Goal: Task Accomplishment & Management: Complete application form

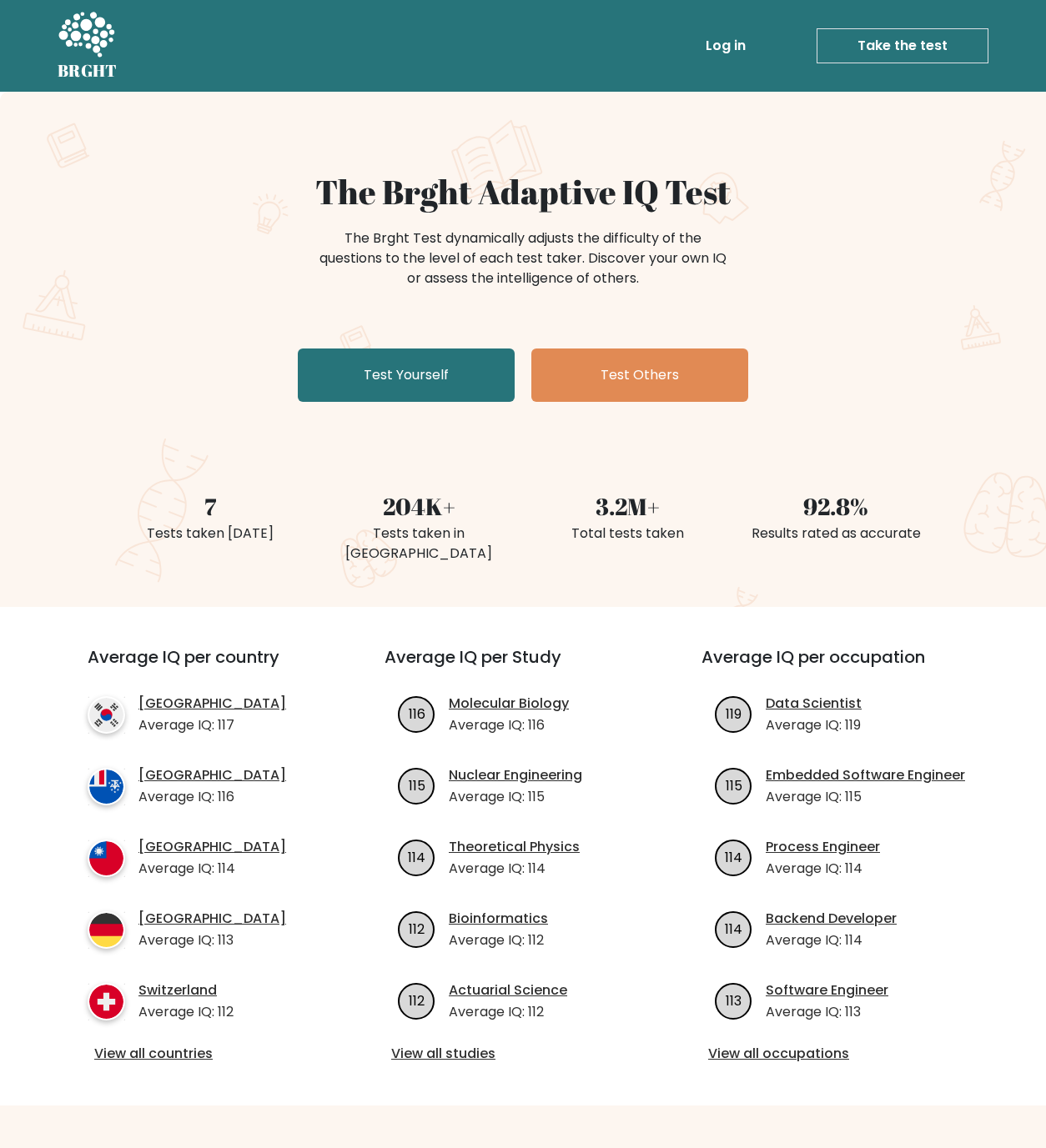
click at [727, 40] on link "Log in" at bounding box center [726, 46] width 53 height 33
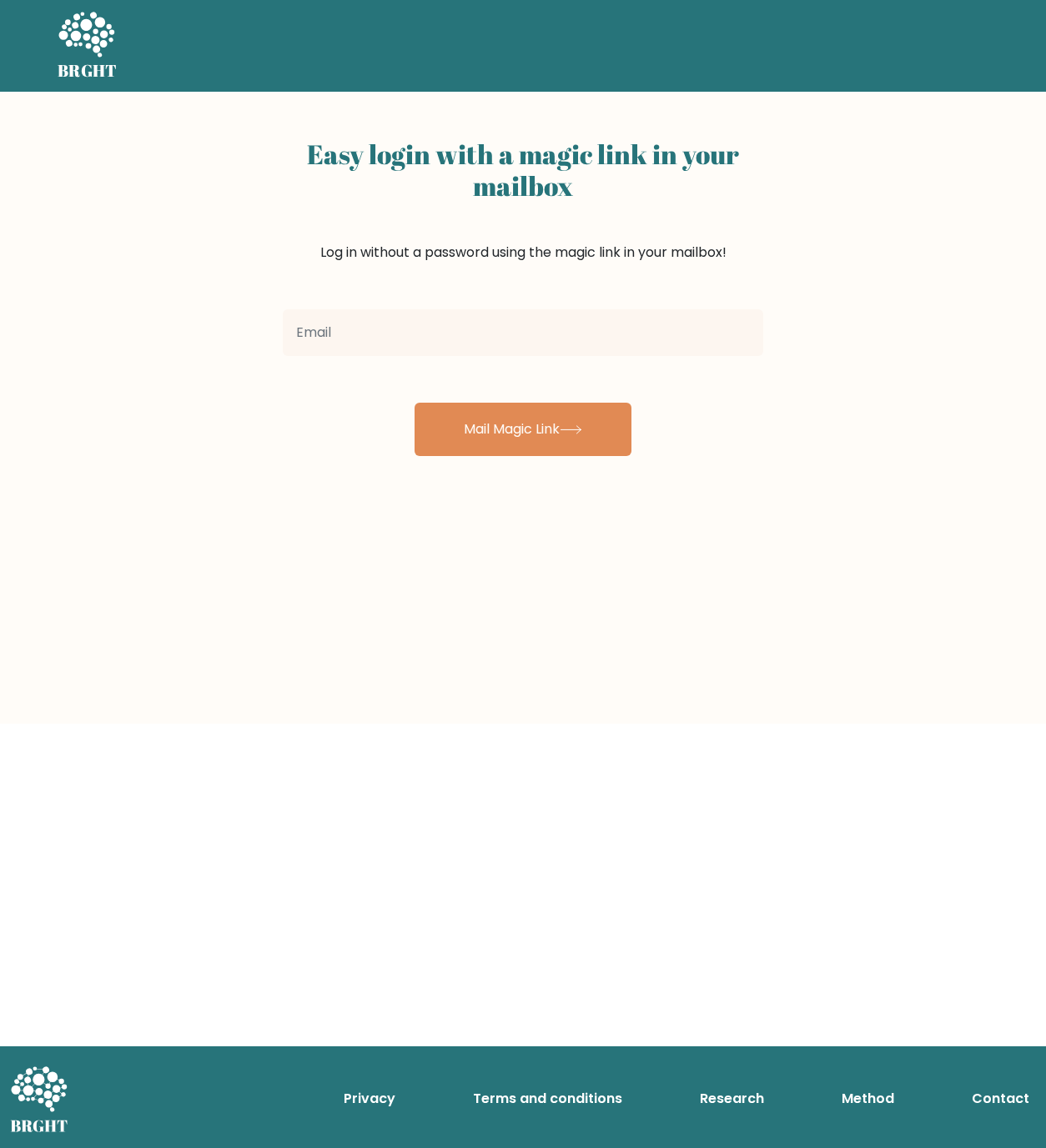
click at [523, 331] on input "email" at bounding box center [523, 332] width 481 height 46
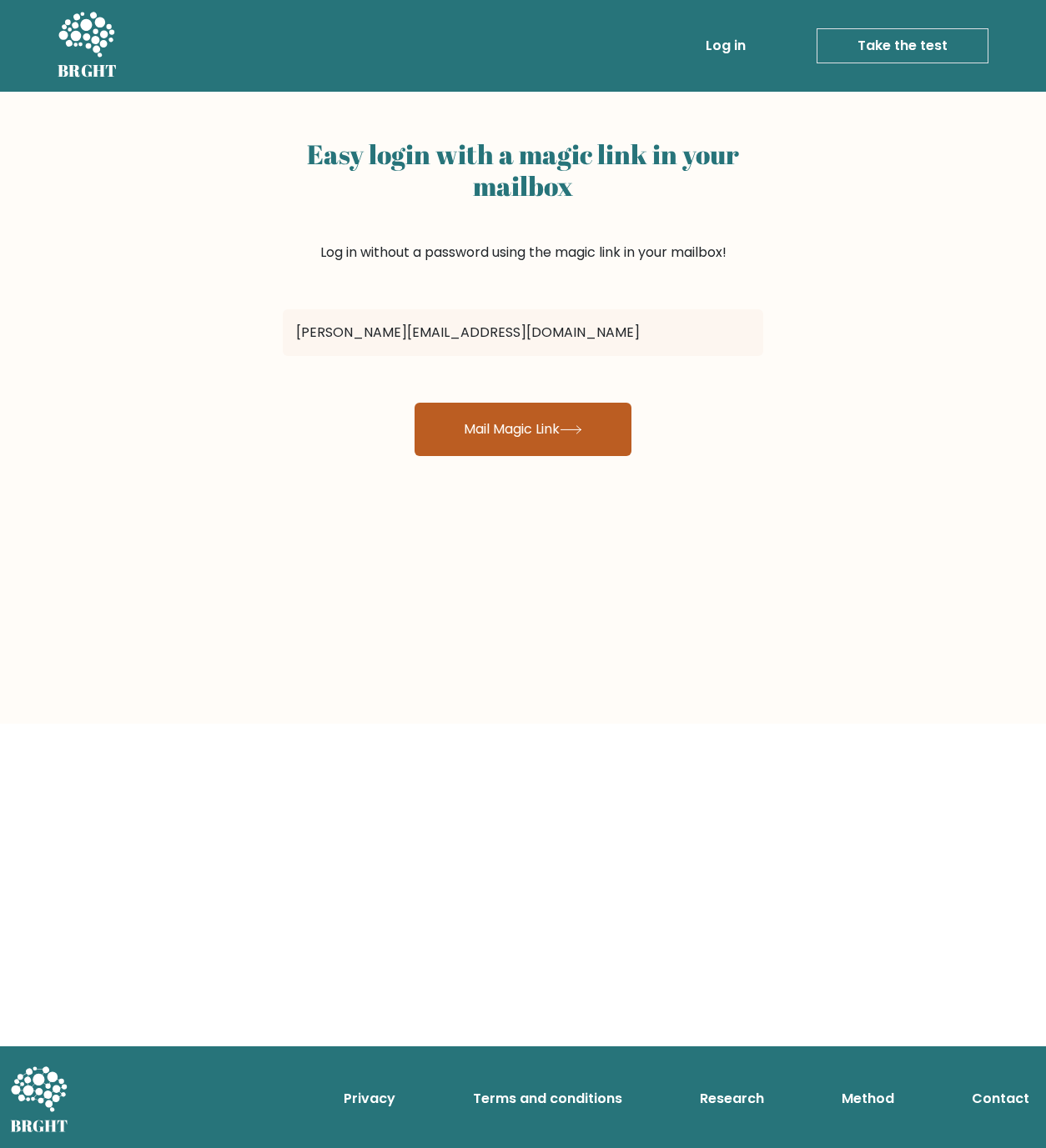
type input "[PERSON_NAME][EMAIL_ADDRESS][DOMAIN_NAME]"
click at [505, 406] on button "Mail Magic Link" at bounding box center [523, 429] width 217 height 53
click at [468, 429] on button "Mail Magic Link" at bounding box center [523, 429] width 217 height 53
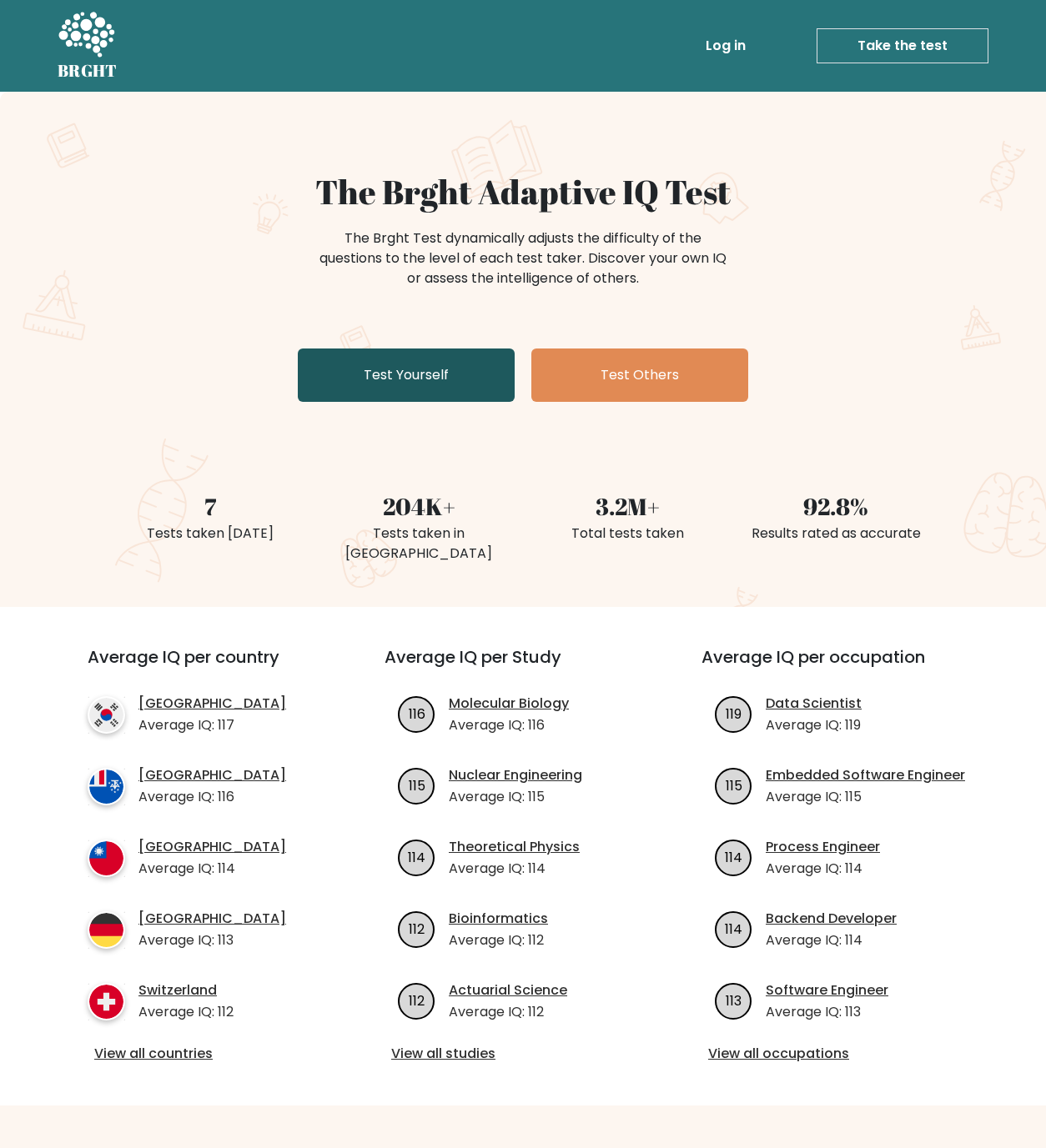
click at [475, 397] on link "Test Yourself" at bounding box center [406, 375] width 217 height 53
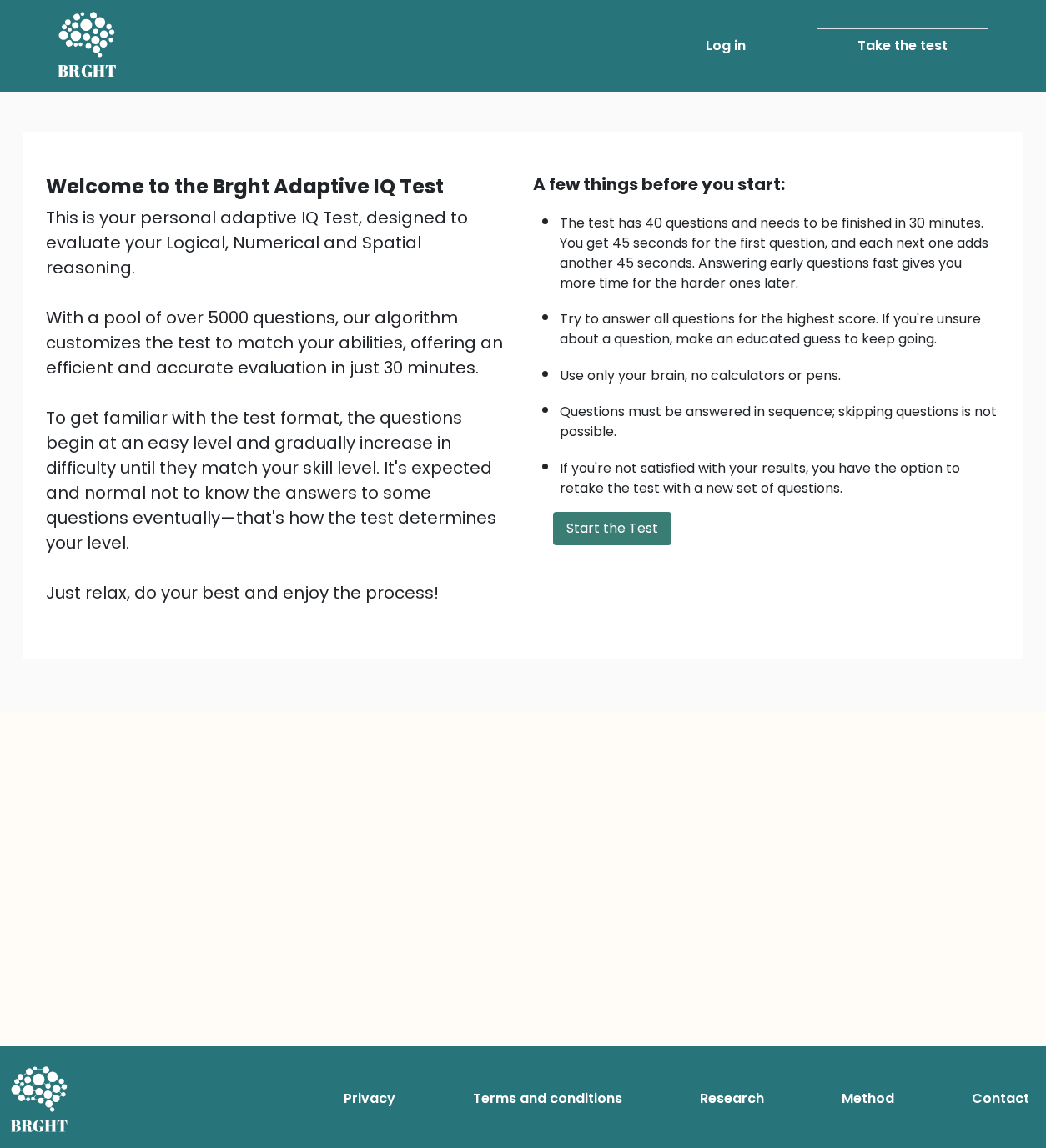
click at [607, 512] on button "Start the Test" at bounding box center [613, 529] width 118 height 33
click at [608, 529] on button "Start the Test" at bounding box center [613, 529] width 118 height 33
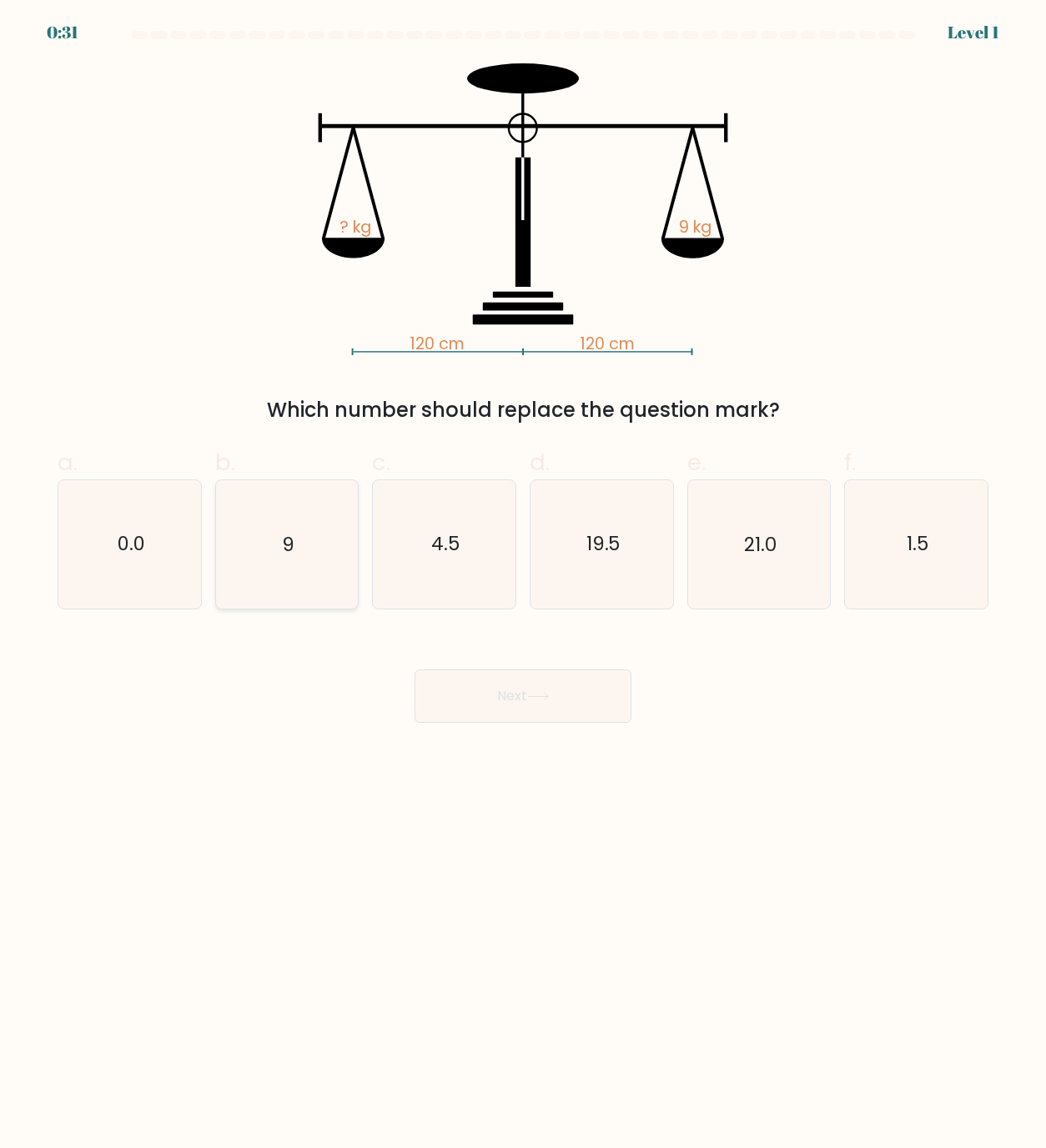
click at [327, 522] on icon "9" at bounding box center [287, 544] width 128 height 128
click at [523, 575] on input "b. 9" at bounding box center [523, 580] width 1 height 11
radio input "true"
click at [477, 687] on button "Next" at bounding box center [523, 696] width 217 height 53
click at [539, 714] on button "Next" at bounding box center [523, 696] width 217 height 53
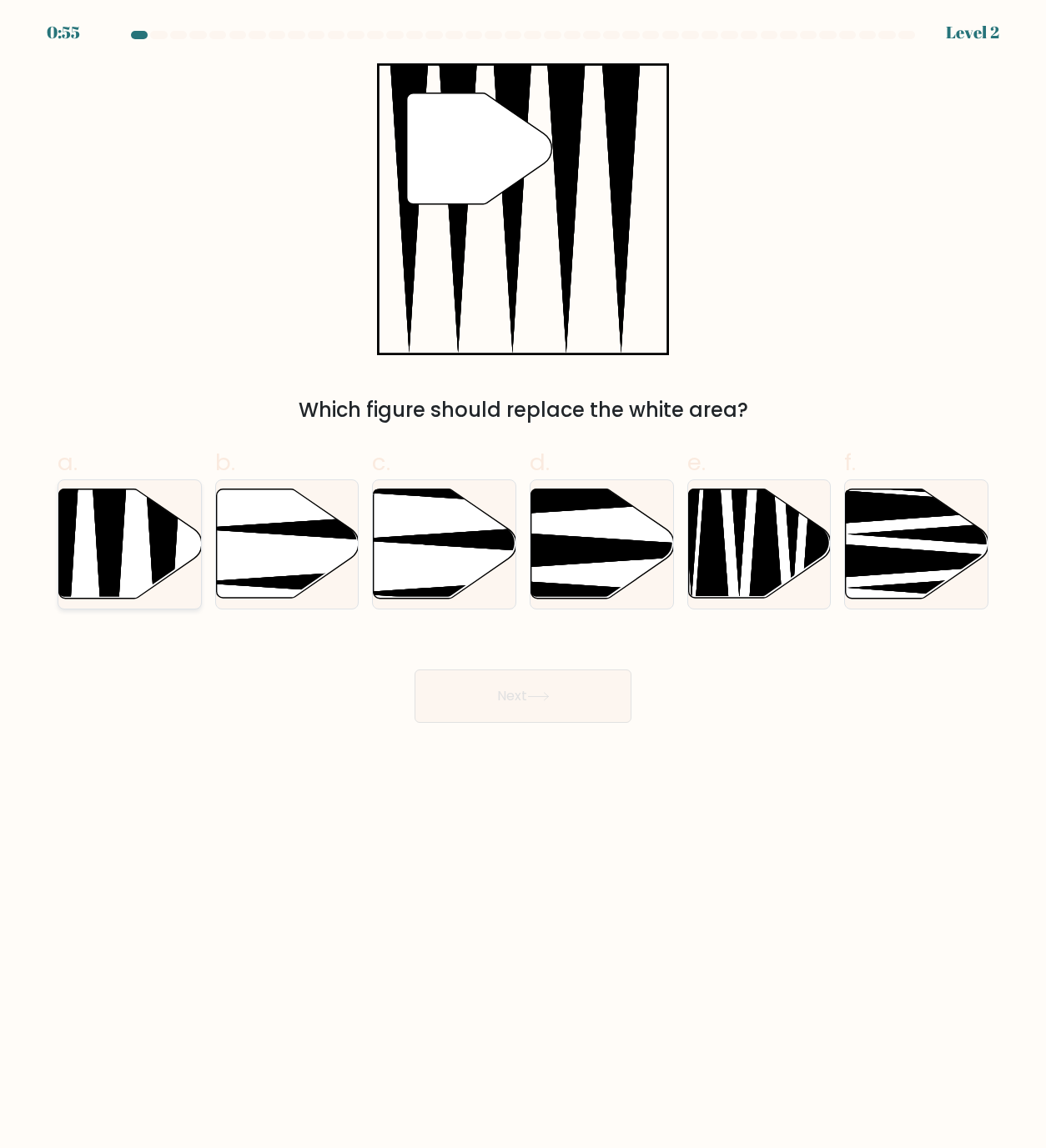
click at [150, 569] on icon at bounding box center [130, 543] width 143 height 109
click at [523, 575] on input "a." at bounding box center [523, 580] width 1 height 11
radio input "true"
click at [541, 685] on button "Next" at bounding box center [523, 696] width 217 height 53
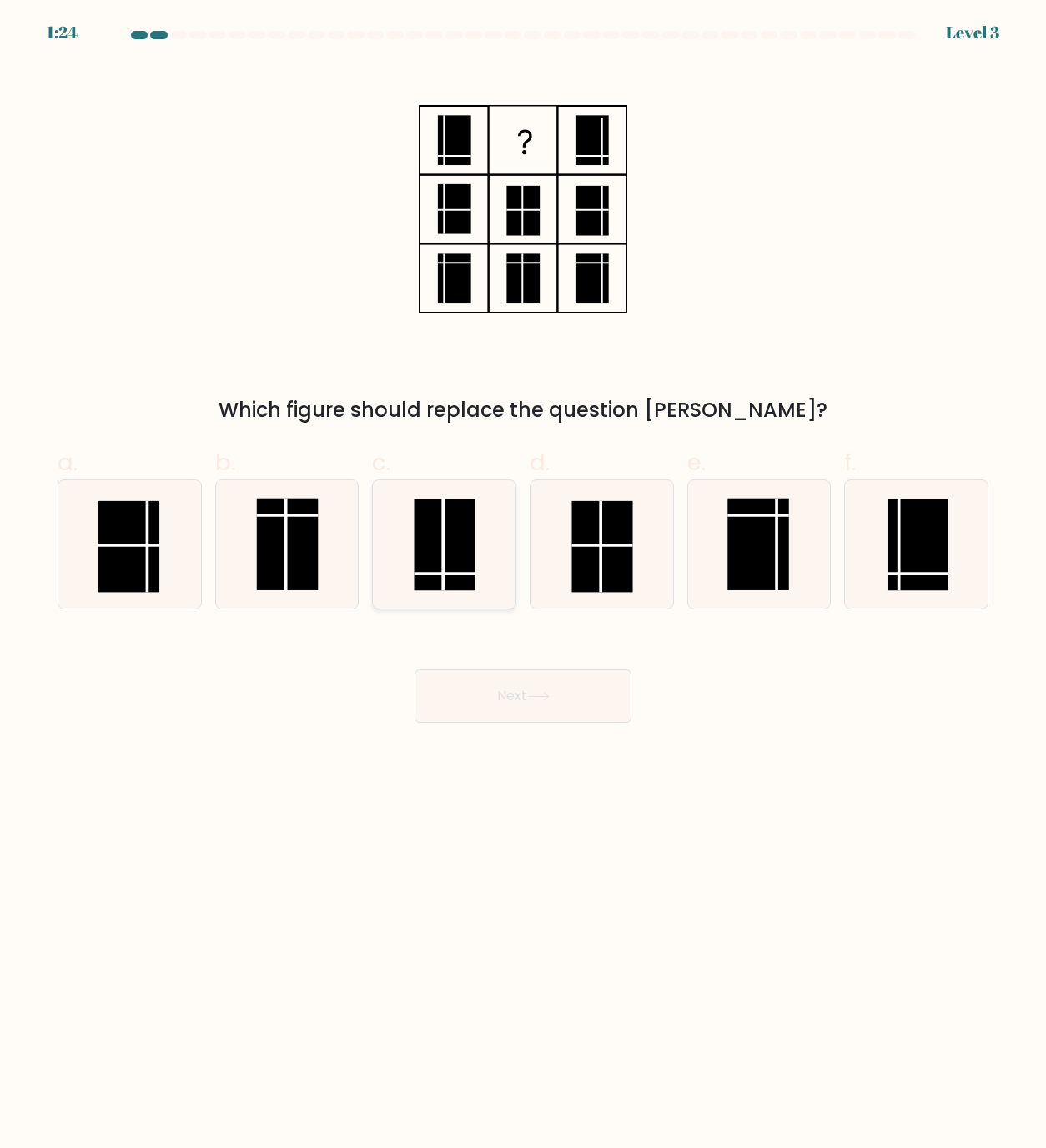
click at [439, 524] on rect at bounding box center [445, 544] width 61 height 92
click at [523, 575] on input "c." at bounding box center [523, 580] width 1 height 11
radio input "true"
click at [524, 687] on button "Next" at bounding box center [523, 696] width 217 height 53
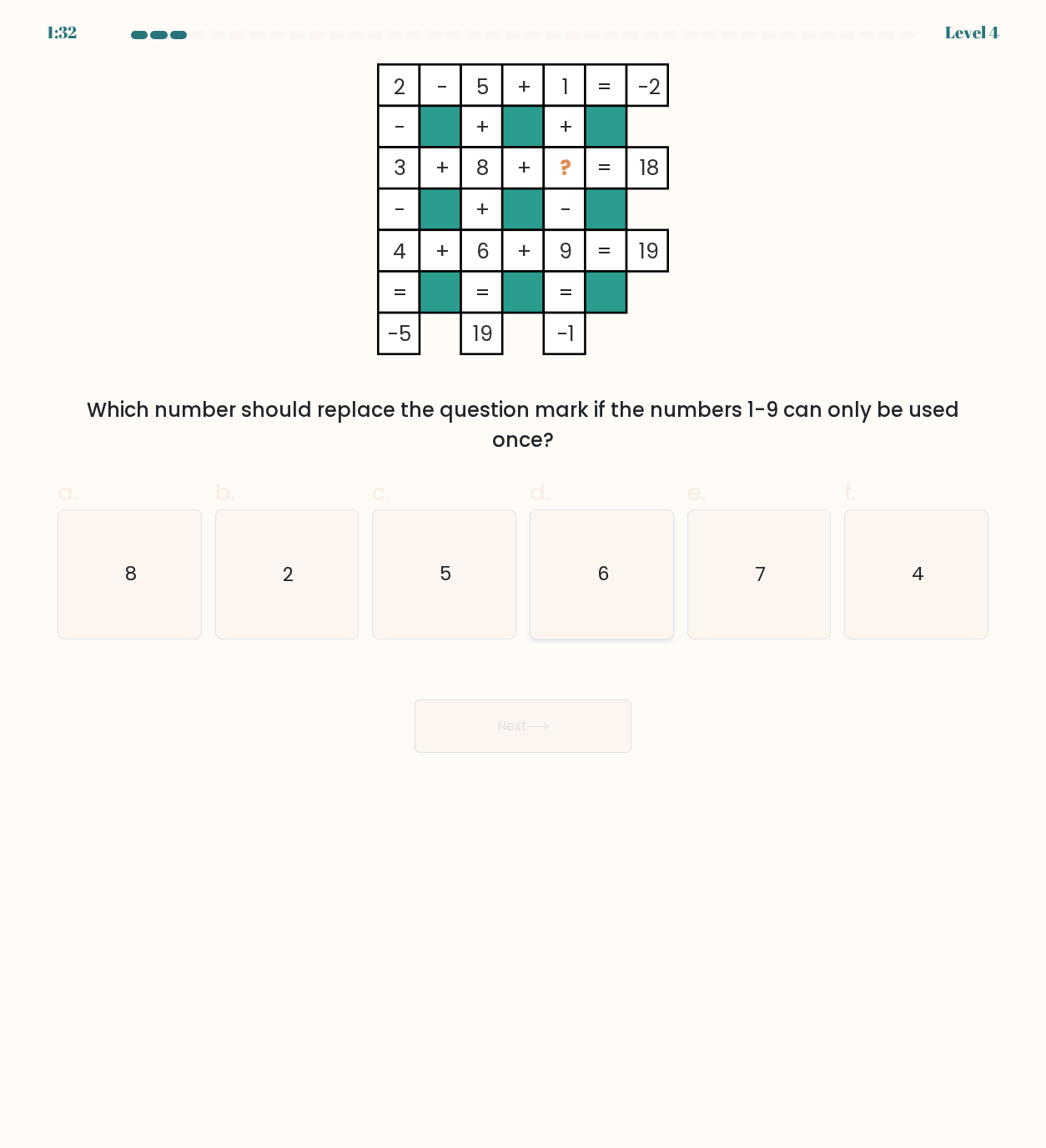
click at [571, 601] on icon "6" at bounding box center [602, 574] width 128 height 128
click at [524, 586] on input "d. 6" at bounding box center [523, 580] width 1 height 11
radio input "true"
click at [581, 735] on button "Next" at bounding box center [523, 727] width 217 height 53
click at [538, 727] on icon at bounding box center [538, 727] width 20 height 8
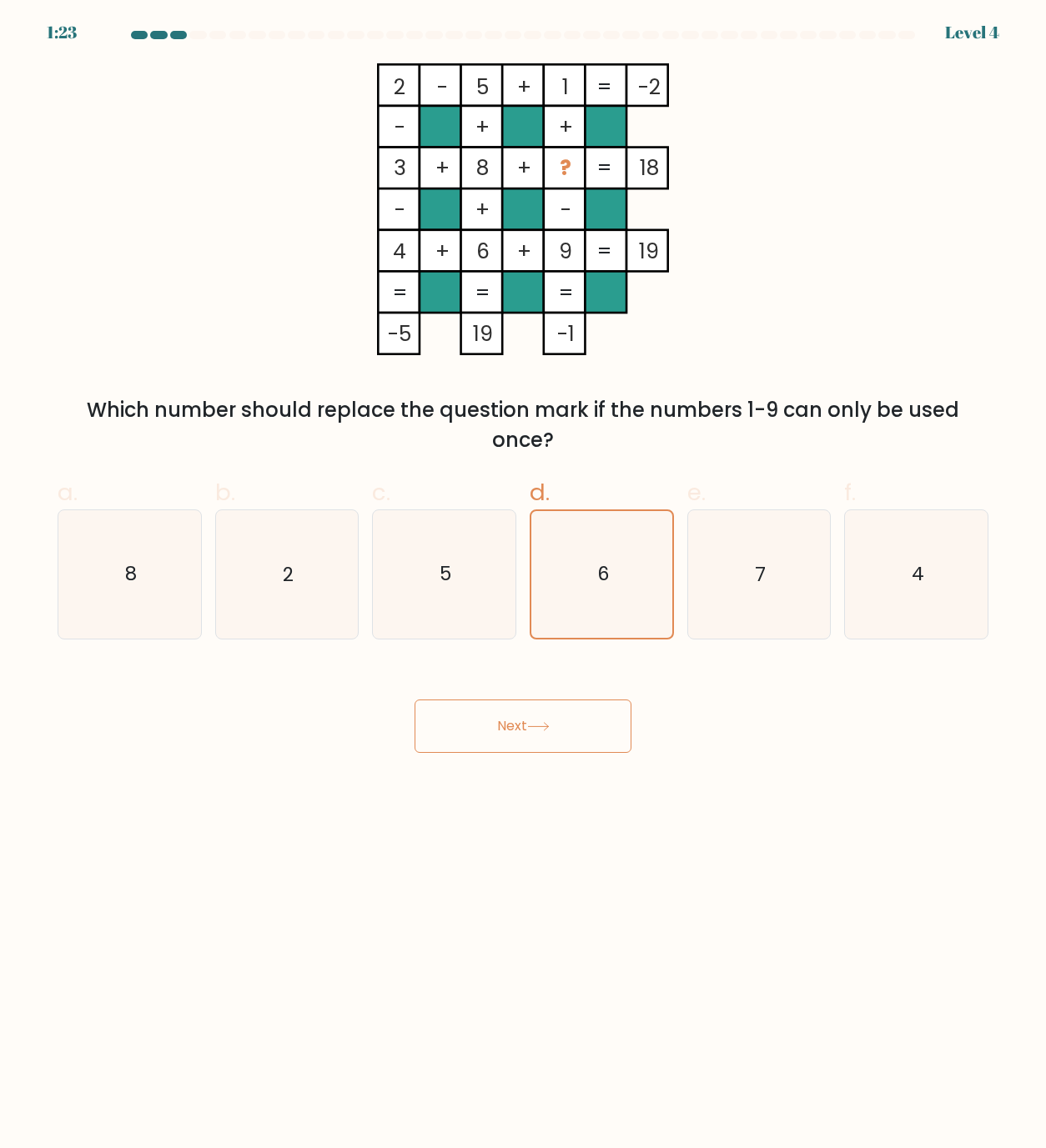
click at [537, 733] on button "Next" at bounding box center [523, 727] width 217 height 53
click at [548, 728] on icon at bounding box center [538, 727] width 20 height 8
click at [494, 733] on button "Next" at bounding box center [523, 727] width 217 height 53
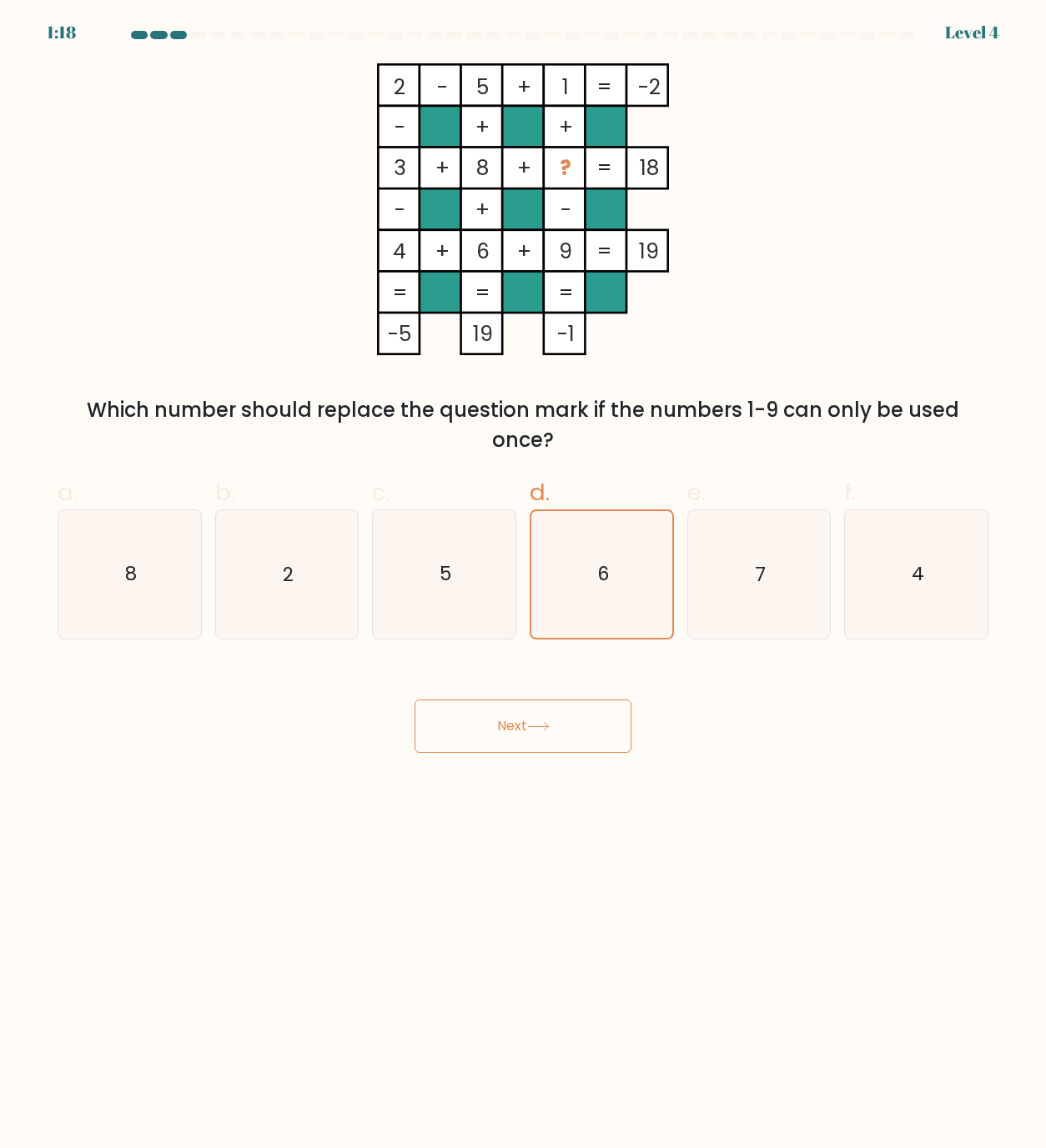
click at [494, 733] on button "Next" at bounding box center [523, 727] width 217 height 53
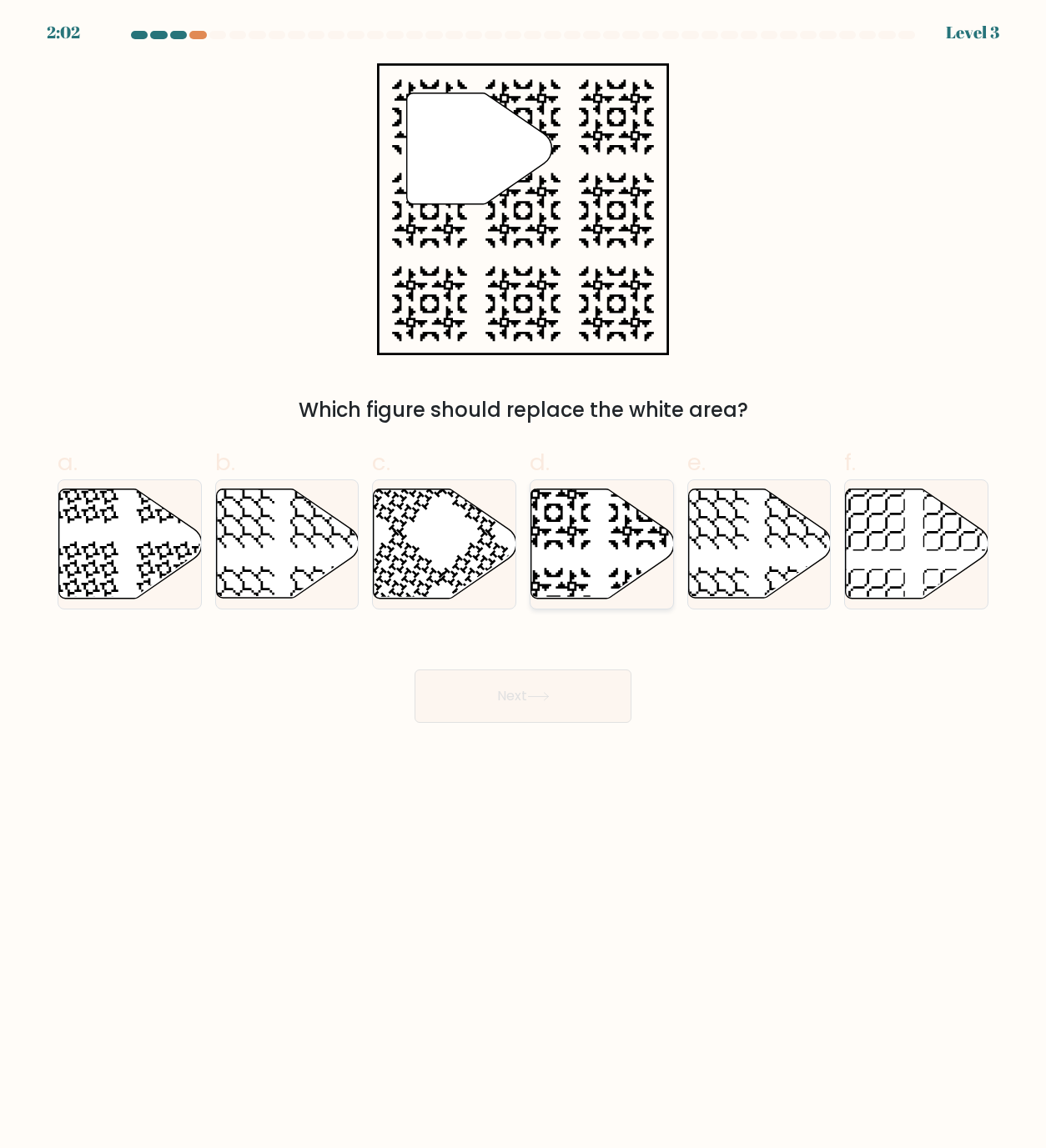
click at [570, 554] on icon at bounding box center [603, 543] width 143 height 109
click at [524, 575] on input "d." at bounding box center [523, 580] width 1 height 11
radio input "true"
click at [548, 700] on icon at bounding box center [538, 697] width 20 height 8
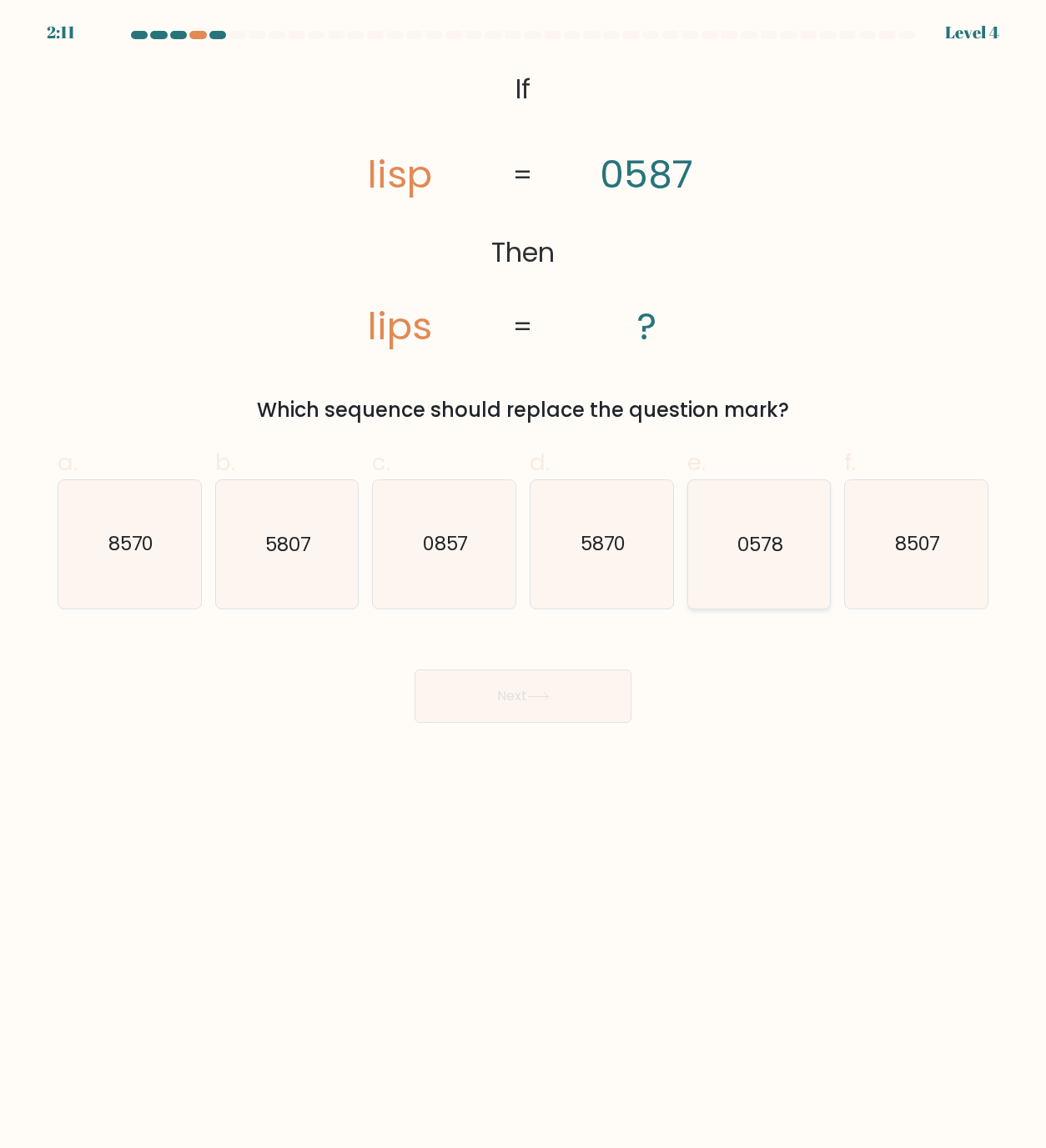
click at [800, 557] on icon "0578" at bounding box center [759, 544] width 128 height 128
click at [524, 575] on input "e. 0578" at bounding box center [523, 580] width 1 height 11
radio input "true"
click at [577, 702] on button "Next" at bounding box center [523, 696] width 217 height 53
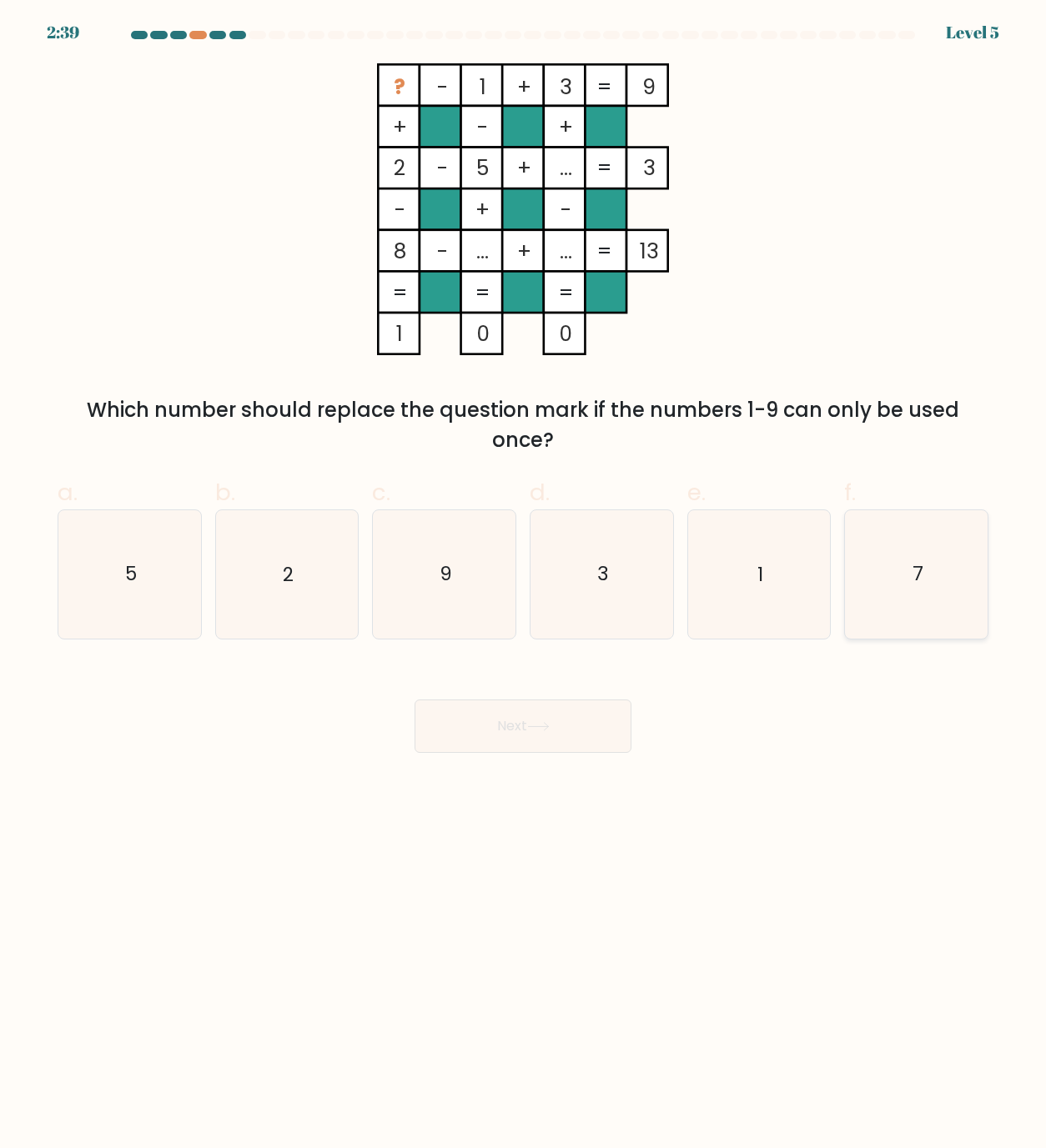
click at [898, 582] on icon "7" at bounding box center [917, 574] width 128 height 128
click at [524, 582] on input "f. 7" at bounding box center [523, 580] width 1 height 11
radio input "true"
click at [574, 737] on button "Next" at bounding box center [523, 727] width 217 height 53
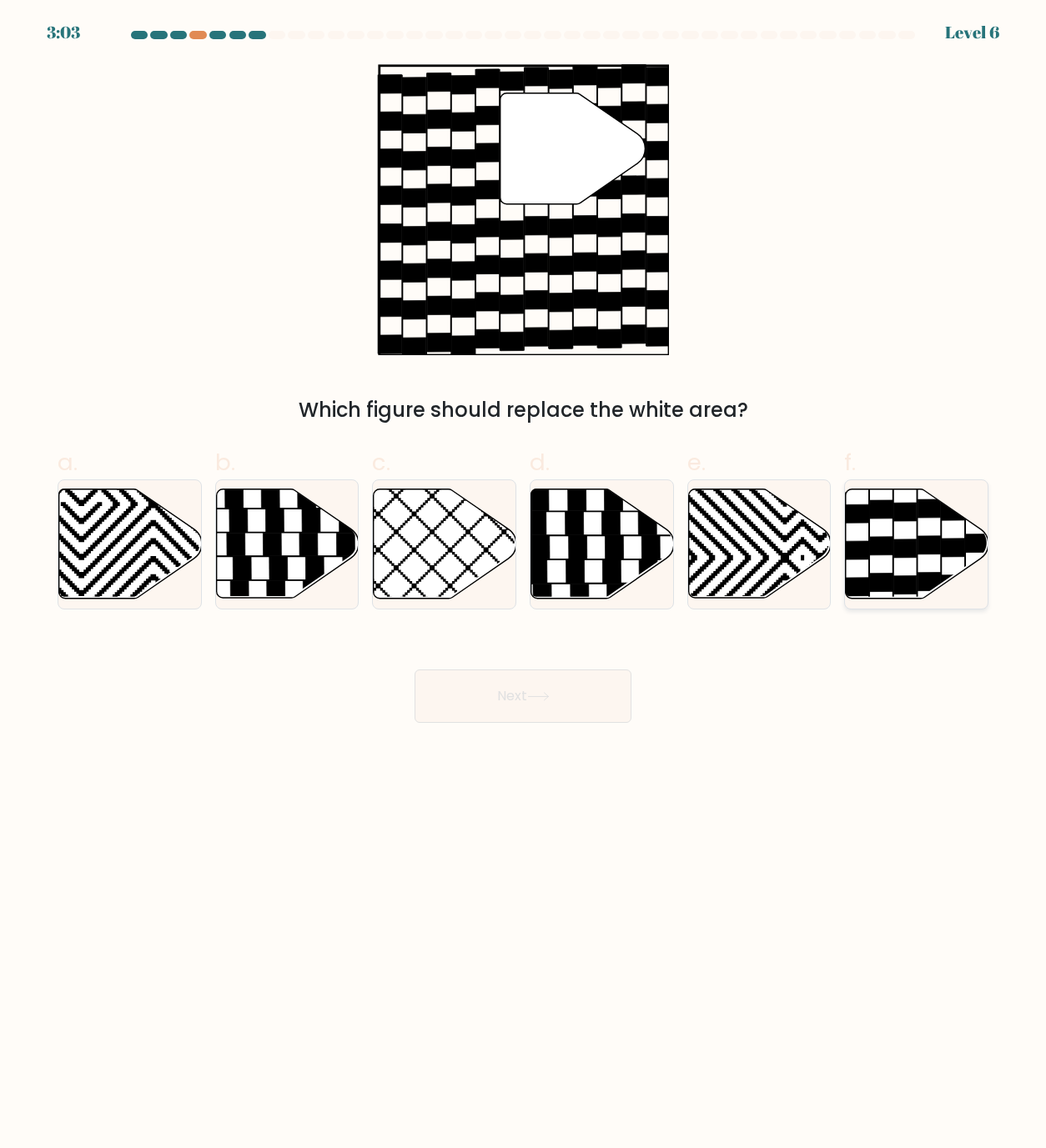
click at [940, 510] on icon at bounding box center [929, 508] width 23 height 19
click at [524, 575] on input "f." at bounding box center [523, 580] width 1 height 11
radio input "true"
click at [579, 690] on button "Next" at bounding box center [523, 696] width 217 height 53
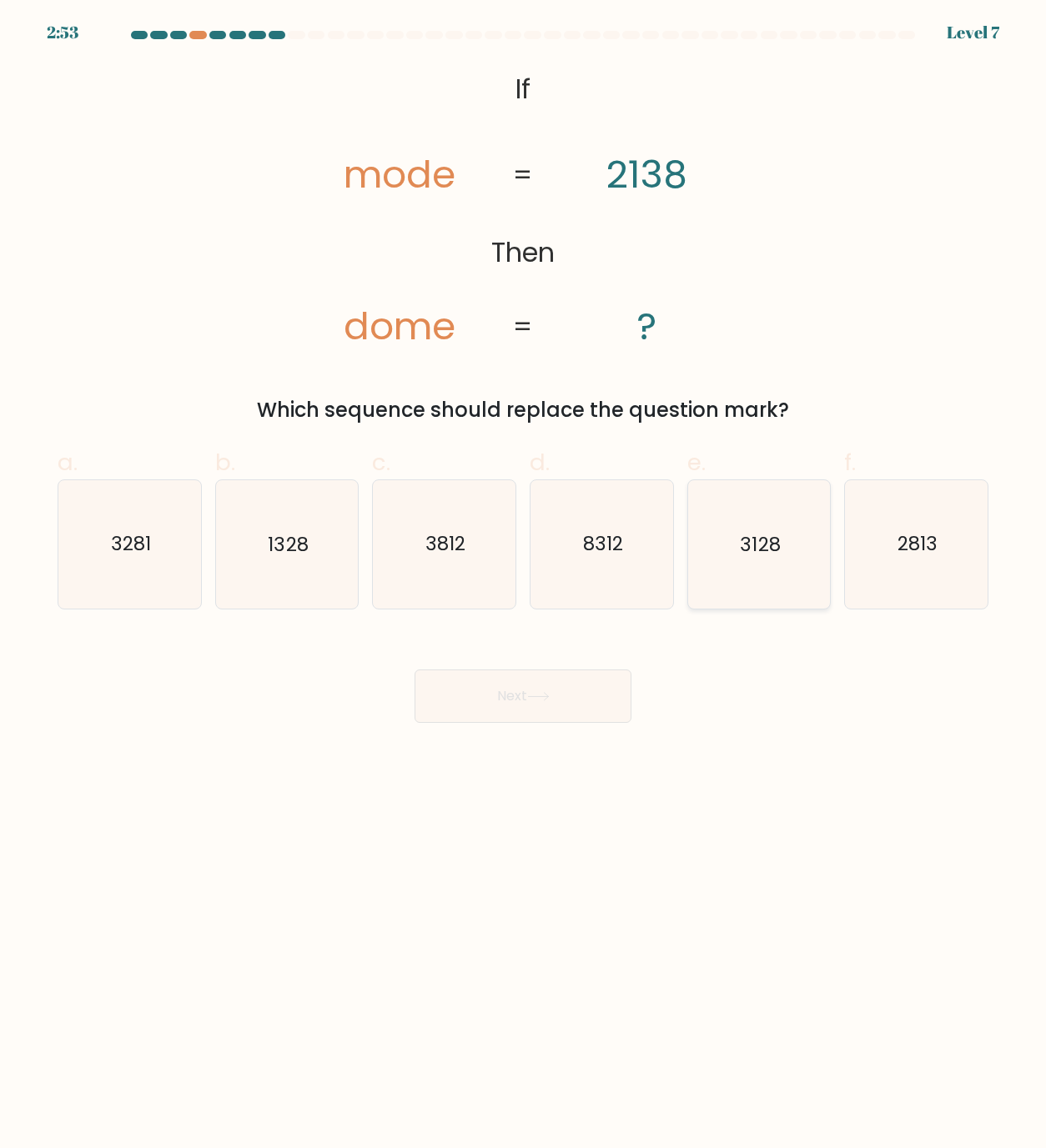
click at [755, 550] on text "3128" at bounding box center [759, 544] width 40 height 27
click at [524, 575] on input "e. 3128" at bounding box center [523, 580] width 1 height 11
radio input "true"
click at [587, 706] on button "Next" at bounding box center [523, 696] width 217 height 53
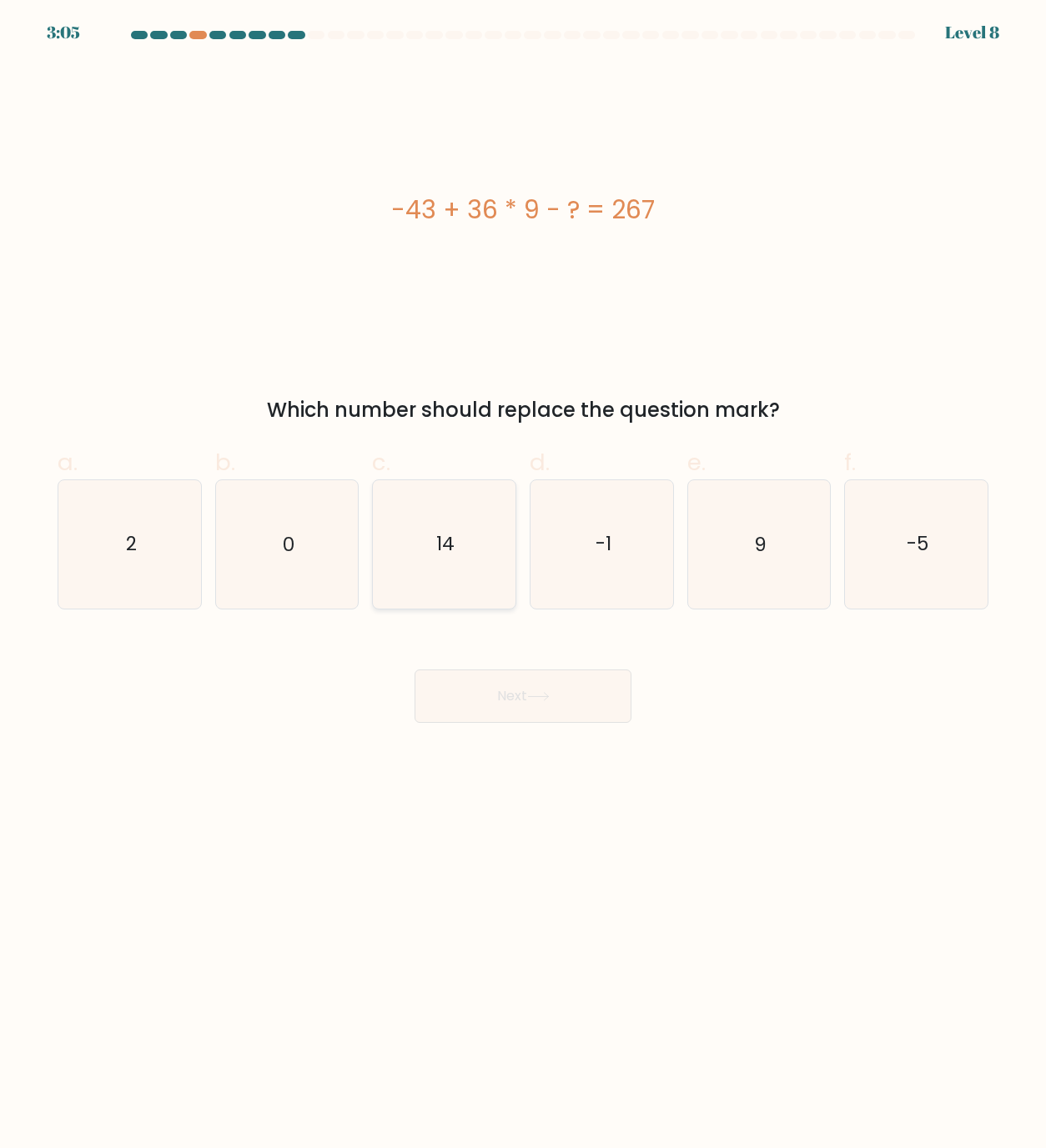
click at [448, 530] on icon "14" at bounding box center [444, 544] width 128 height 128
click at [523, 575] on input "c. 14" at bounding box center [523, 580] width 1 height 11
radio input "true"
click at [493, 677] on button "Next" at bounding box center [523, 696] width 217 height 53
click at [497, 689] on button "Next" at bounding box center [523, 696] width 217 height 53
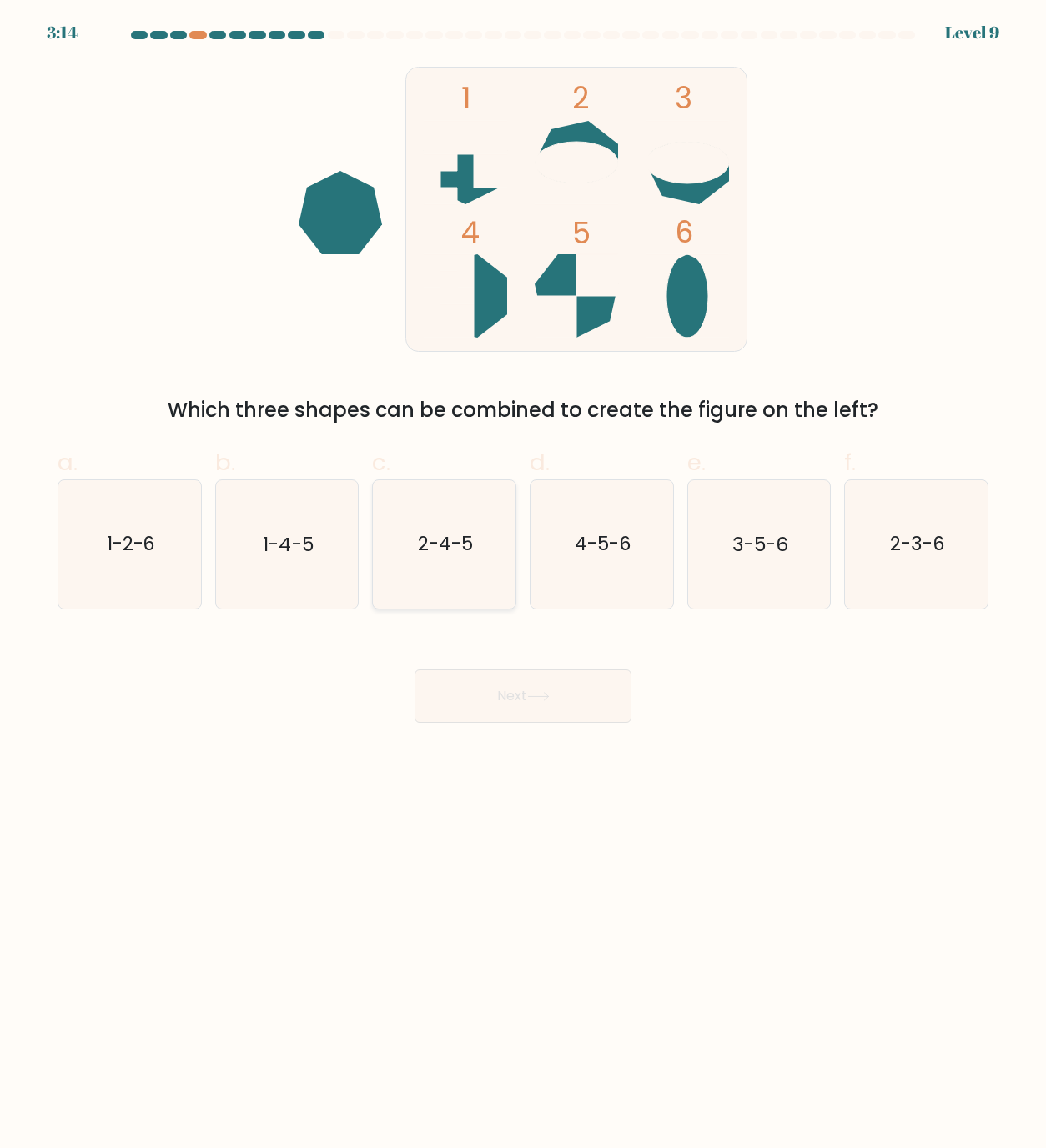
click at [423, 562] on icon "2-4-5" at bounding box center [444, 544] width 128 height 128
click at [523, 575] on input "c. 2-4-5" at bounding box center [523, 580] width 1 height 11
radio input "true"
click at [483, 684] on button "Next" at bounding box center [523, 696] width 217 height 53
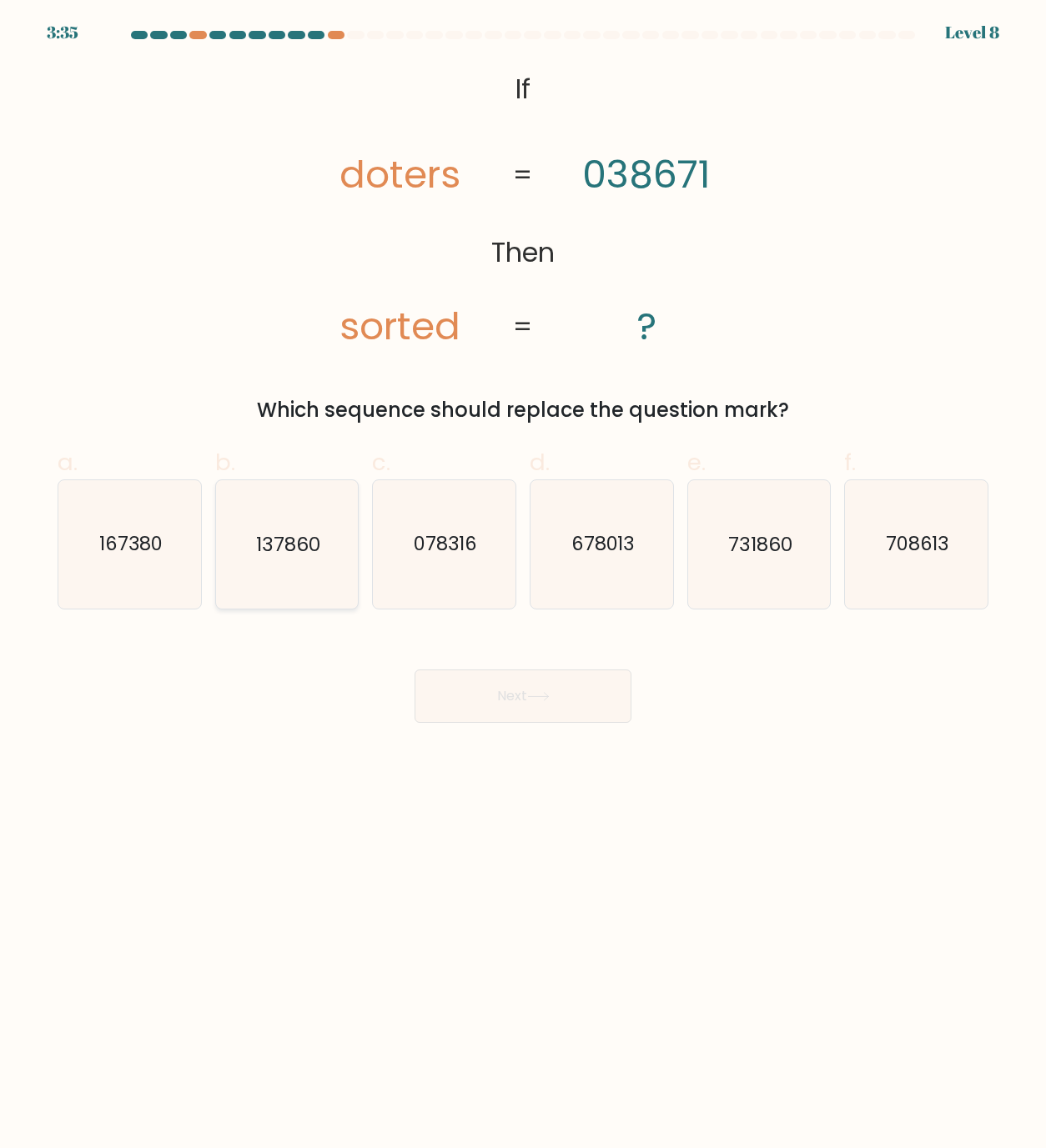
click at [265, 546] on text "137860" at bounding box center [288, 544] width 64 height 27
click at [523, 575] on input "b. 137860" at bounding box center [523, 580] width 1 height 11
radio input "true"
click at [521, 708] on button "Next" at bounding box center [523, 696] width 217 height 53
click at [520, 706] on button "Next" at bounding box center [523, 696] width 217 height 53
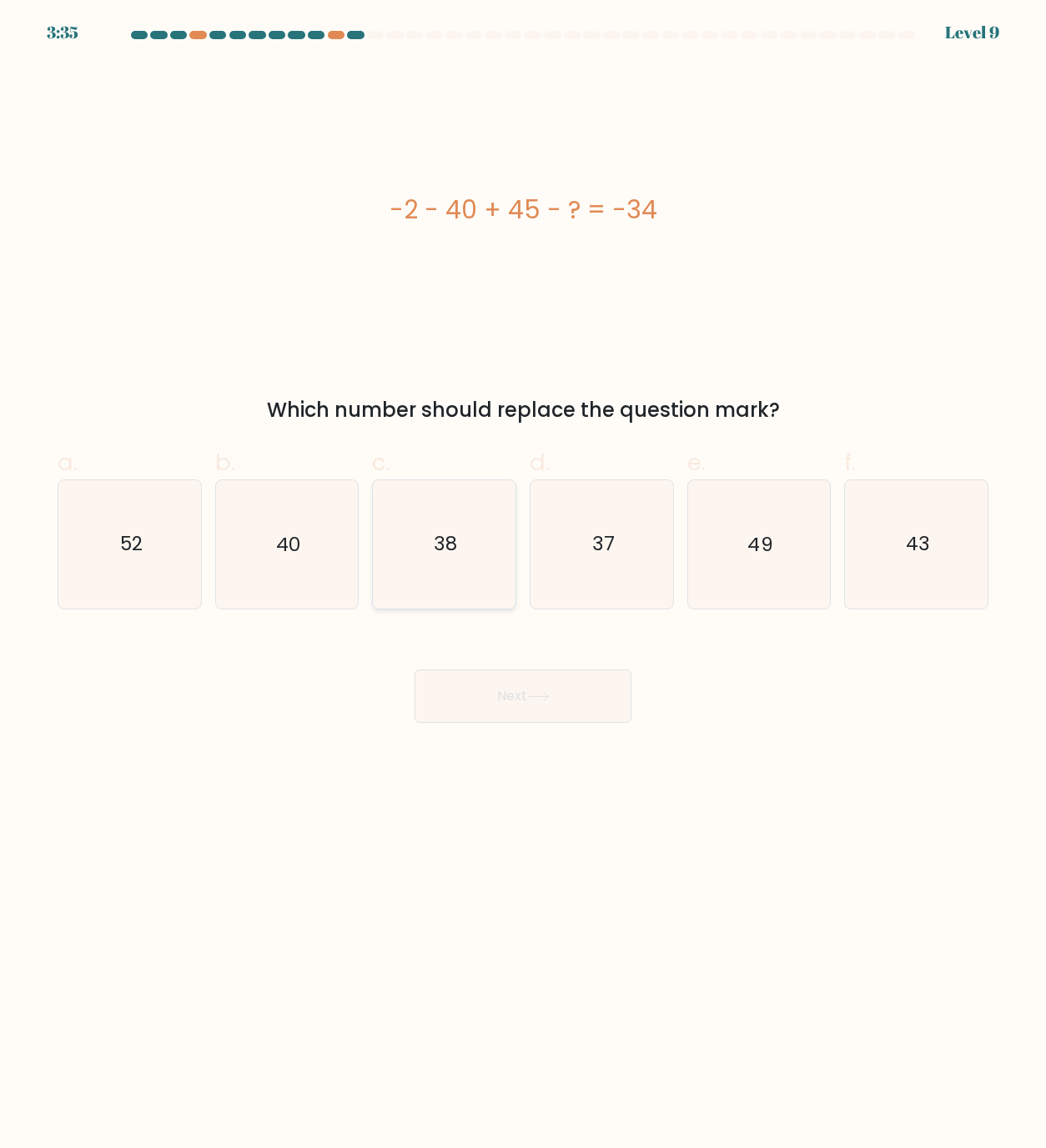
click at [453, 521] on icon "38" at bounding box center [444, 544] width 128 height 128
click at [523, 575] on input "c. 38" at bounding box center [523, 580] width 1 height 11
radio input "true"
click at [511, 711] on button "Next" at bounding box center [523, 696] width 217 height 53
click at [515, 706] on button "Next" at bounding box center [523, 696] width 217 height 53
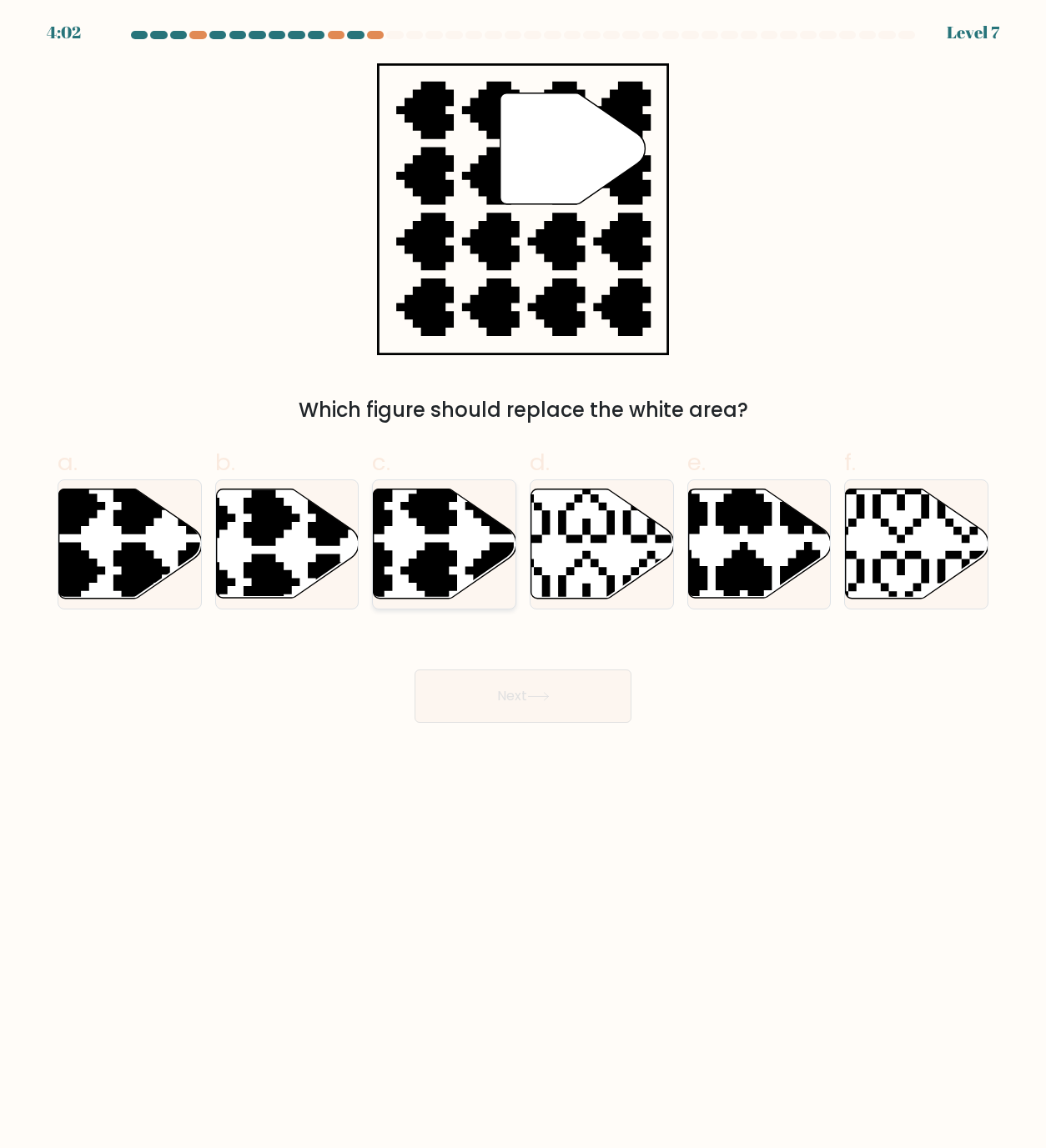
click at [418, 552] on icon at bounding box center [397, 603] width 250 height 250
click at [523, 575] on input "c." at bounding box center [523, 580] width 1 height 11
radio input "true"
click at [543, 687] on button "Next" at bounding box center [523, 696] width 217 height 53
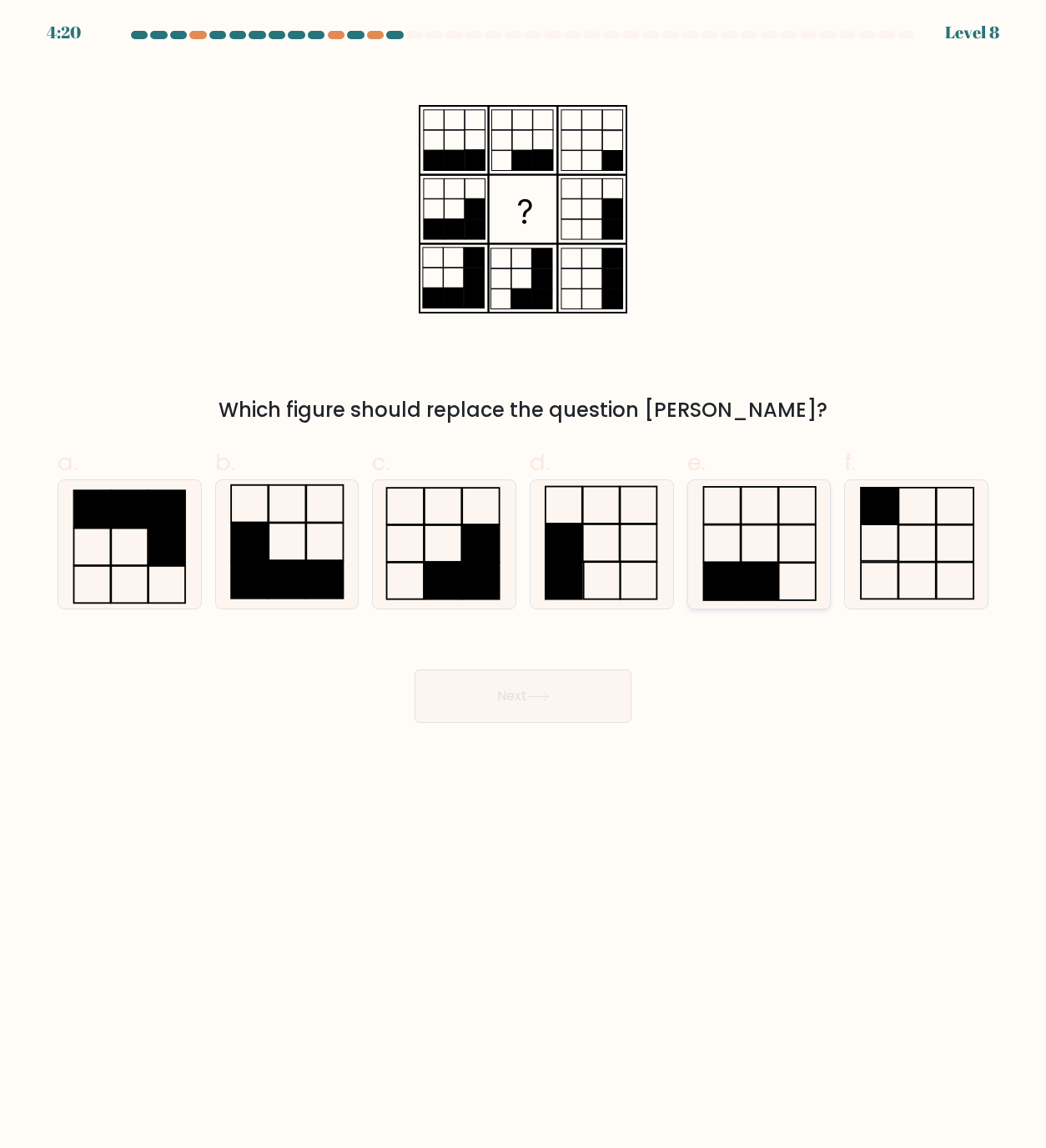
click at [739, 551] on rect at bounding box center [722, 544] width 36 height 37
click at [524, 575] on input "e." at bounding box center [523, 580] width 1 height 11
radio input "true"
click at [472, 575] on rect at bounding box center [481, 581] width 37 height 36
click at [523, 575] on input "c." at bounding box center [523, 580] width 1 height 11
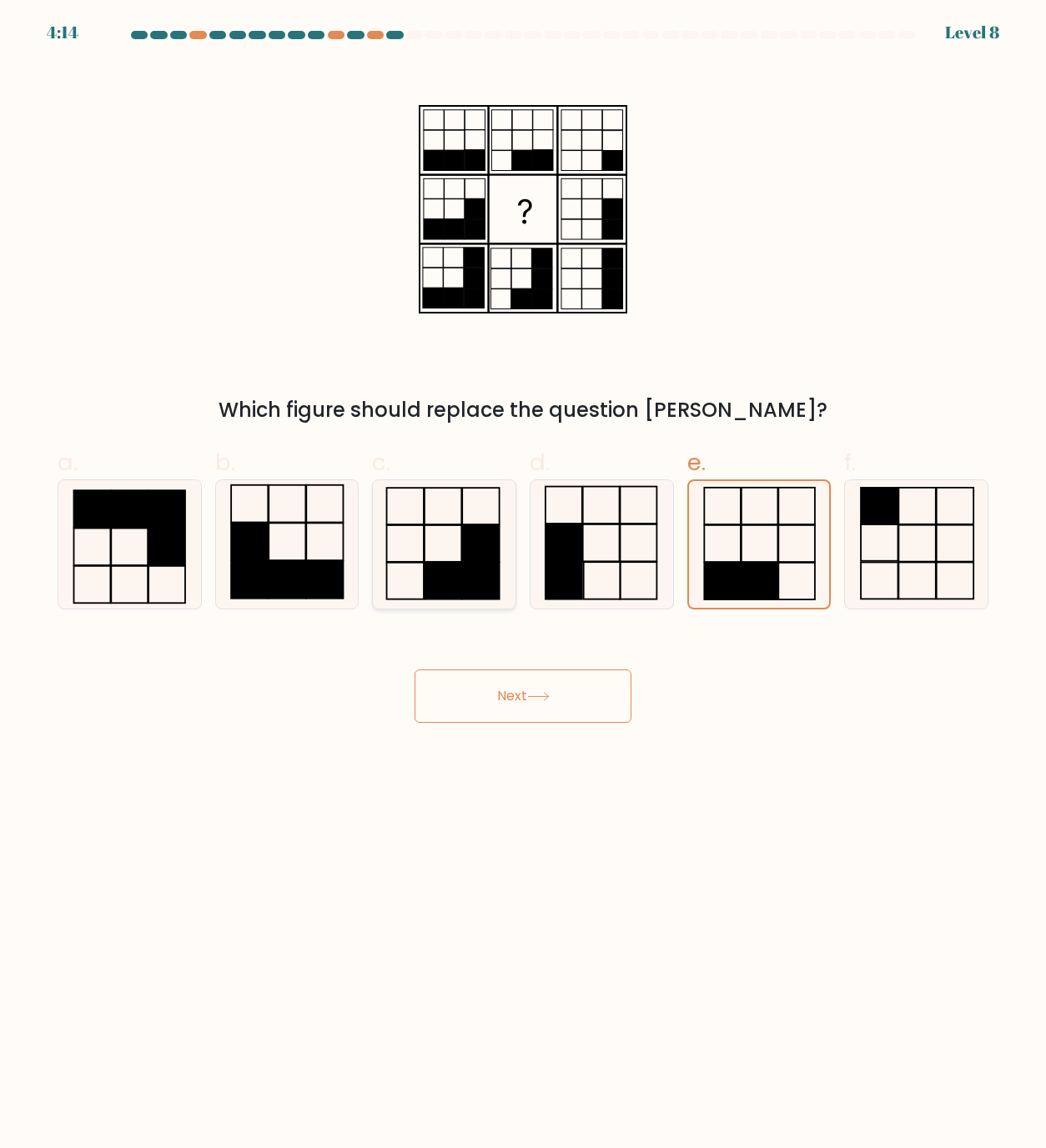
radio input "true"
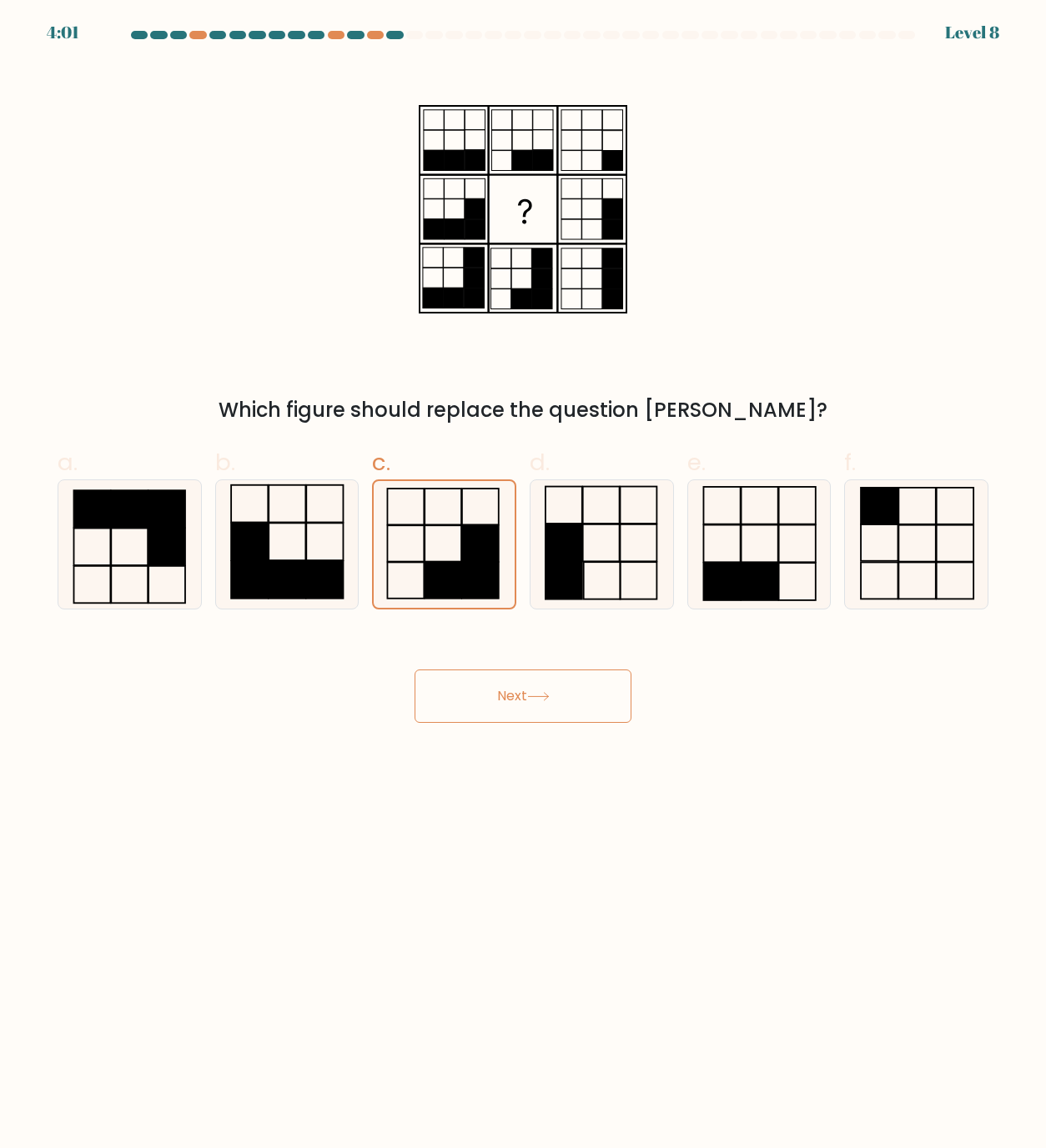
click at [510, 682] on button "Next" at bounding box center [523, 696] width 217 height 53
click at [515, 713] on button "Next" at bounding box center [523, 696] width 217 height 53
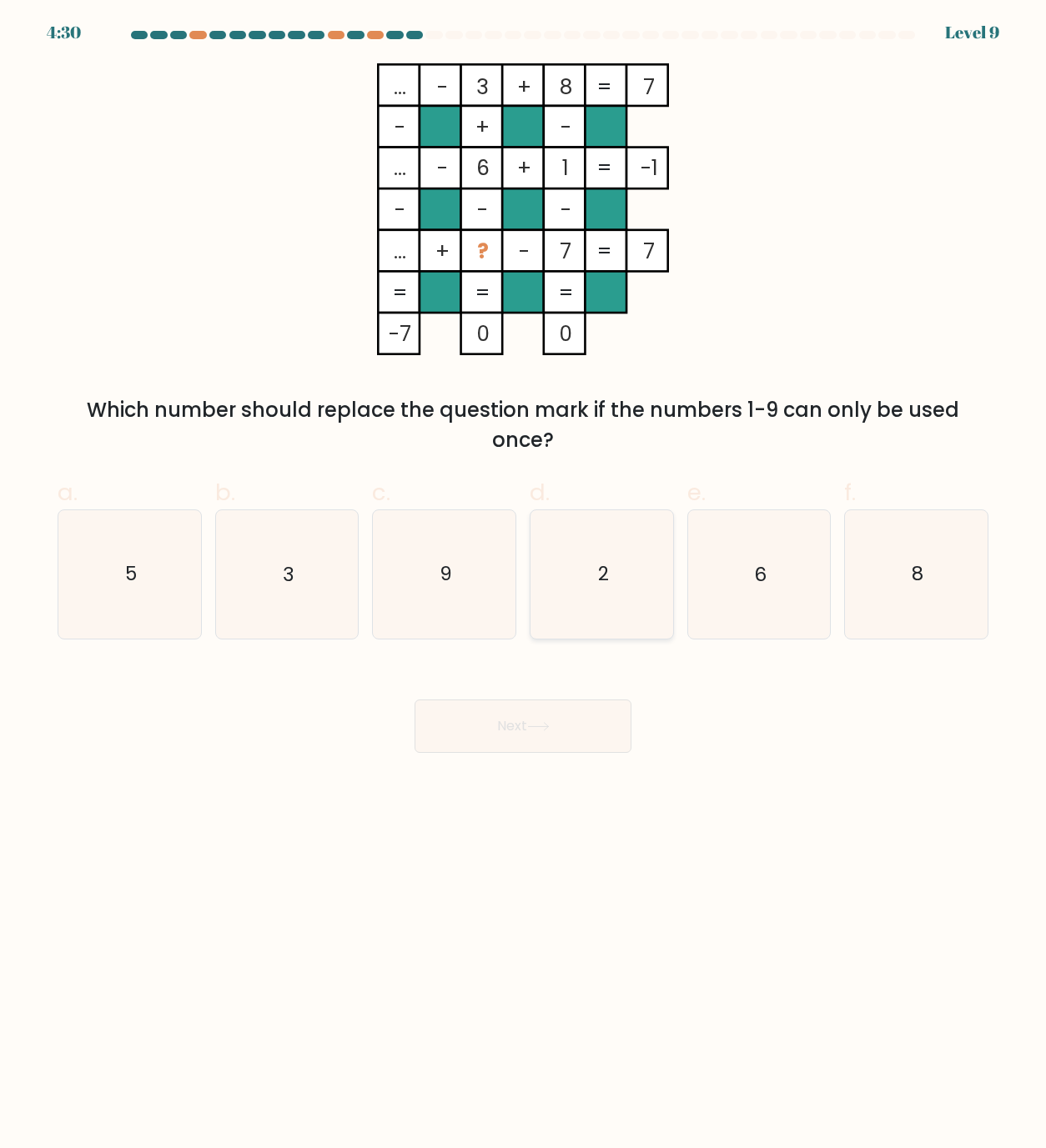
click at [569, 610] on icon "2" at bounding box center [602, 574] width 128 height 128
click at [524, 586] on input "d. 2" at bounding box center [523, 580] width 1 height 11
radio input "true"
click at [549, 790] on body "4:29 Level 9" at bounding box center [523, 574] width 1046 height 1148
click at [535, 743] on button "Next" at bounding box center [523, 727] width 217 height 53
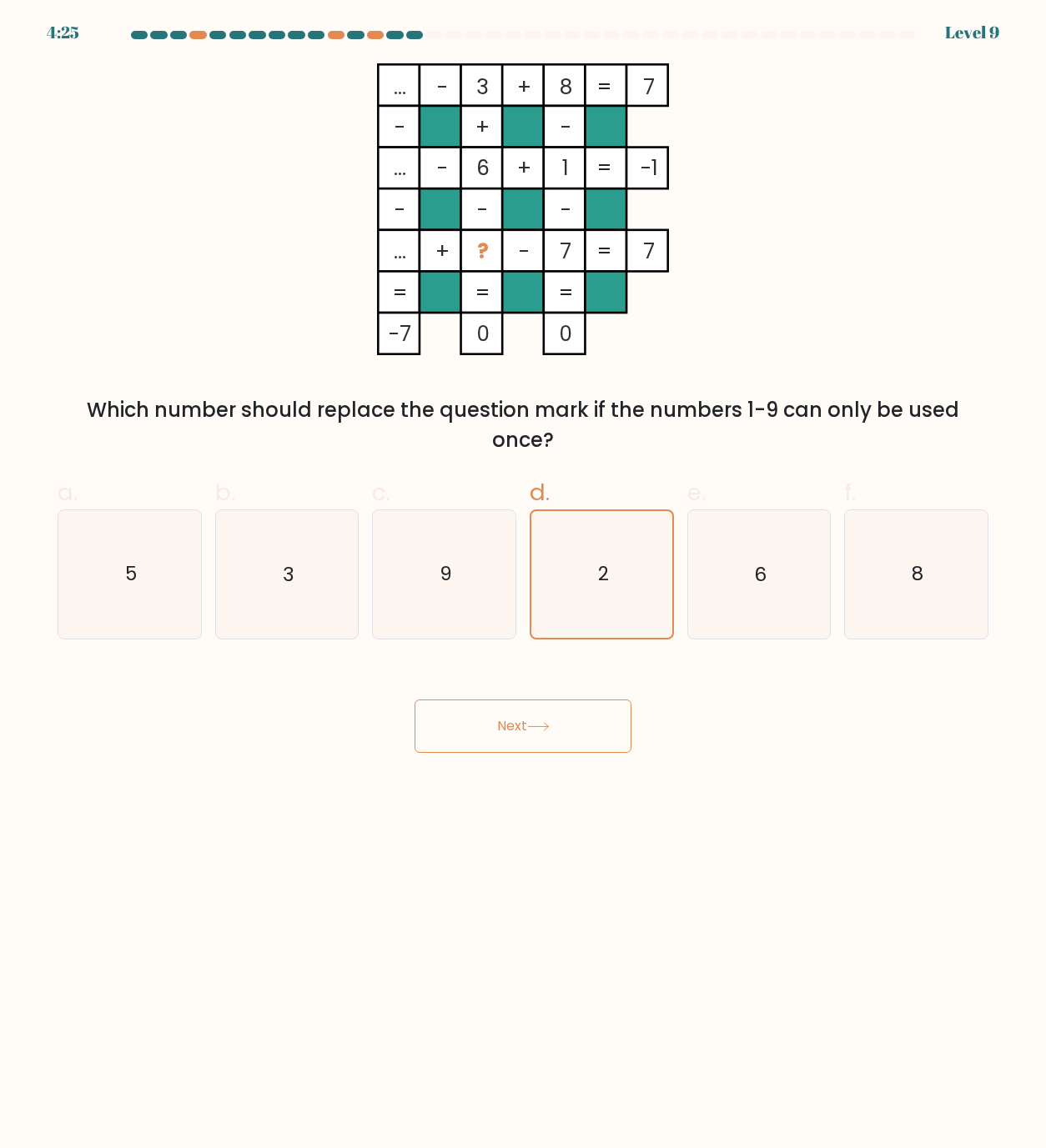
click at [535, 743] on button "Next" at bounding box center [523, 727] width 217 height 53
click at [543, 735] on button "Next" at bounding box center [523, 727] width 217 height 53
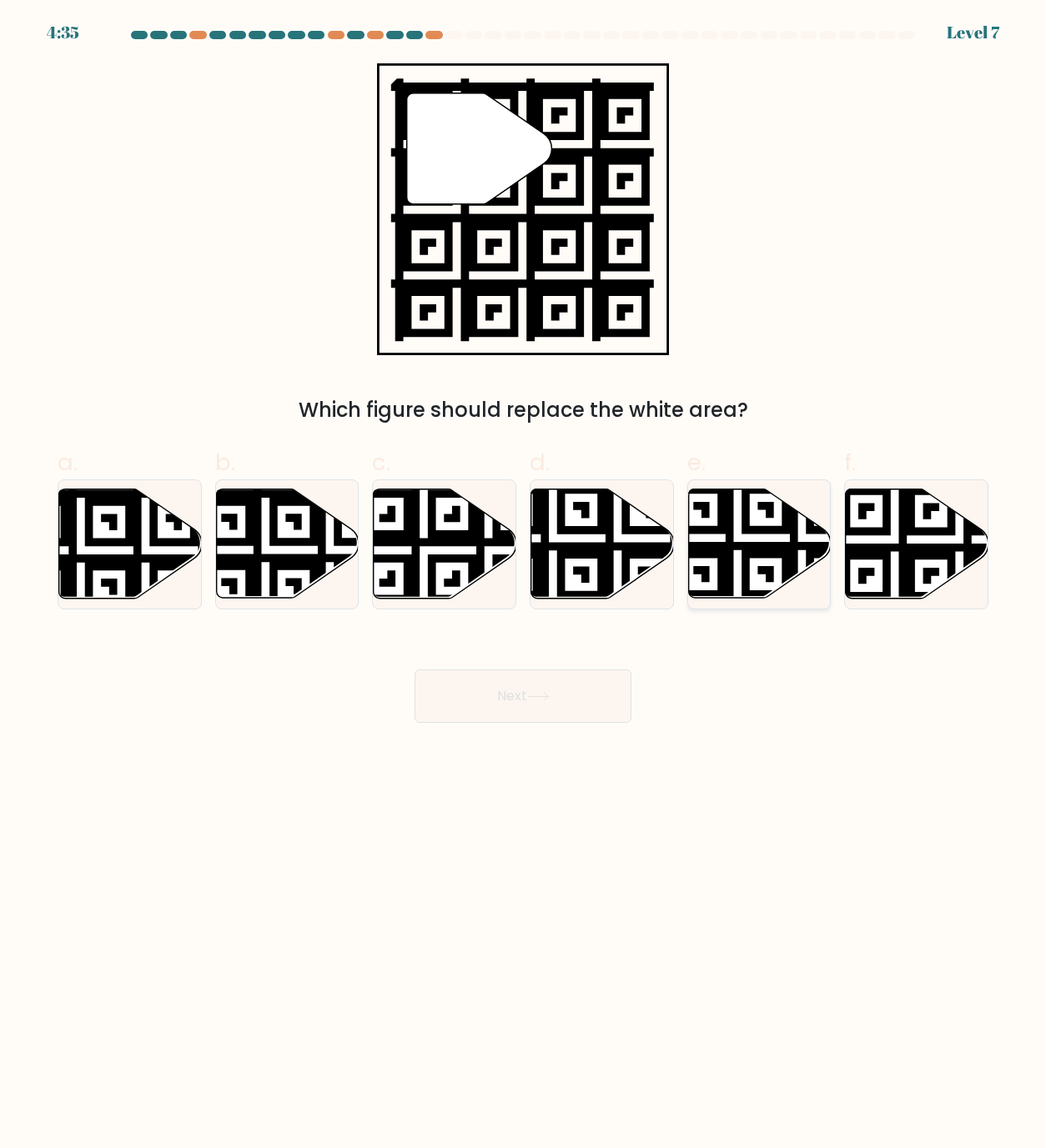
click at [799, 557] on icon at bounding box center [759, 543] width 143 height 109
click at [524, 575] on input "e." at bounding box center [523, 580] width 1 height 11
radio input "true"
click at [568, 674] on button "Next" at bounding box center [523, 696] width 217 height 53
click at [568, 690] on button "Next" at bounding box center [523, 696] width 217 height 53
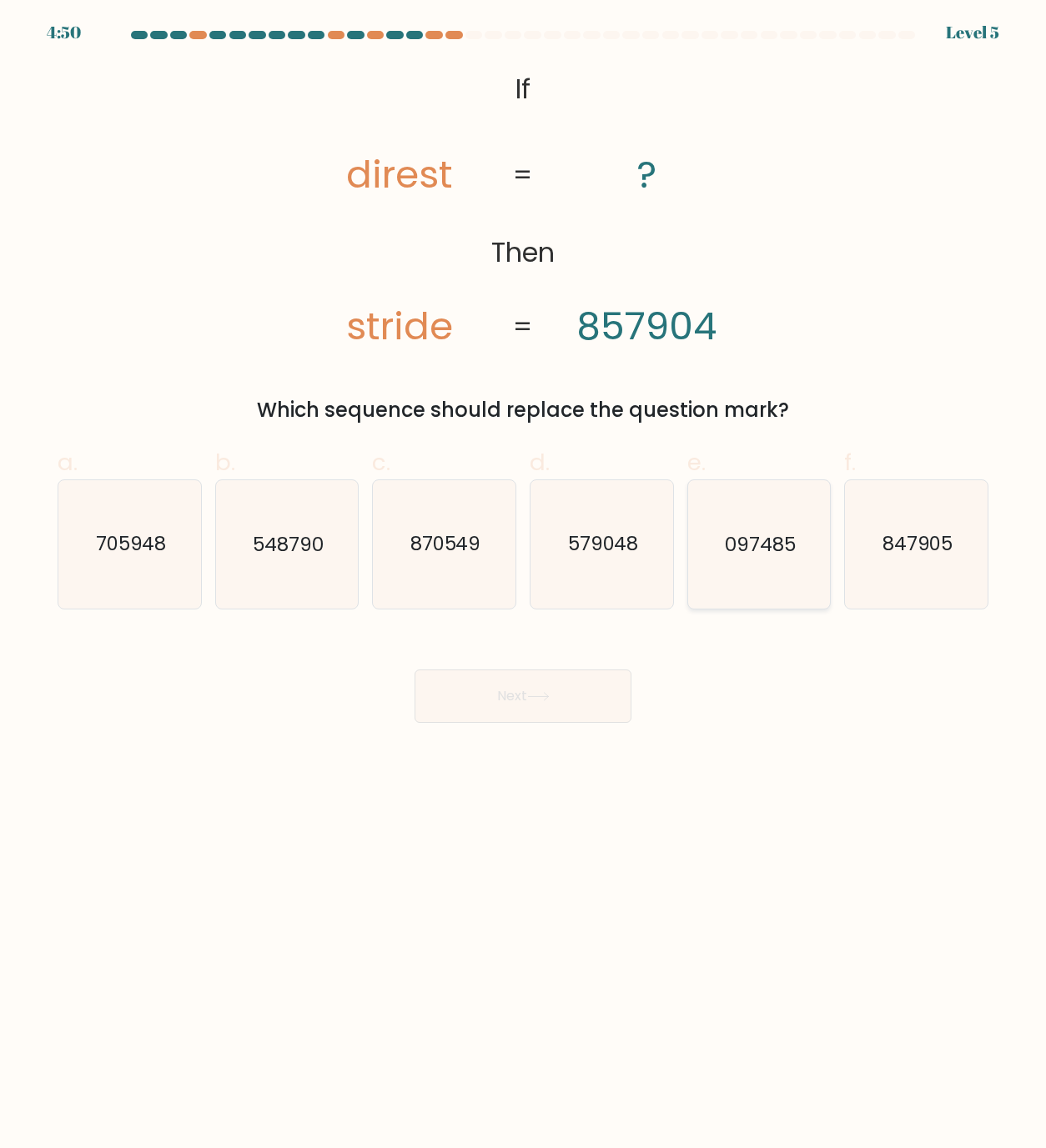
click at [761, 569] on icon "097485" at bounding box center [759, 544] width 128 height 128
click at [524, 575] on input "e. 097485" at bounding box center [523, 580] width 1 height 11
radio input "true"
click at [576, 702] on button "Next" at bounding box center [523, 696] width 217 height 53
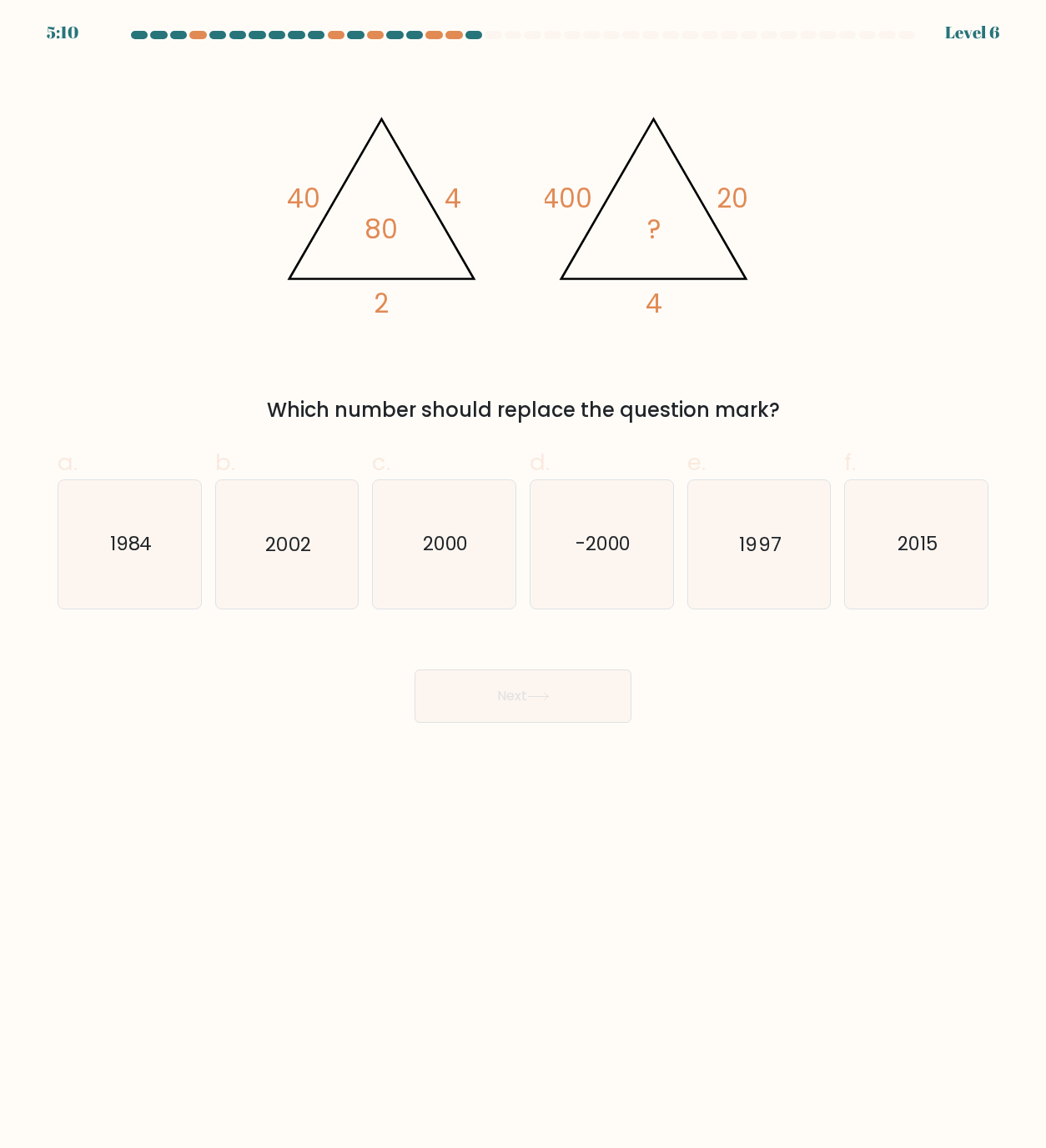
click at [574, 198] on tspan "400" at bounding box center [567, 198] width 50 height 36
click at [454, 206] on tspan "4" at bounding box center [452, 198] width 17 height 36
click at [460, 510] on icon "2000" at bounding box center [444, 544] width 128 height 128
click at [523, 575] on input "c. 2000" at bounding box center [523, 580] width 1 height 11
radio input "true"
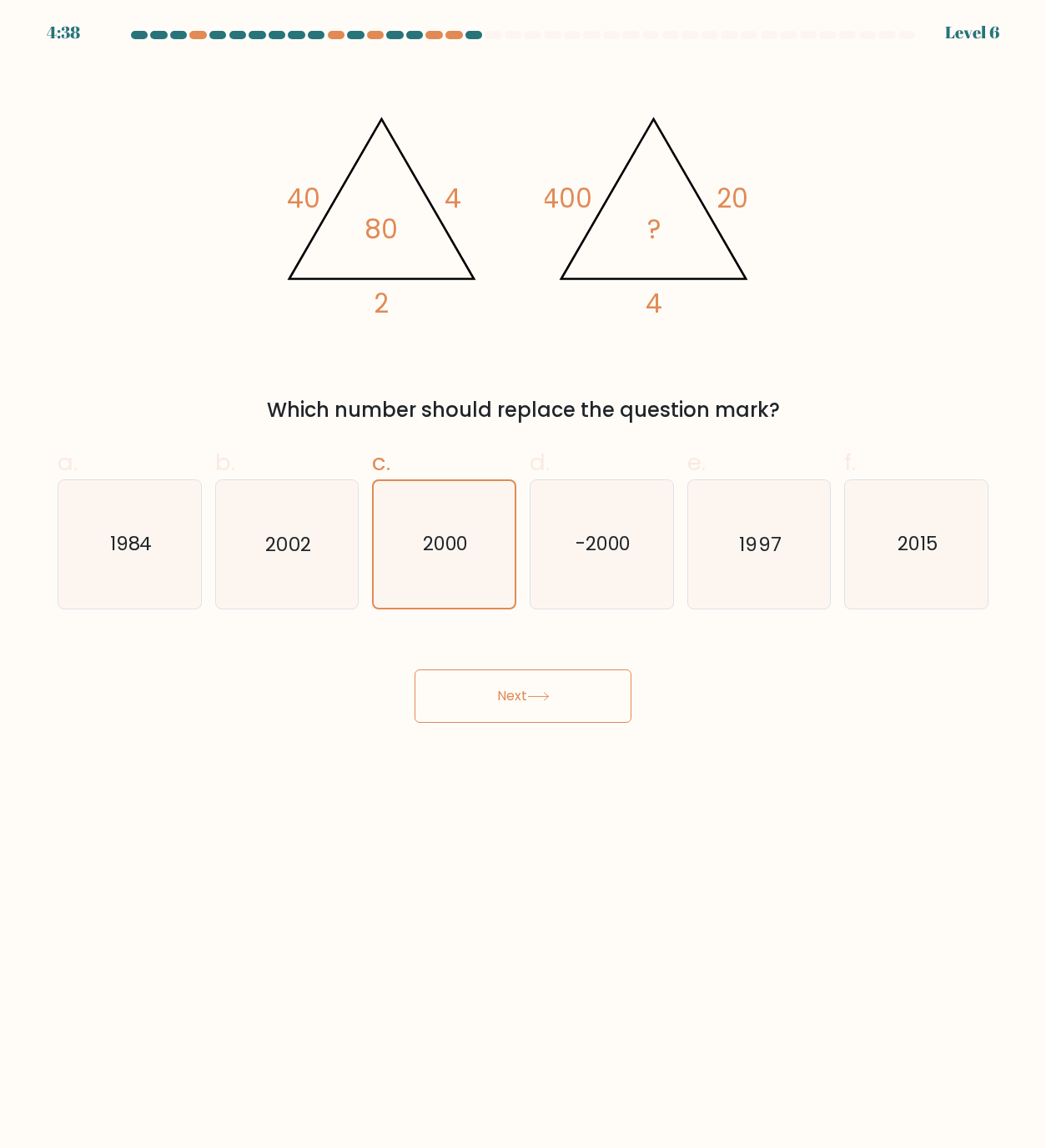
click at [555, 705] on button "Next" at bounding box center [523, 696] width 217 height 53
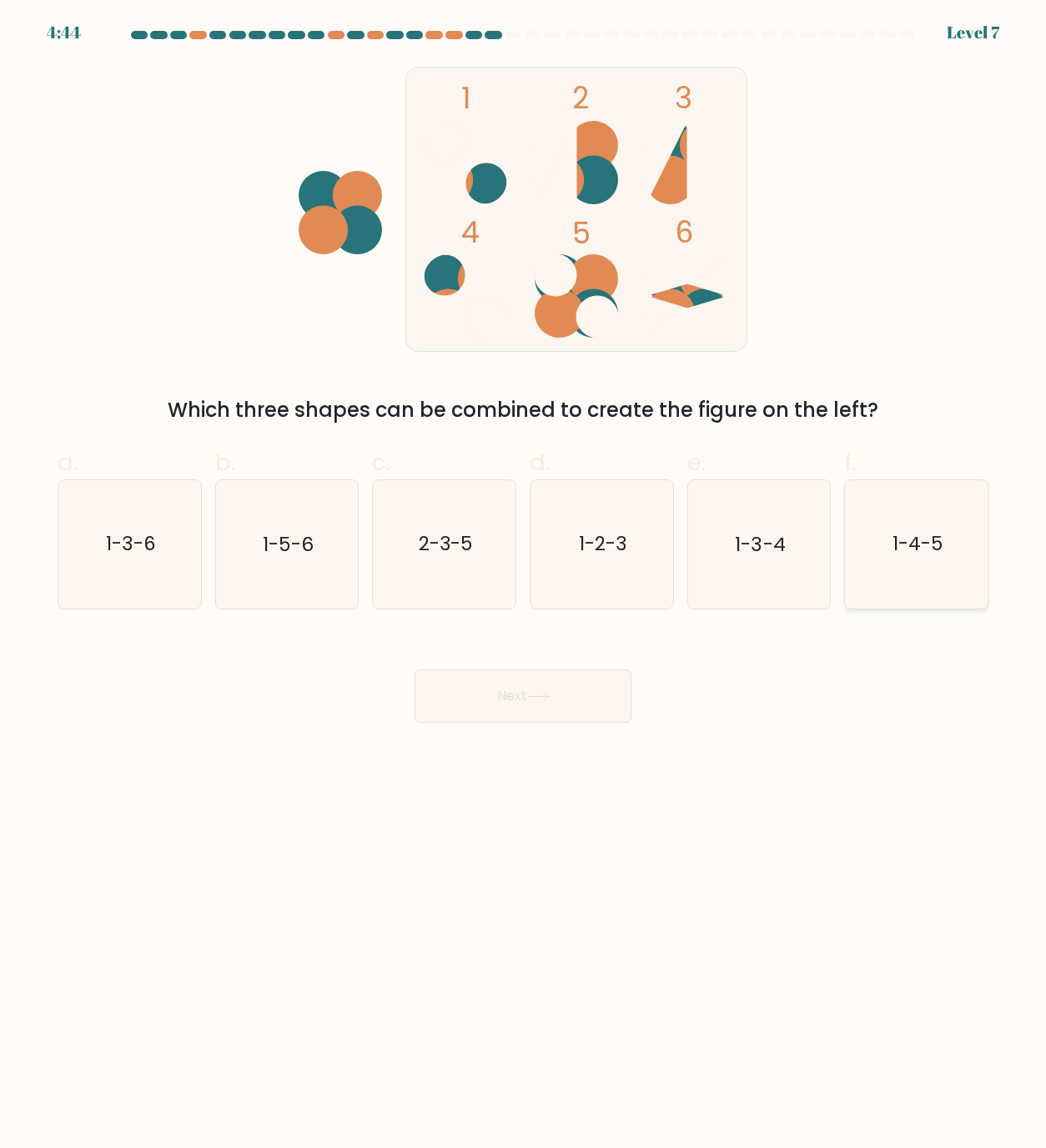
click at [886, 524] on icon "1-4-5" at bounding box center [917, 544] width 128 height 128
click at [524, 575] on input "f. 1-4-5" at bounding box center [523, 580] width 1 height 11
radio input "true"
click at [475, 700] on button "Next" at bounding box center [523, 696] width 217 height 53
click at [475, 699] on button "Next" at bounding box center [523, 696] width 217 height 53
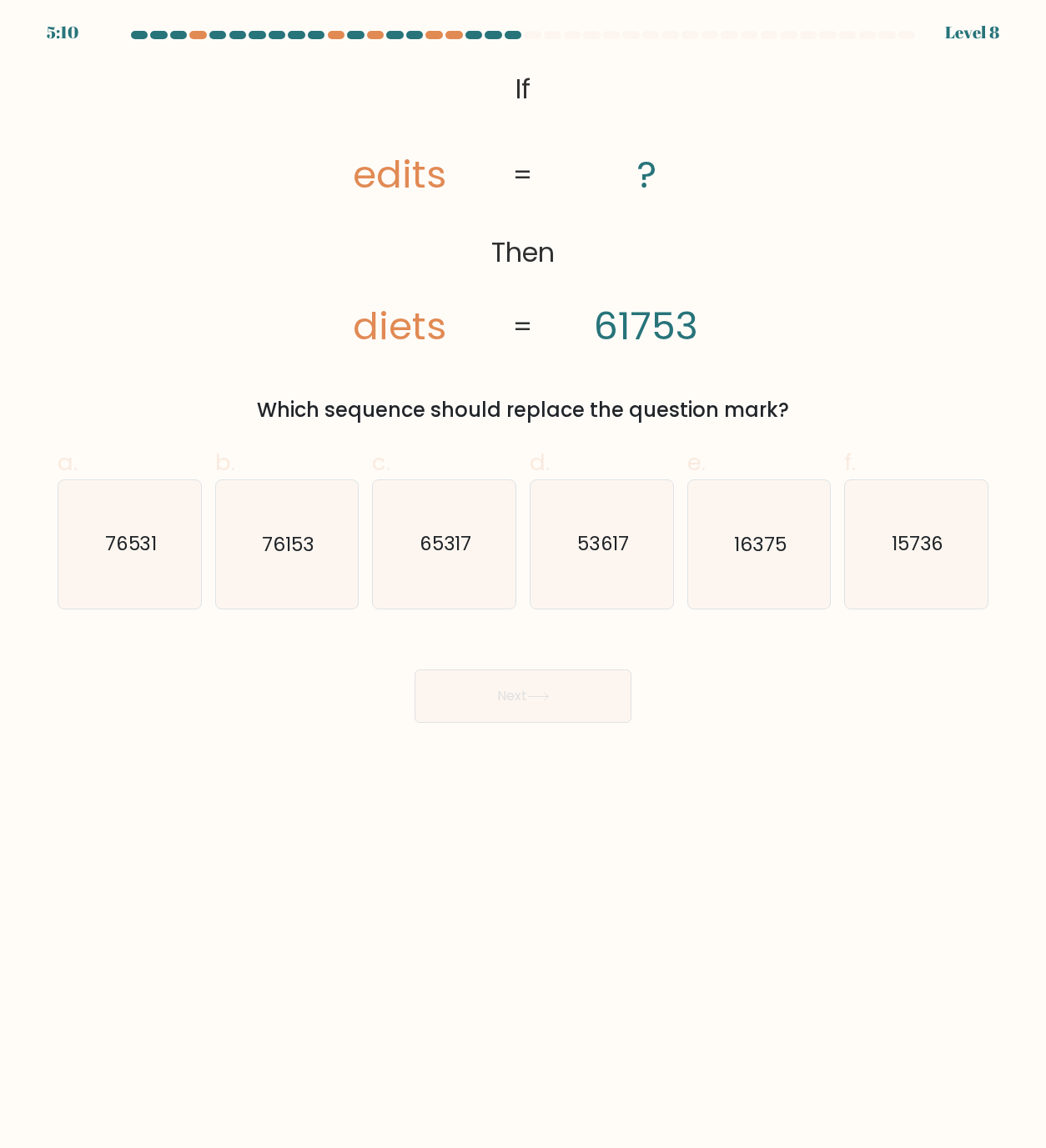
click at [401, 344] on tspan "diets" at bounding box center [399, 326] width 94 height 53
click at [162, 537] on icon "76531" at bounding box center [130, 544] width 128 height 128
click at [523, 575] on input "a. 76531" at bounding box center [523, 580] width 1 height 11
radio input "true"
click at [491, 694] on button "Next" at bounding box center [523, 696] width 217 height 53
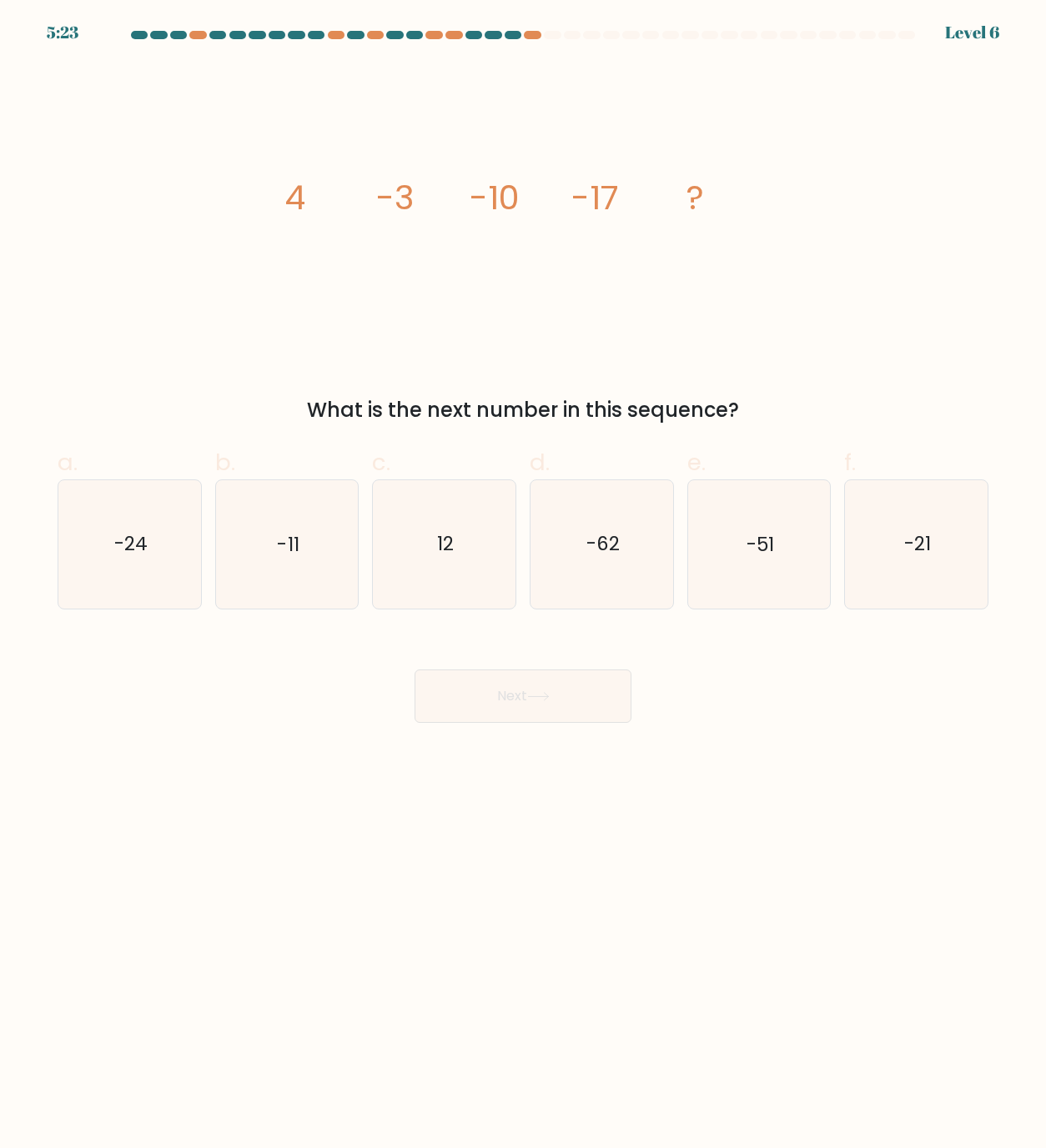
click at [603, 205] on tspan "-17" at bounding box center [595, 197] width 47 height 46
click at [134, 528] on icon "-24" at bounding box center [130, 544] width 128 height 128
click at [523, 575] on input "a. -24" at bounding box center [523, 580] width 1 height 11
radio input "true"
click at [488, 705] on button "Next" at bounding box center [523, 696] width 217 height 53
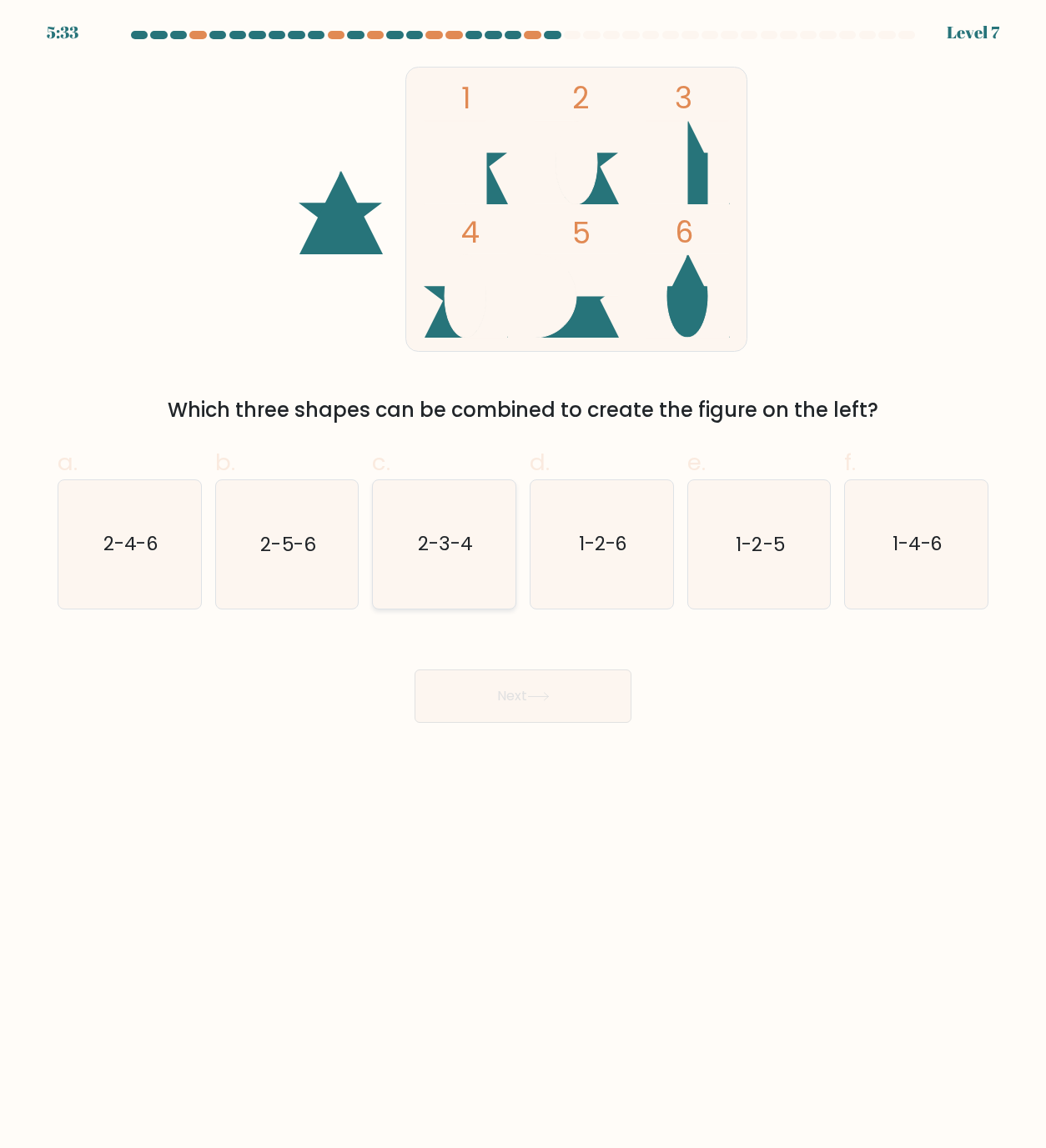
click at [461, 564] on icon "2-3-4" at bounding box center [444, 544] width 128 height 128
click at [523, 575] on input "c. 2-3-4" at bounding box center [523, 580] width 1 height 11
radio input "true"
click at [504, 702] on button "Next" at bounding box center [523, 696] width 217 height 53
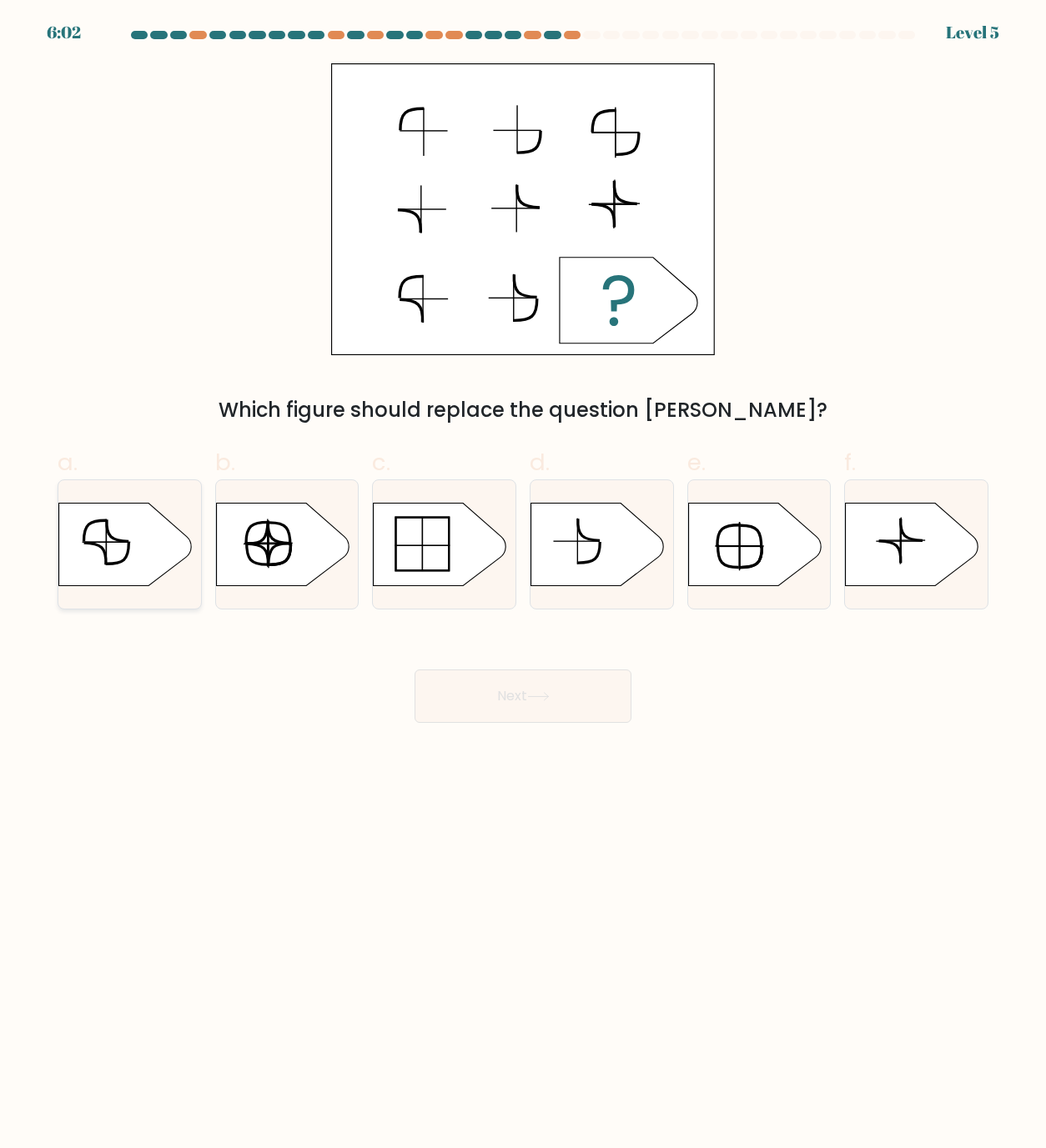
click at [196, 533] on icon at bounding box center [129, 545] width 143 height 85
click at [523, 575] on input "a." at bounding box center [523, 580] width 1 height 11
radio input "true"
click at [549, 688] on button "Next" at bounding box center [523, 696] width 217 height 53
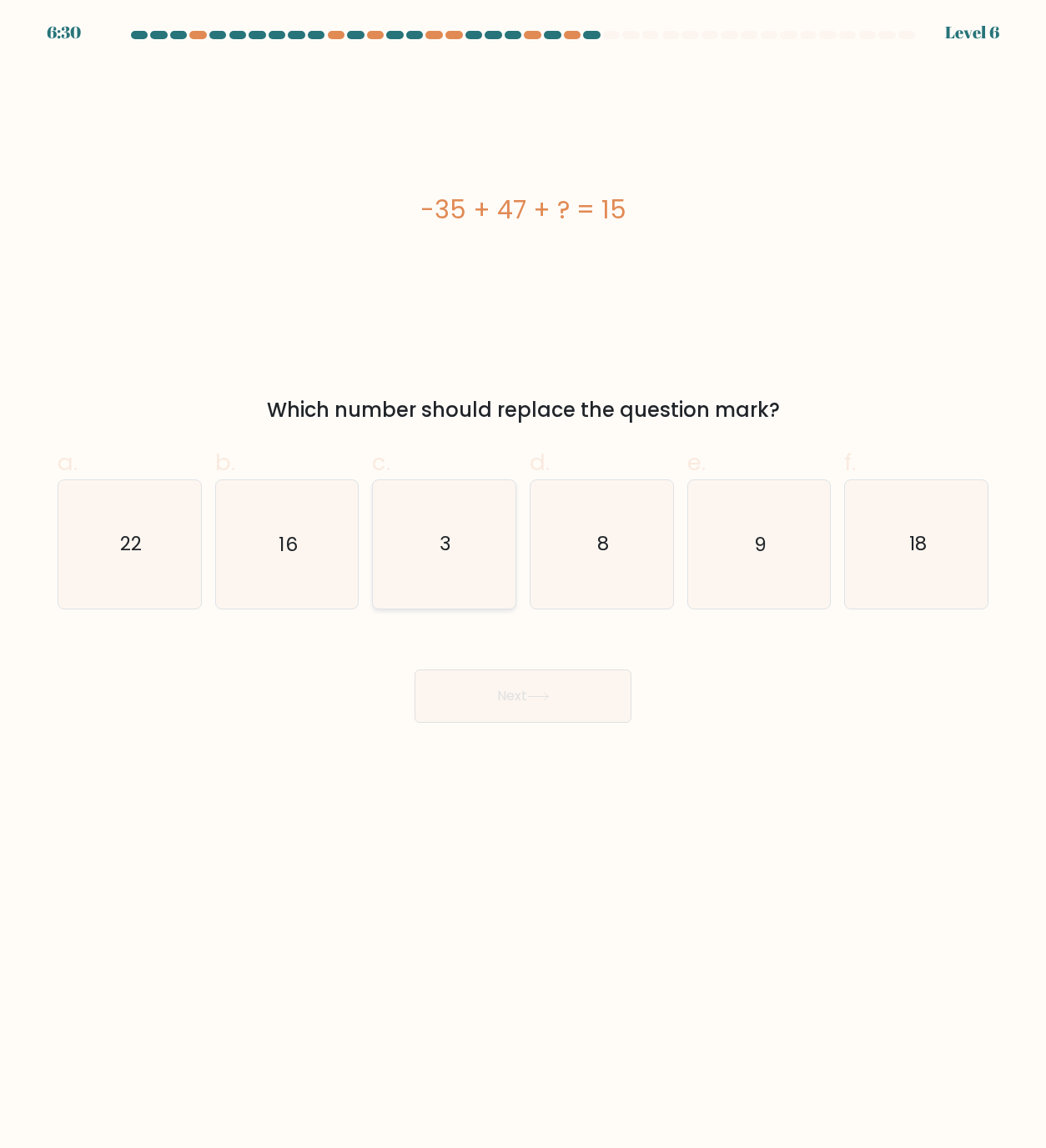
click at [484, 565] on icon "3" at bounding box center [444, 544] width 128 height 128
click at [523, 575] on input "c. 3" at bounding box center [523, 580] width 1 height 11
radio input "true"
click at [550, 716] on button "Next" at bounding box center [523, 696] width 217 height 53
click at [558, 689] on button "Next" at bounding box center [523, 696] width 217 height 53
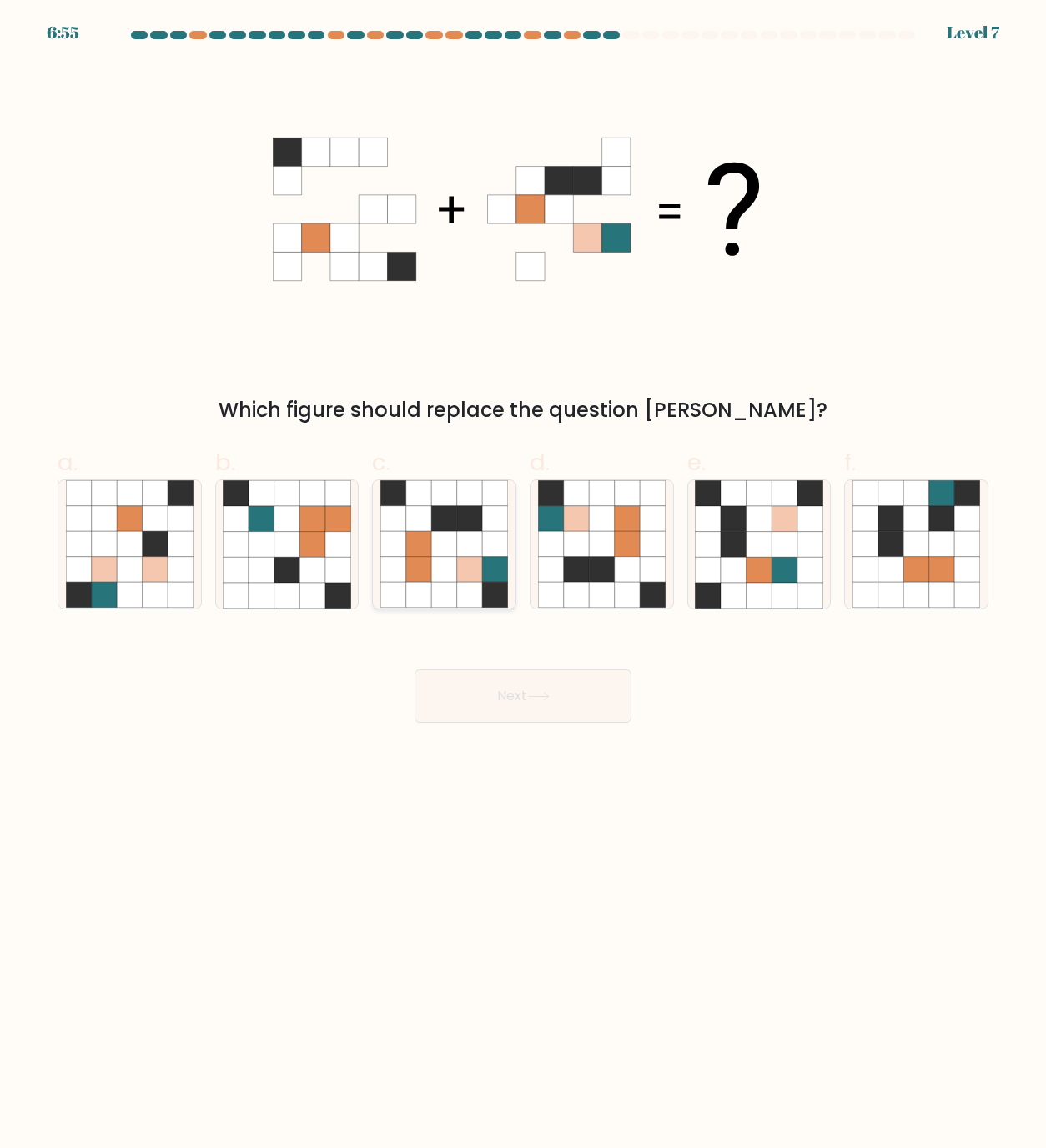
click at [487, 570] on icon at bounding box center [495, 570] width 26 height 26
click at [523, 575] on input "c." at bounding box center [523, 580] width 1 height 11
radio input "true"
click at [508, 700] on button "Next" at bounding box center [523, 696] width 217 height 53
click at [507, 689] on button "Next" at bounding box center [523, 696] width 217 height 53
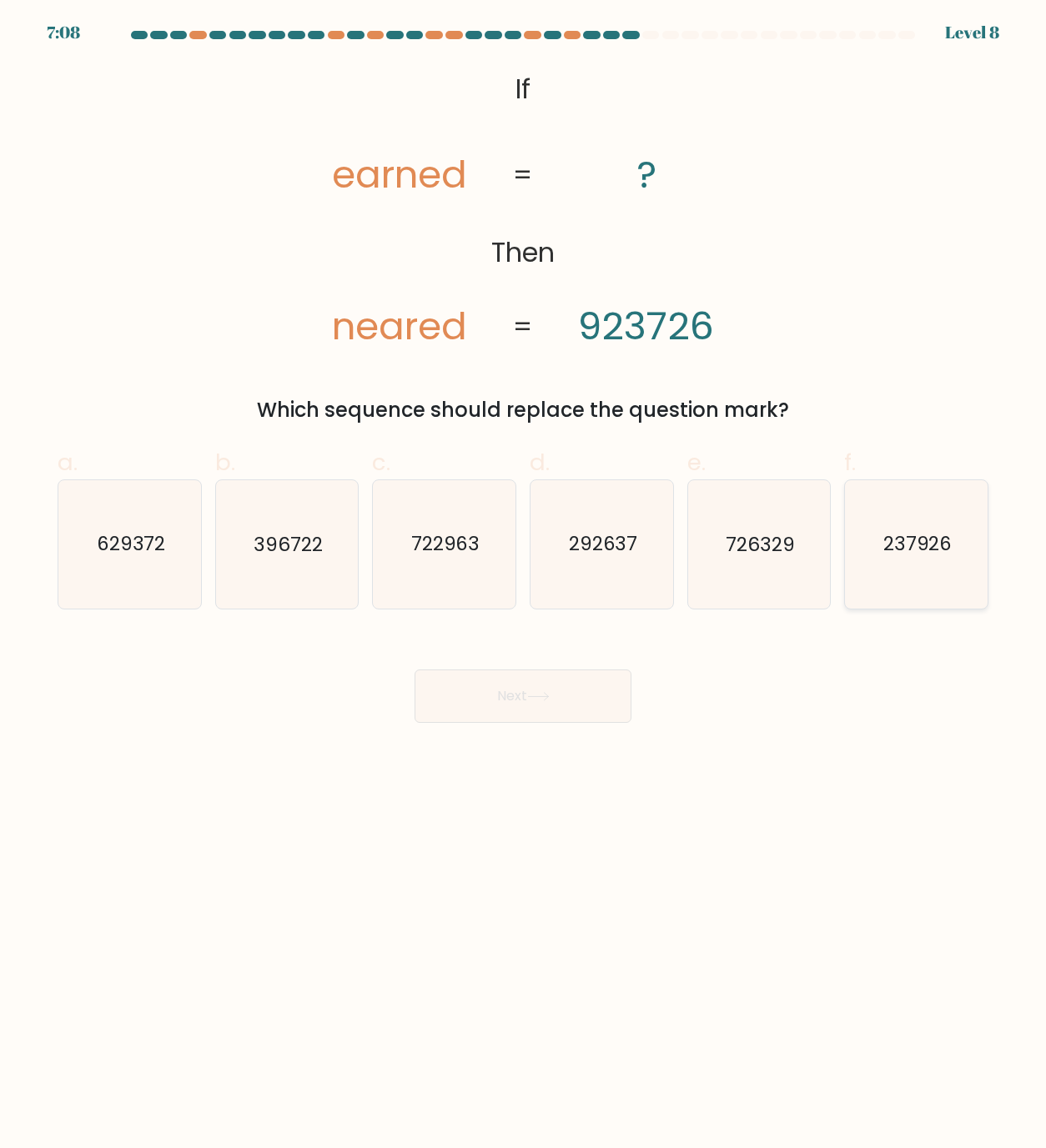
click at [870, 531] on icon "237926" at bounding box center [917, 544] width 128 height 128
click at [524, 575] on input "f. 237926" at bounding box center [523, 580] width 1 height 11
radio input "true"
click at [500, 720] on button "Next" at bounding box center [523, 696] width 217 height 53
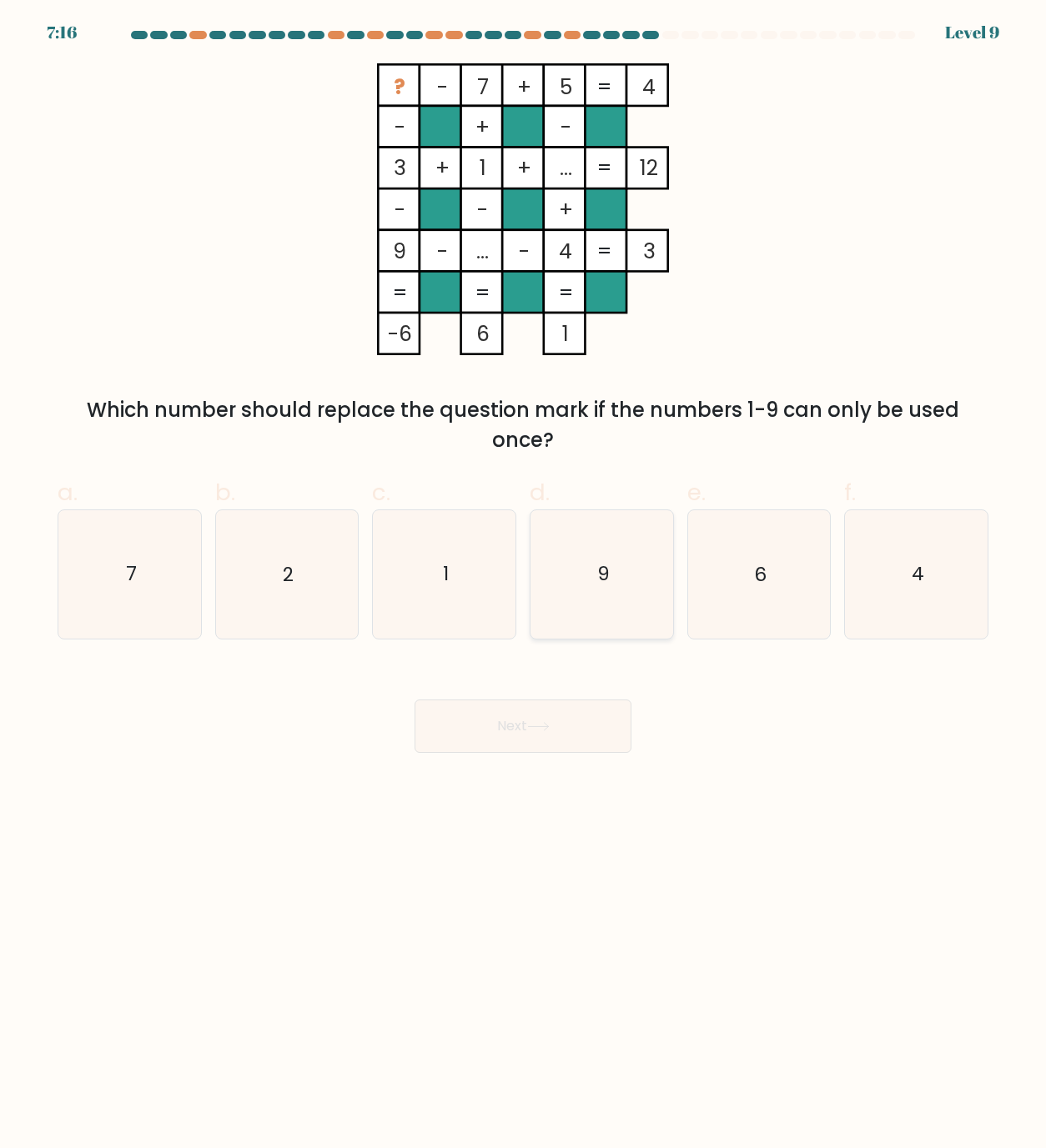
click at [565, 581] on icon "9" at bounding box center [602, 574] width 128 height 128
click at [524, 581] on input "d. 9" at bounding box center [523, 580] width 1 height 11
radio input "true"
click at [737, 564] on icon "6" at bounding box center [759, 574] width 128 height 128
click at [524, 575] on input "e. 6" at bounding box center [523, 580] width 1 height 11
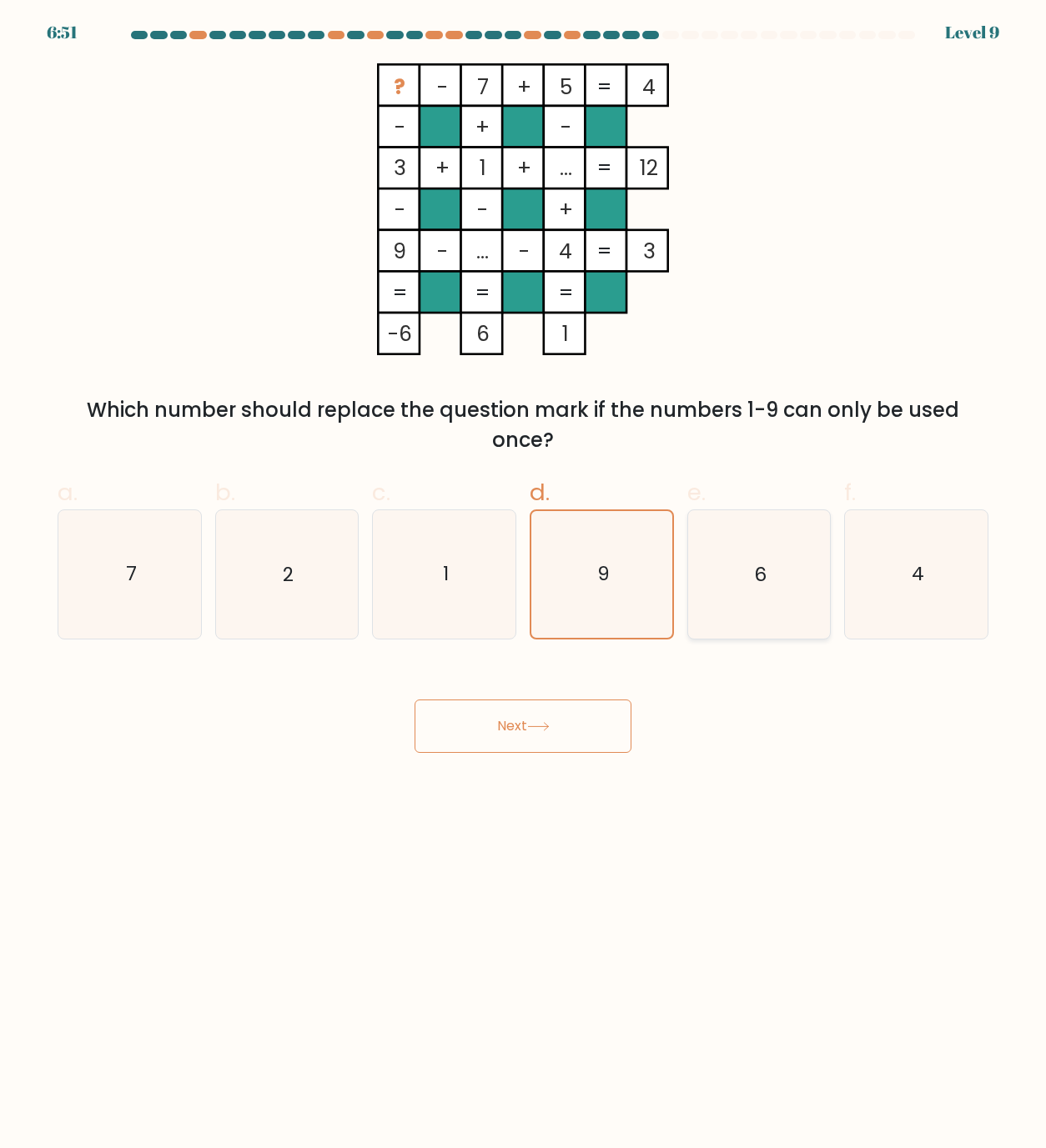
radio input "true"
click at [568, 728] on button "Next" at bounding box center [523, 727] width 217 height 53
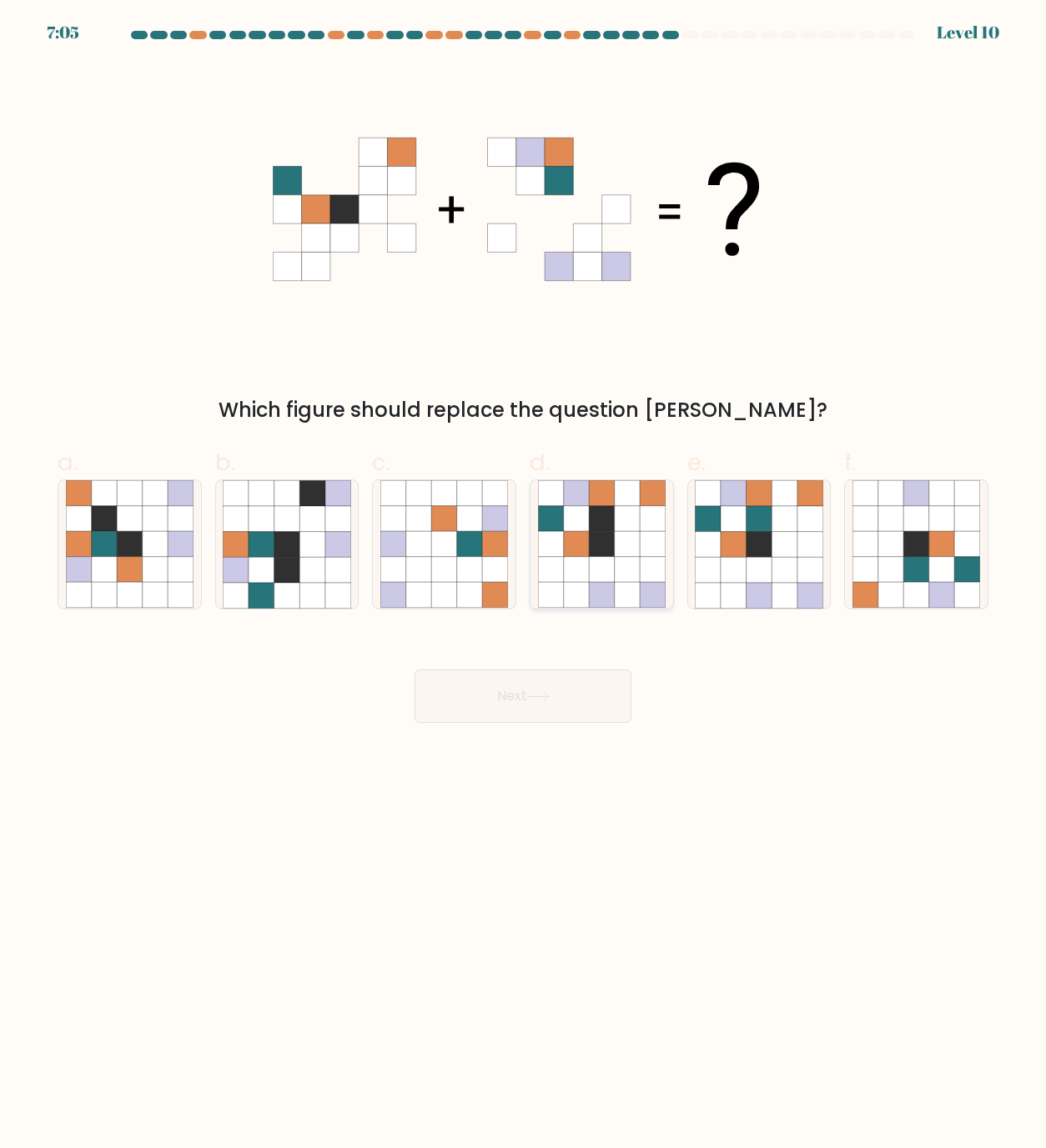
click at [575, 575] on icon at bounding box center [576, 570] width 26 height 26
click at [524, 575] on input "d." at bounding box center [523, 580] width 1 height 11
radio input "true"
click at [725, 561] on icon at bounding box center [734, 570] width 26 height 26
click at [524, 575] on input "e." at bounding box center [523, 580] width 1 height 11
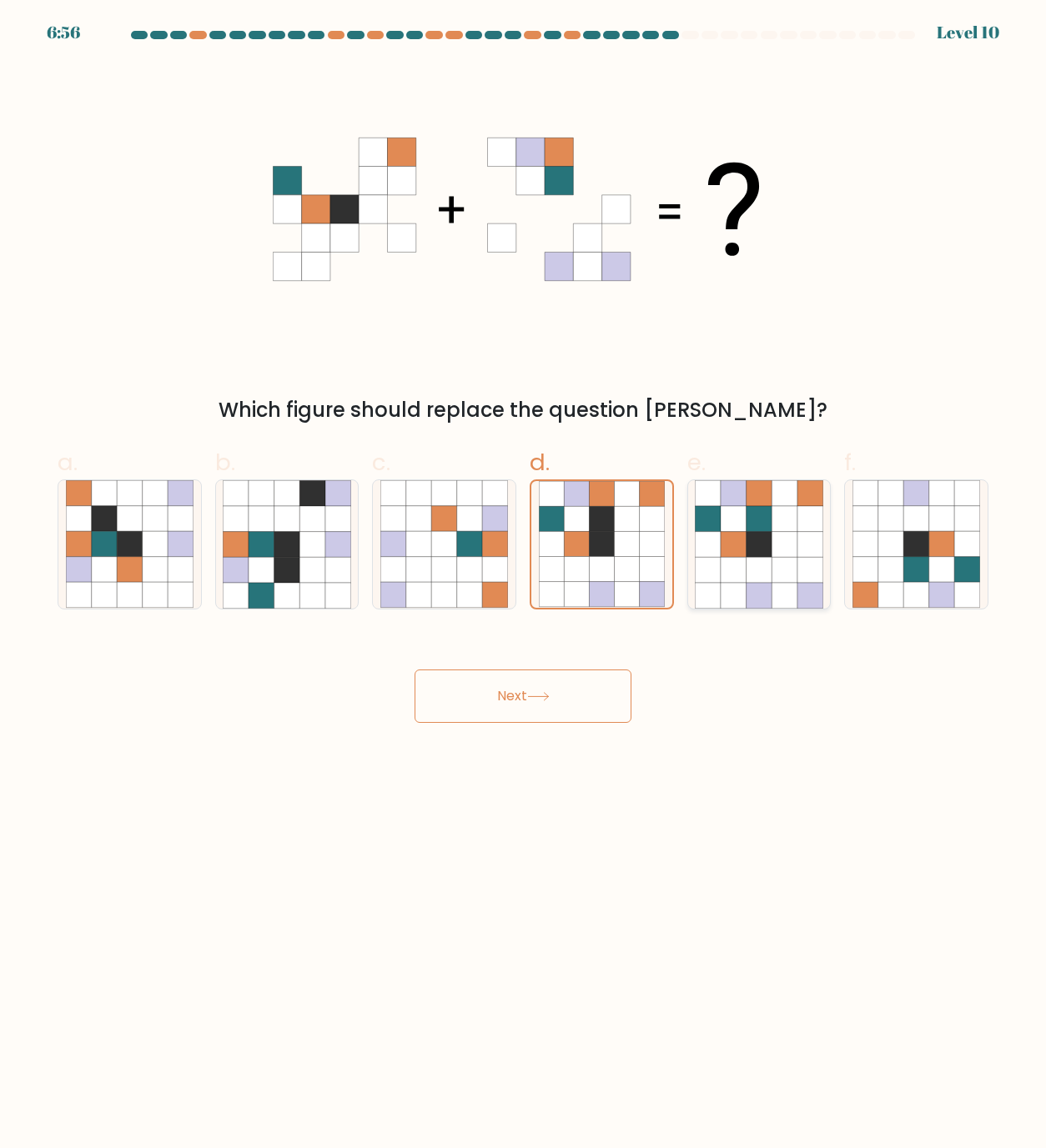
radio input "true"
click at [577, 684] on button "Next" at bounding box center [523, 696] width 217 height 53
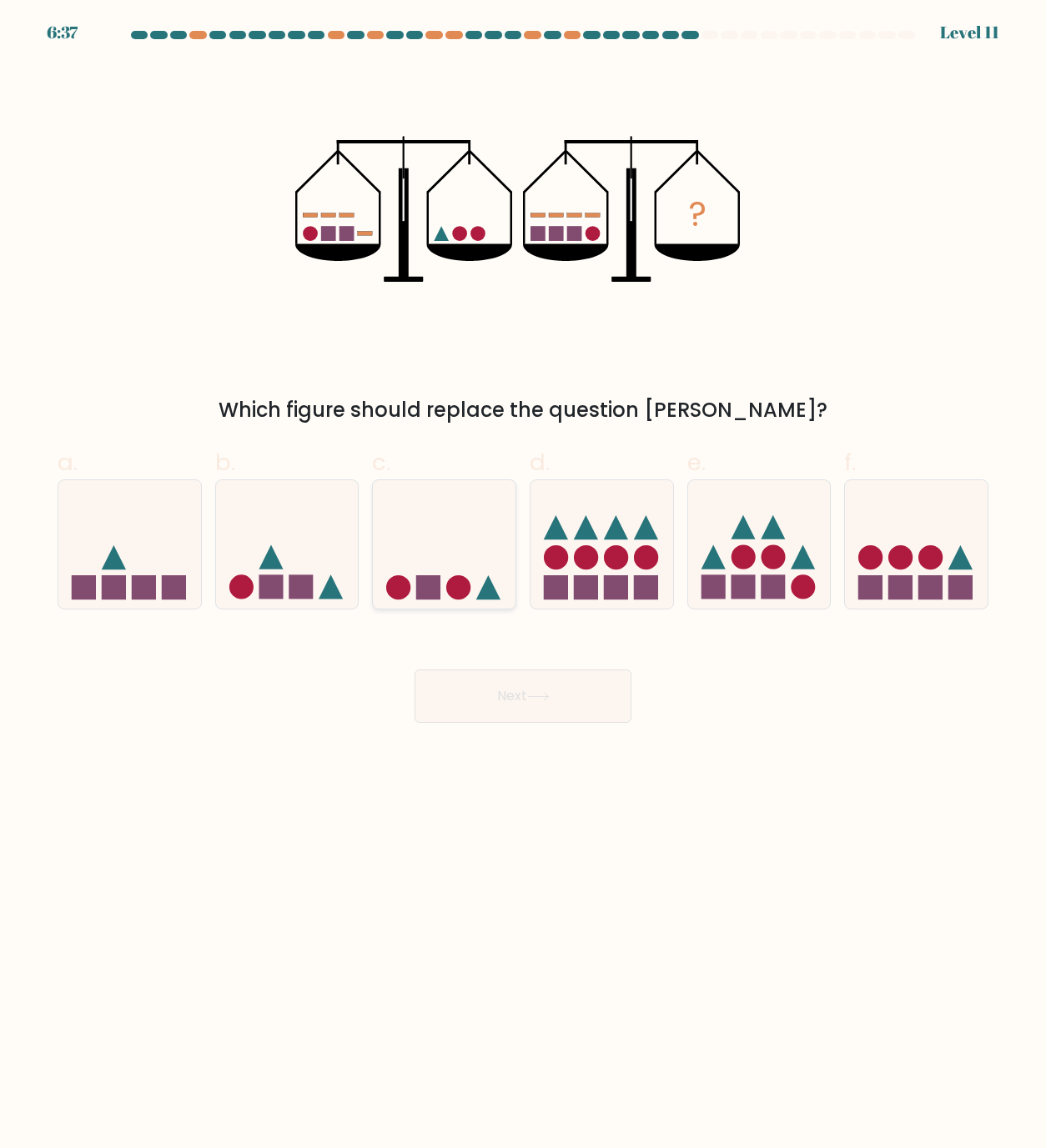
click at [410, 588] on circle at bounding box center [398, 587] width 25 height 25
click at [523, 586] on input "c." at bounding box center [523, 580] width 1 height 11
radio input "true"
click at [612, 586] on rect at bounding box center [616, 587] width 25 height 25
click at [524, 586] on input "d." at bounding box center [523, 580] width 1 height 11
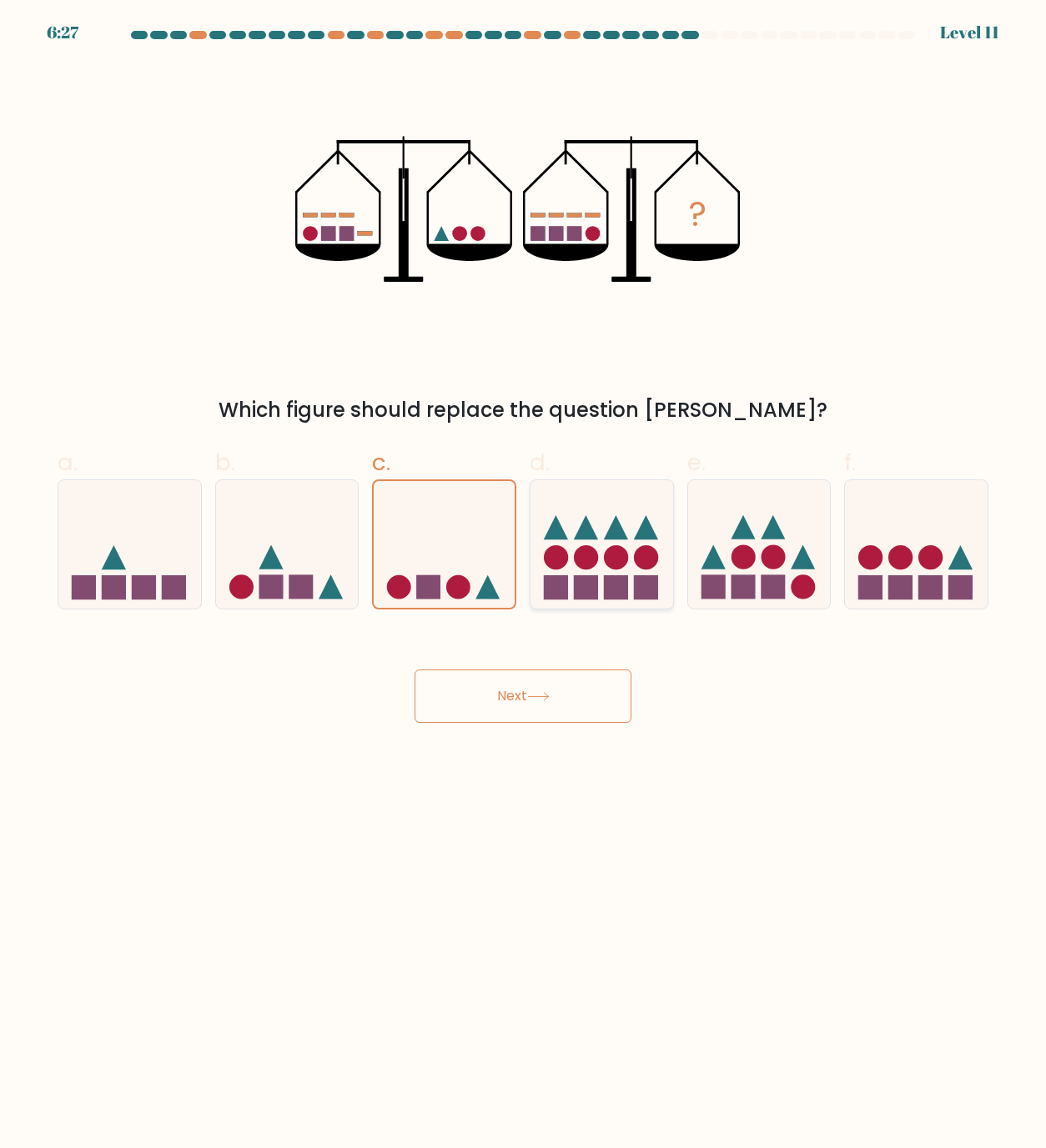
radio input "true"
click at [480, 577] on icon at bounding box center [444, 543] width 143 height 117
click at [523, 577] on input "c." at bounding box center [523, 580] width 1 height 11
radio input "true"
click at [490, 706] on button "Next" at bounding box center [523, 696] width 217 height 53
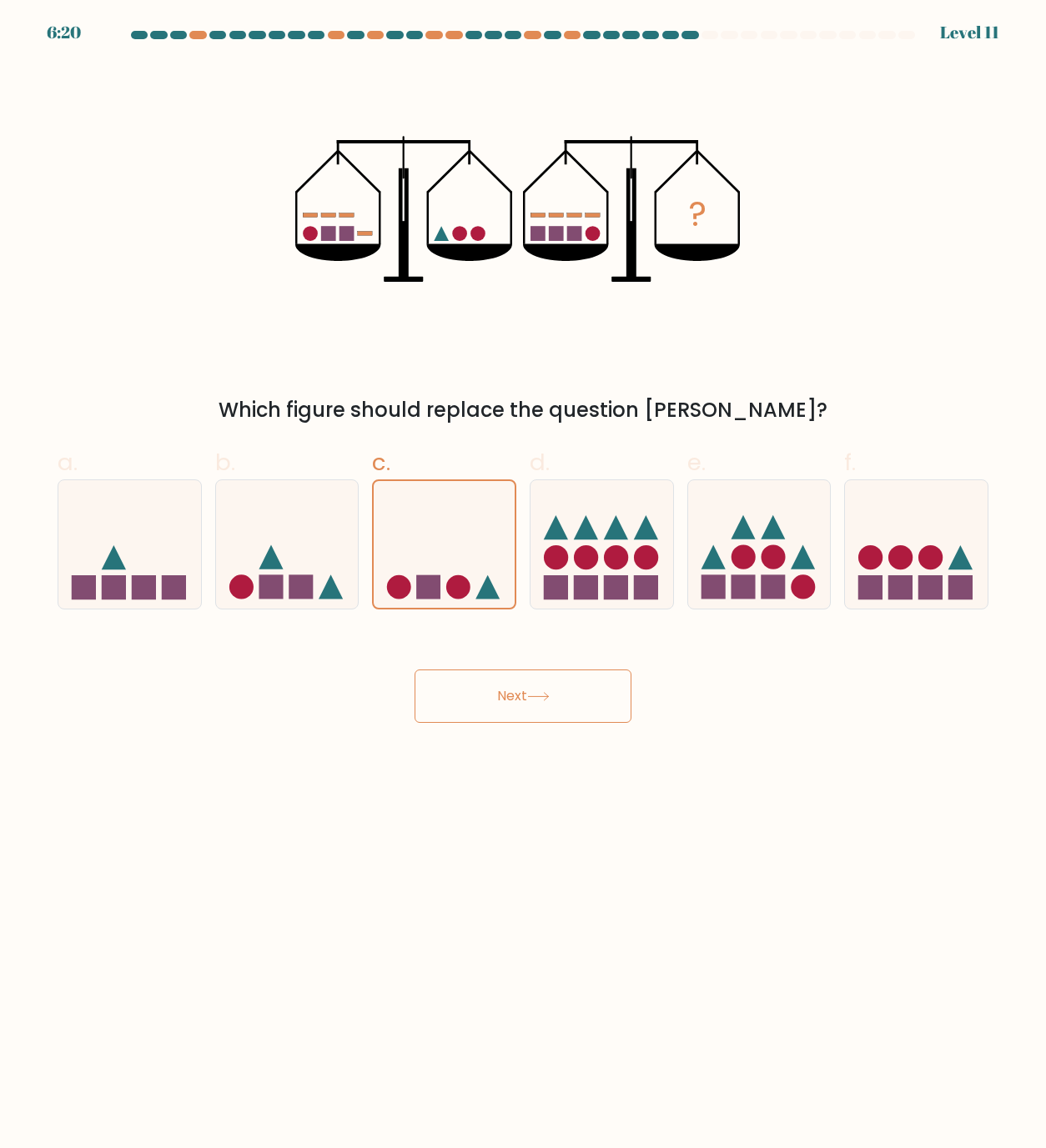
click at [491, 704] on button "Next" at bounding box center [523, 696] width 217 height 53
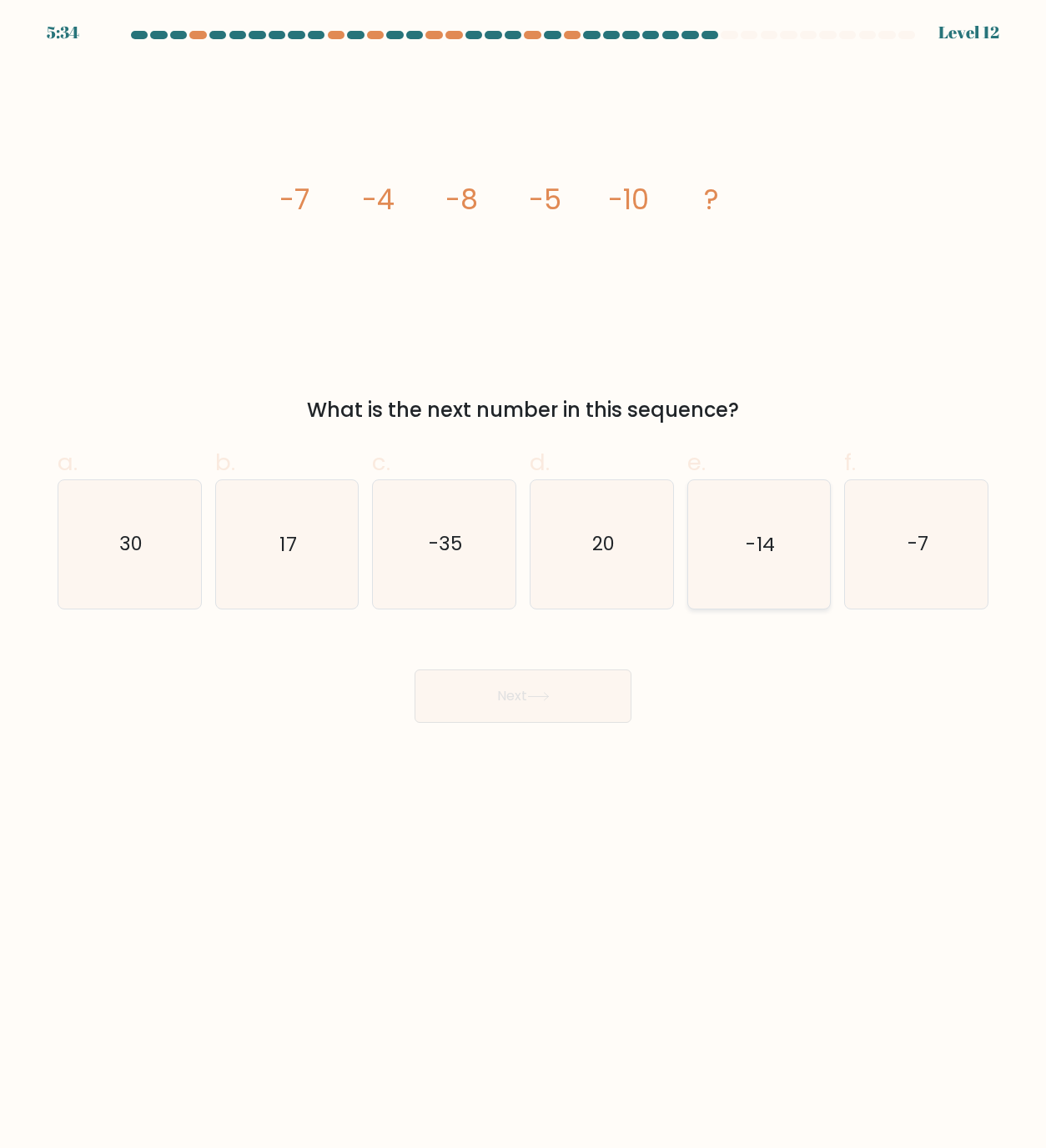
click at [715, 549] on icon "-14" at bounding box center [759, 544] width 128 height 128
click at [524, 575] on input "e. -14" at bounding box center [523, 580] width 1 height 11
radio input "true"
click at [543, 714] on button "Next" at bounding box center [523, 696] width 217 height 53
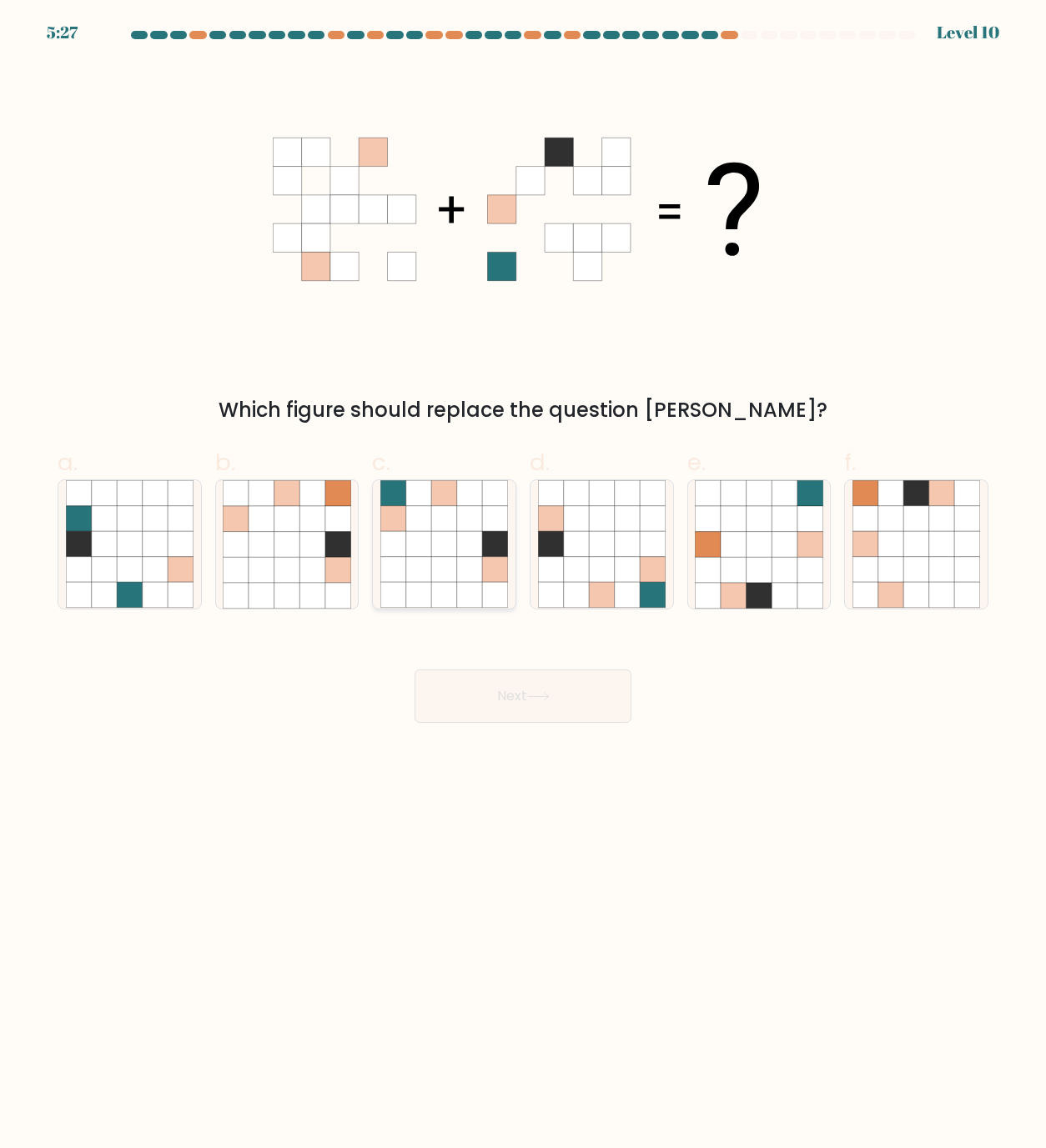
click at [424, 551] on icon at bounding box center [419, 544] width 26 height 26
click at [523, 575] on input "c." at bounding box center [523, 580] width 1 height 11
radio input "true"
click at [558, 507] on icon at bounding box center [551, 519] width 26 height 26
click at [524, 575] on input "d." at bounding box center [523, 580] width 1 height 11
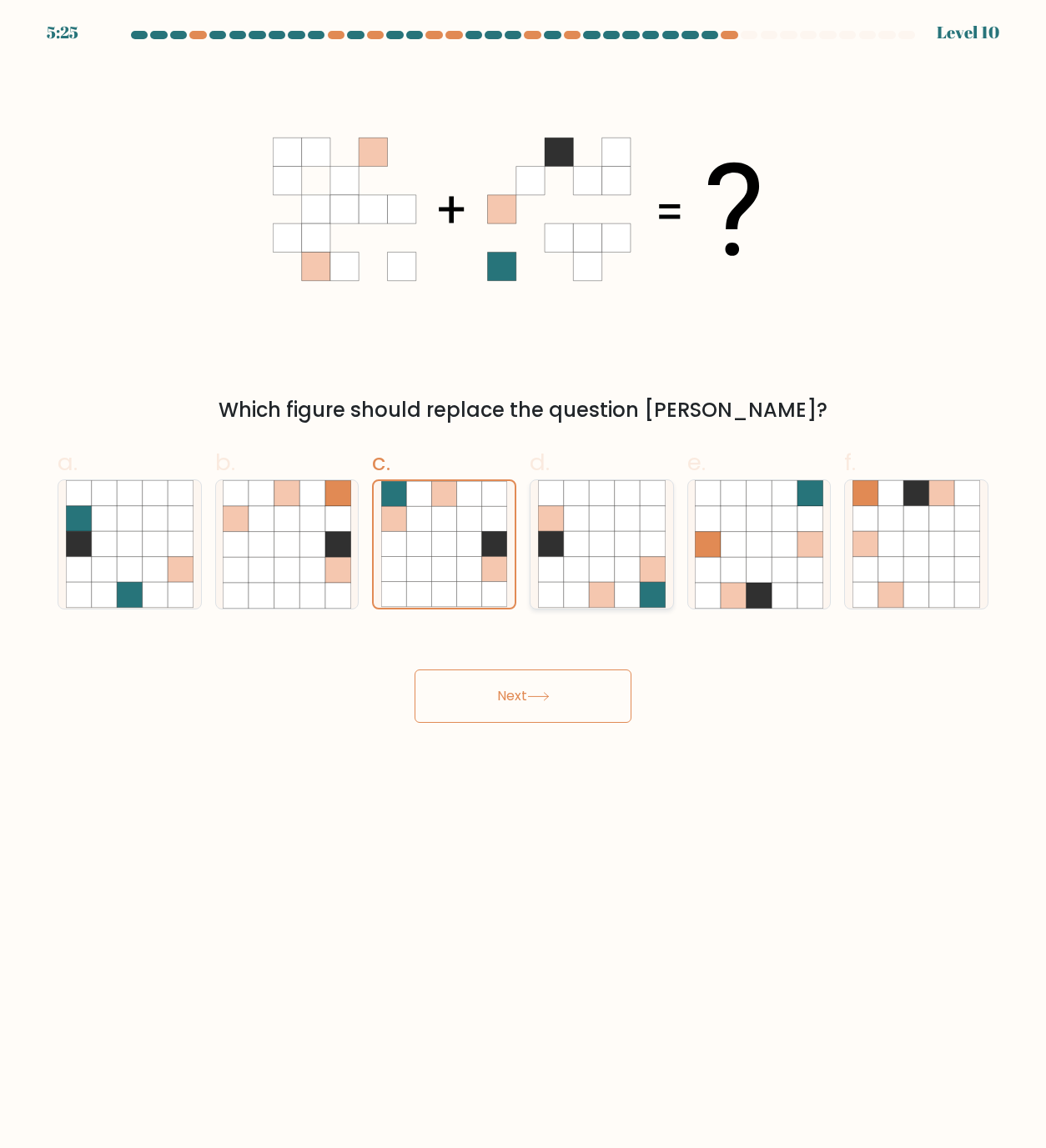
radio input "true"
click at [154, 559] on icon at bounding box center [156, 570] width 26 height 26
click at [523, 575] on input "a." at bounding box center [523, 580] width 1 height 11
radio input "true"
click at [388, 549] on icon at bounding box center [393, 544] width 26 height 26
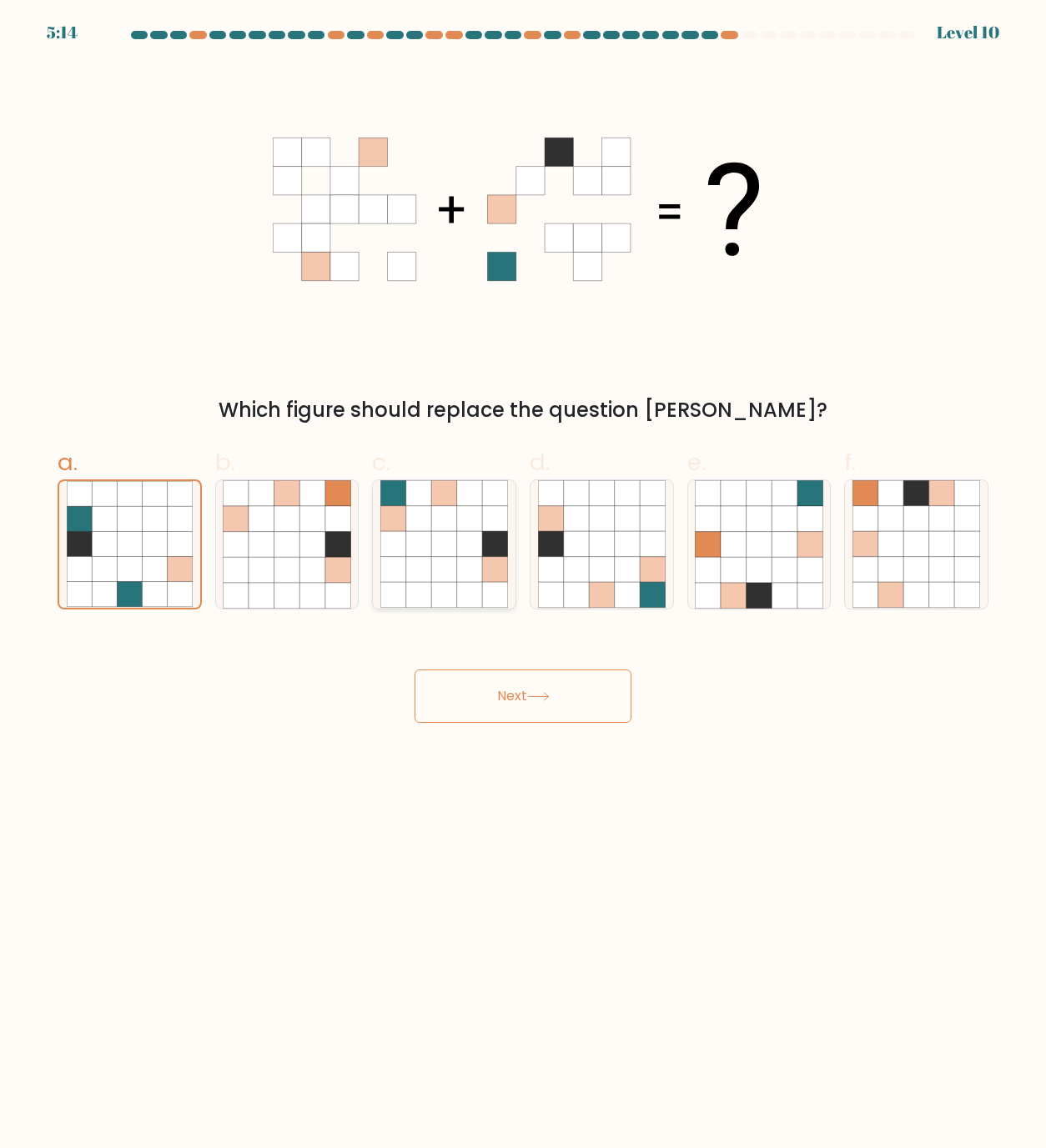
click at [523, 575] on input "c." at bounding box center [523, 580] width 1 height 11
radio input "true"
click at [635, 584] on icon at bounding box center [627, 596] width 26 height 26
click at [524, 584] on input "d." at bounding box center [523, 580] width 1 height 11
radio input "true"
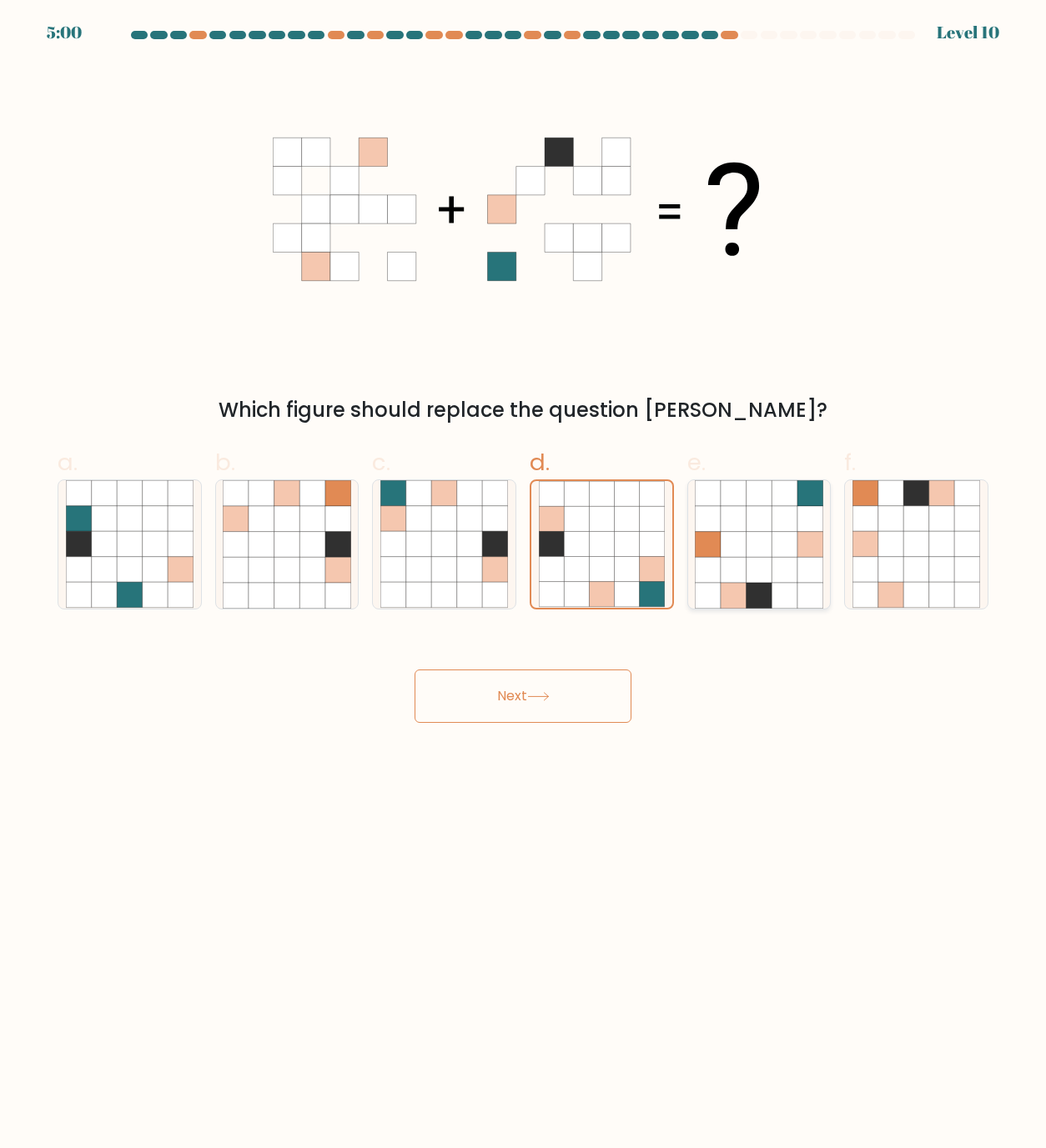
click at [799, 538] on icon at bounding box center [811, 544] width 26 height 26
click at [524, 575] on input "e." at bounding box center [523, 580] width 1 height 11
radio input "true"
click at [467, 572] on icon at bounding box center [470, 570] width 26 height 26
click at [523, 575] on input "c." at bounding box center [523, 580] width 1 height 11
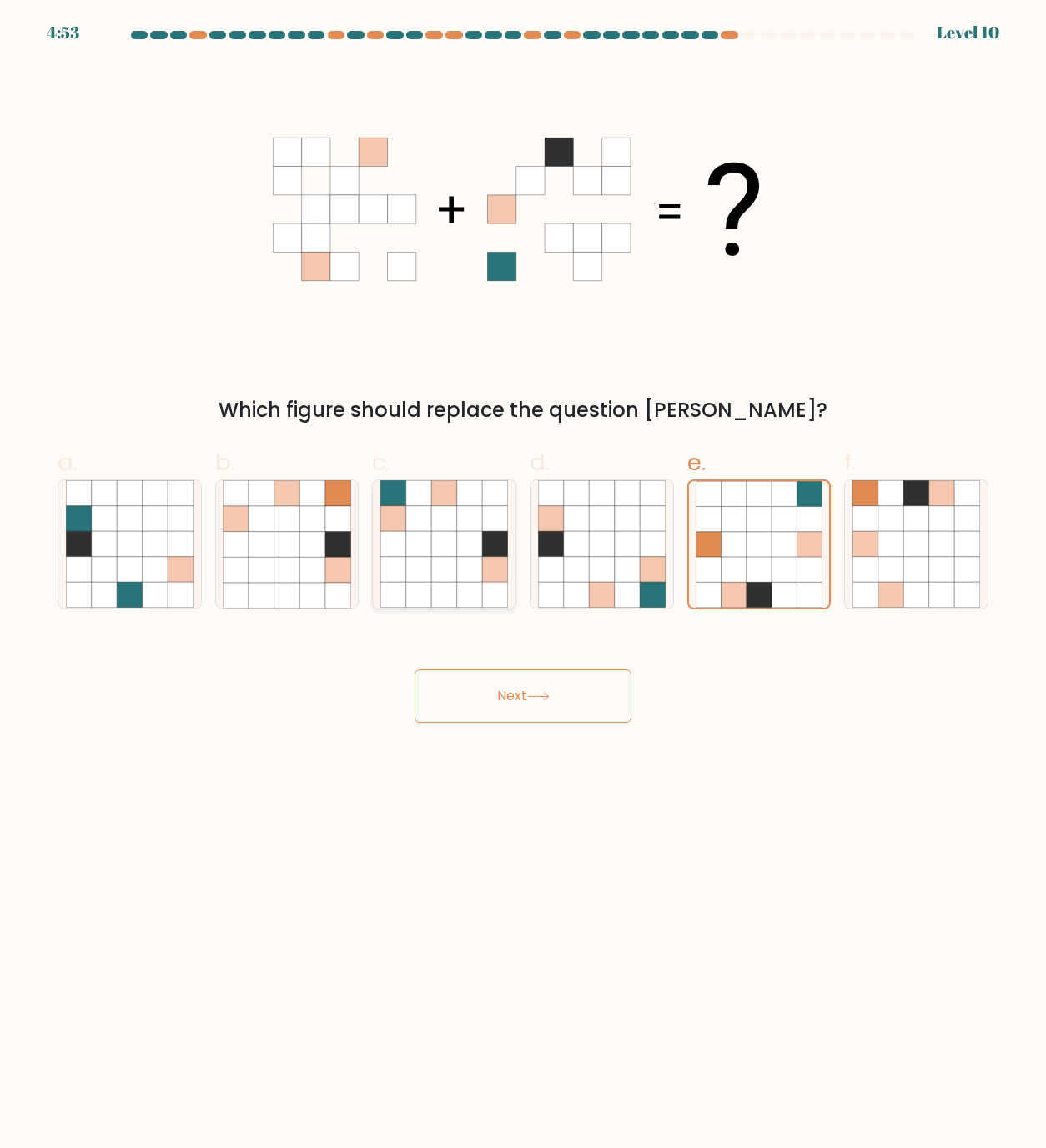
radio input "true"
click at [521, 694] on button "Next" at bounding box center [523, 696] width 217 height 53
click at [514, 713] on button "Next" at bounding box center [523, 696] width 217 height 53
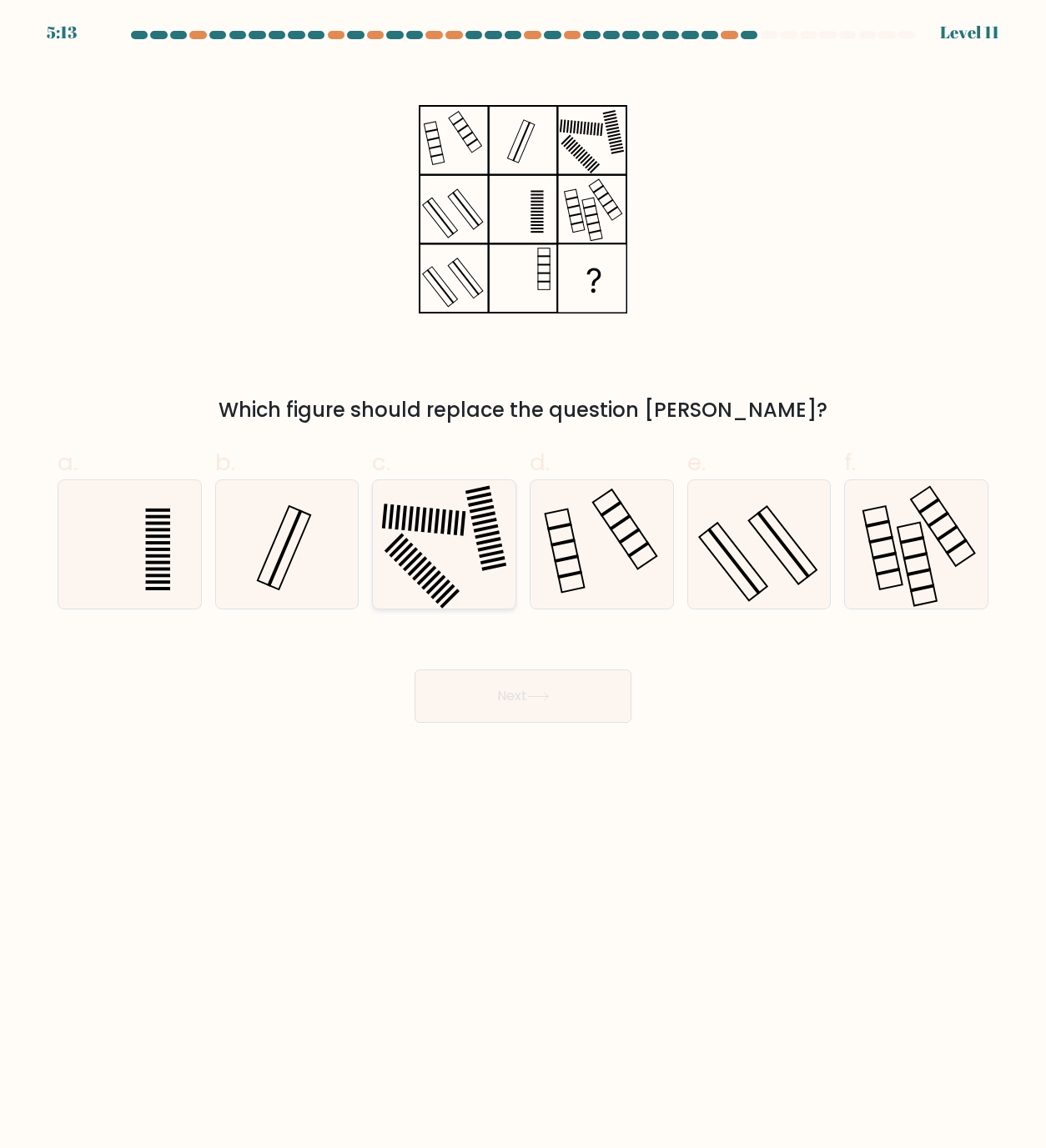
click at [450, 522] on rect at bounding box center [450, 522] width 6 height 25
click at [523, 575] on input "c." at bounding box center [523, 580] width 1 height 11
radio input "true"
click at [518, 704] on button "Next" at bounding box center [523, 696] width 217 height 53
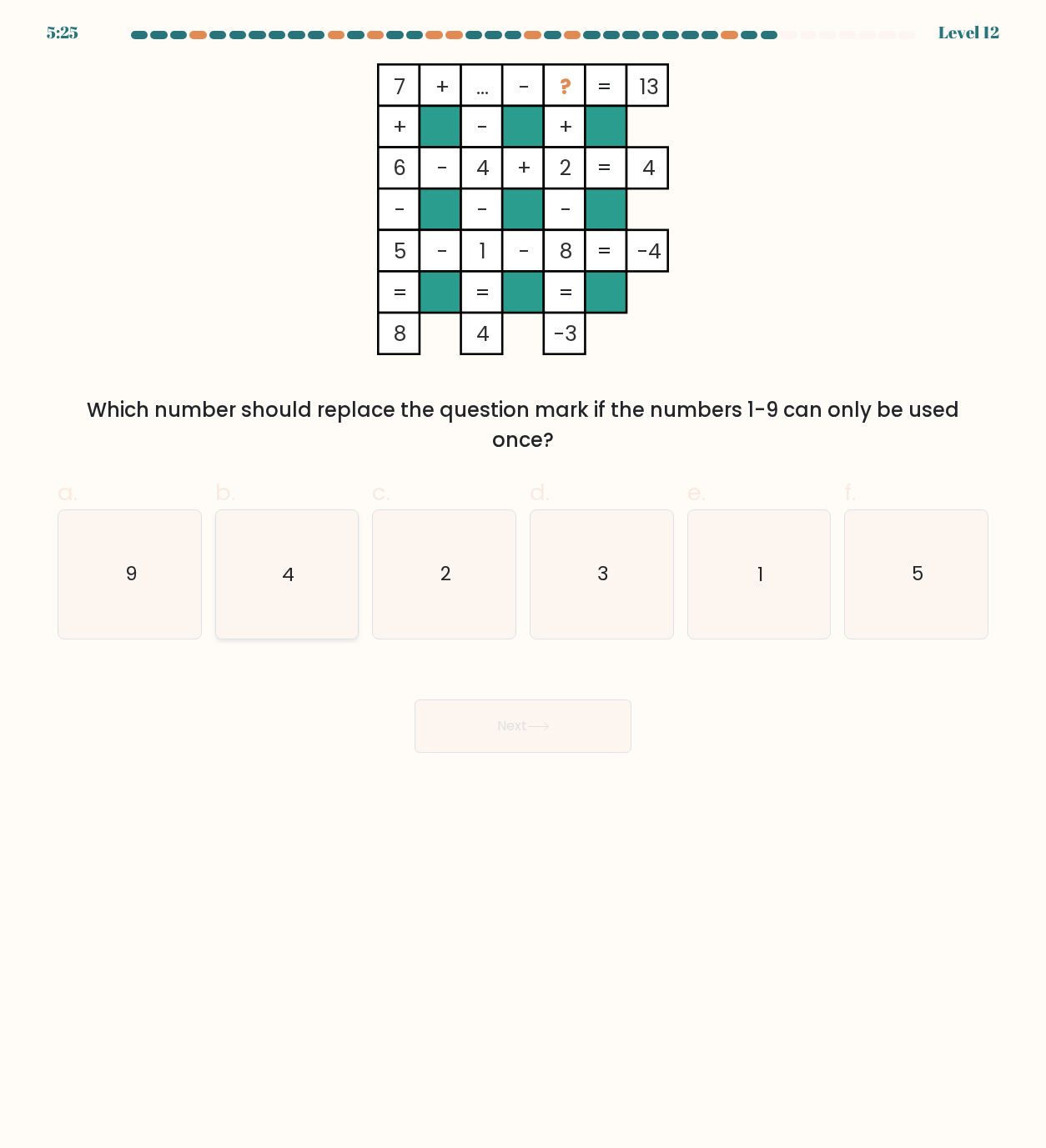
click at [325, 597] on icon "4" at bounding box center [287, 574] width 128 height 128
click at [523, 586] on input "b. 4" at bounding box center [523, 580] width 1 height 11
radio input "true"
click at [484, 731] on button "Next" at bounding box center [523, 727] width 217 height 53
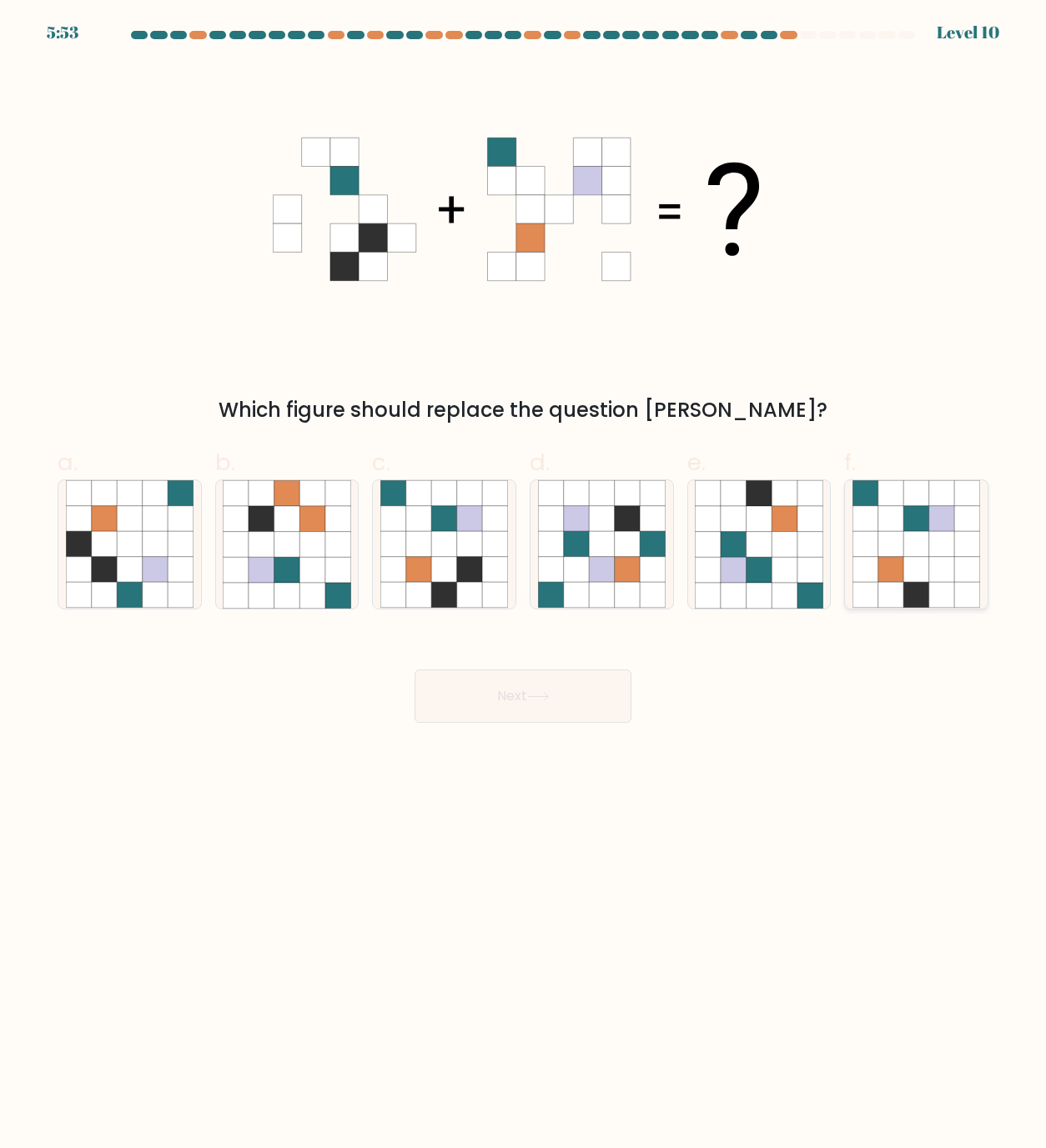
click at [905, 522] on icon at bounding box center [916, 519] width 26 height 26
click at [524, 575] on input "f." at bounding box center [523, 580] width 1 height 11
radio input "true"
click at [539, 722] on button "Next" at bounding box center [523, 696] width 217 height 53
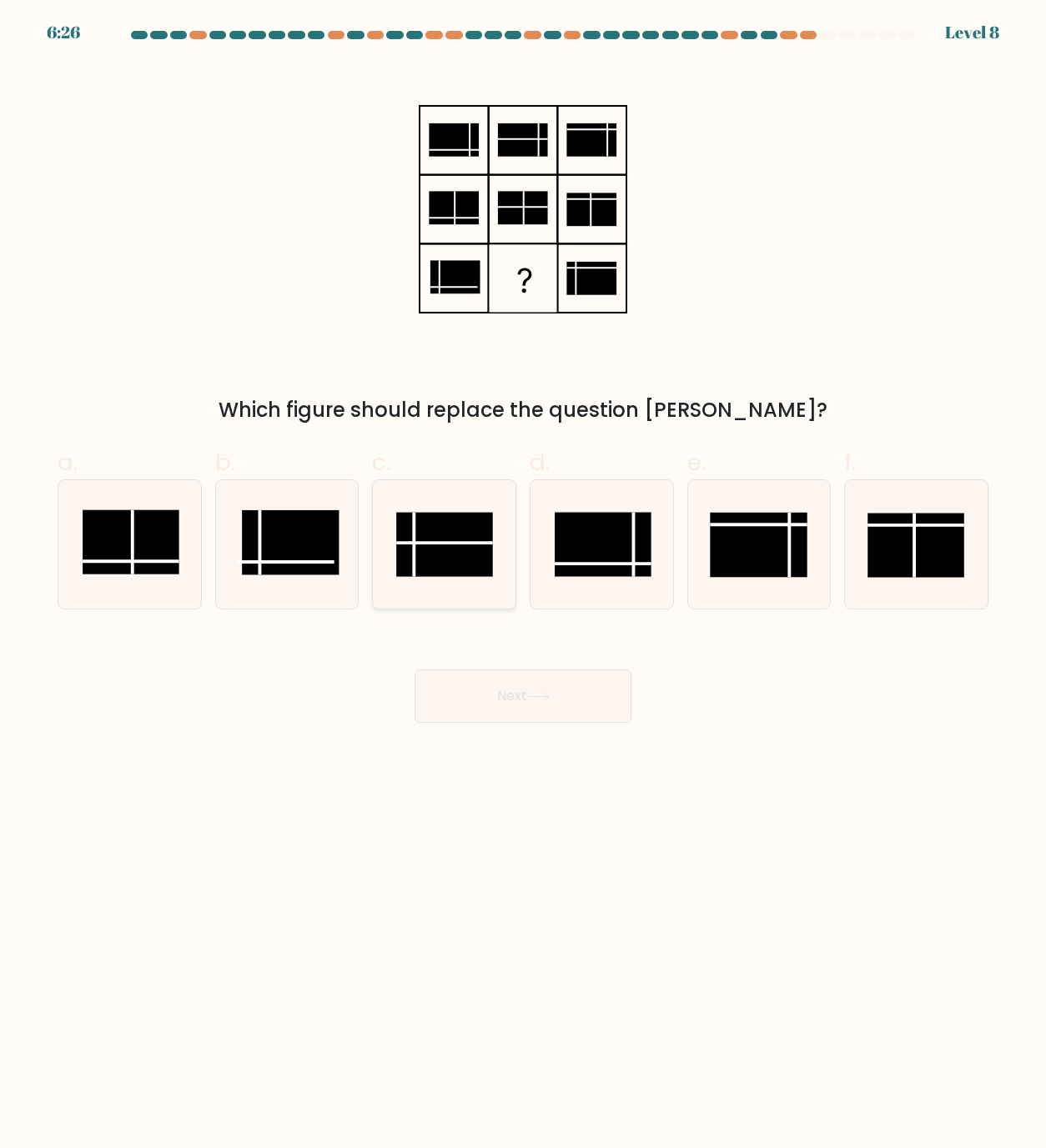
click at [419, 550] on rect at bounding box center [444, 544] width 97 height 64
click at [523, 575] on input "c." at bounding box center [523, 580] width 1 height 11
radio input "true"
click at [498, 689] on button "Next" at bounding box center [523, 696] width 217 height 53
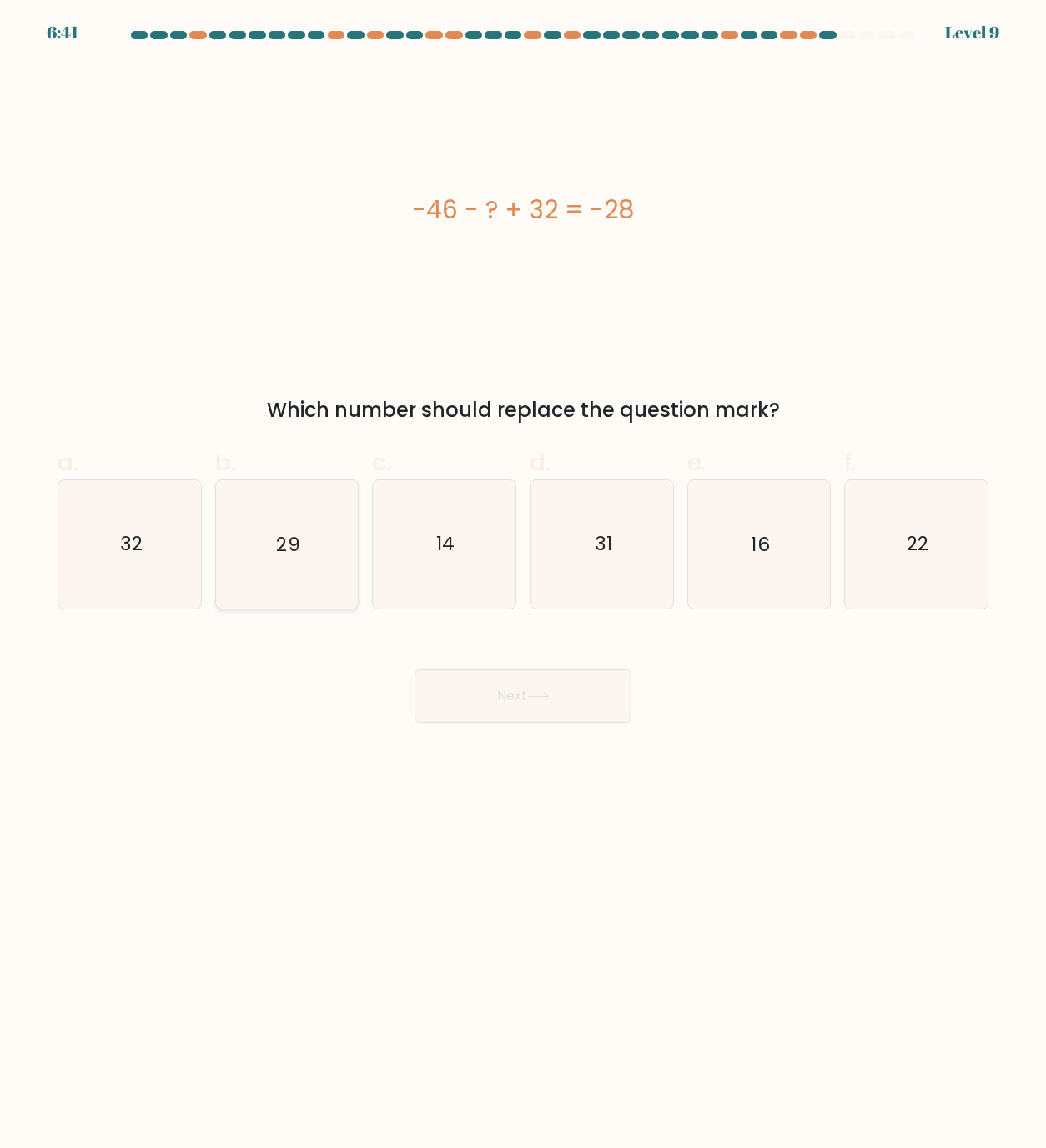
click at [284, 542] on text "29" at bounding box center [289, 544] width 24 height 27
click at [523, 575] on input "b. 29" at bounding box center [523, 580] width 1 height 11
radio input "true"
click at [941, 527] on icon "22" at bounding box center [917, 544] width 128 height 128
click at [524, 575] on input "f. 22" at bounding box center [523, 580] width 1 height 11
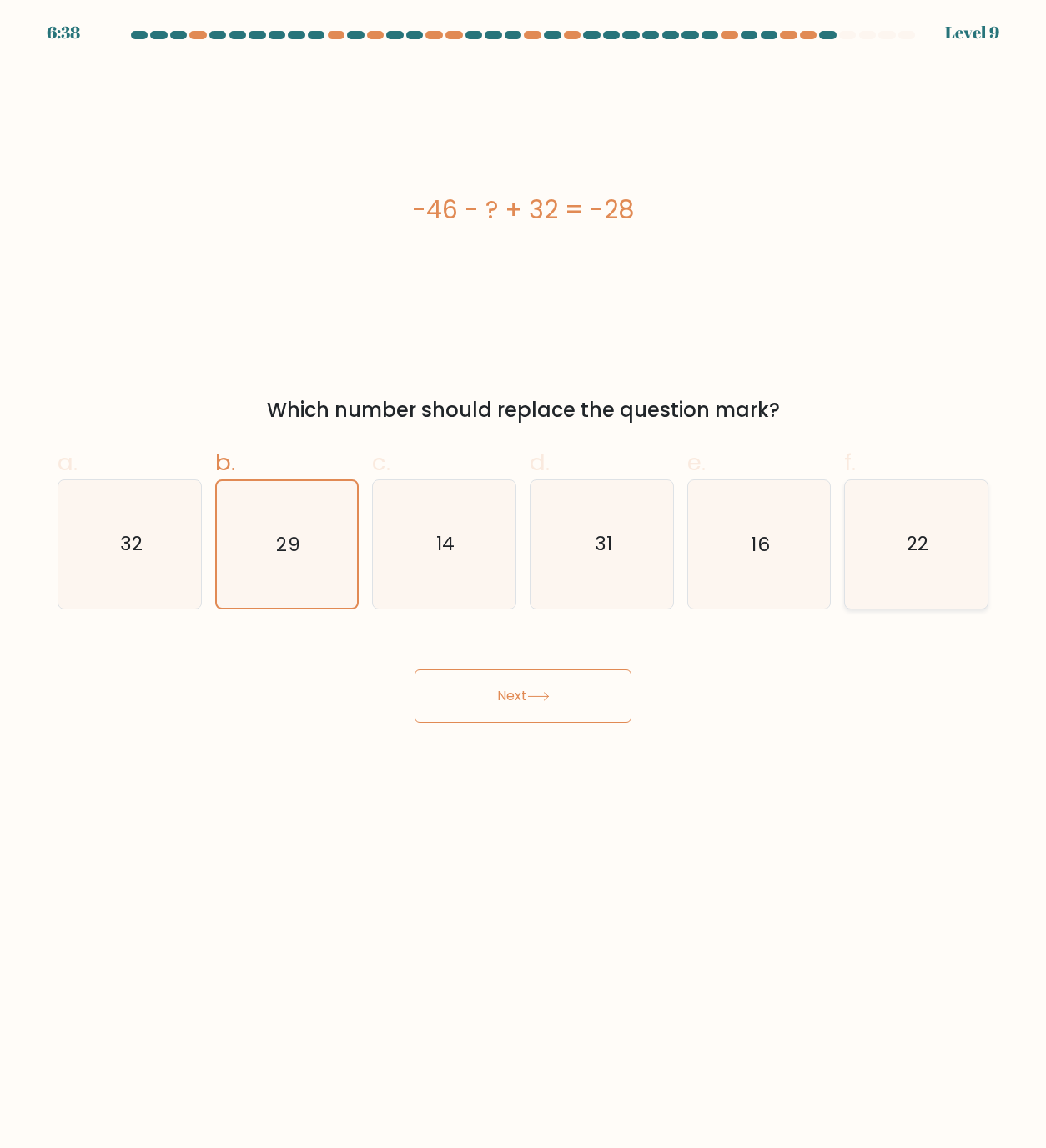
radio input "true"
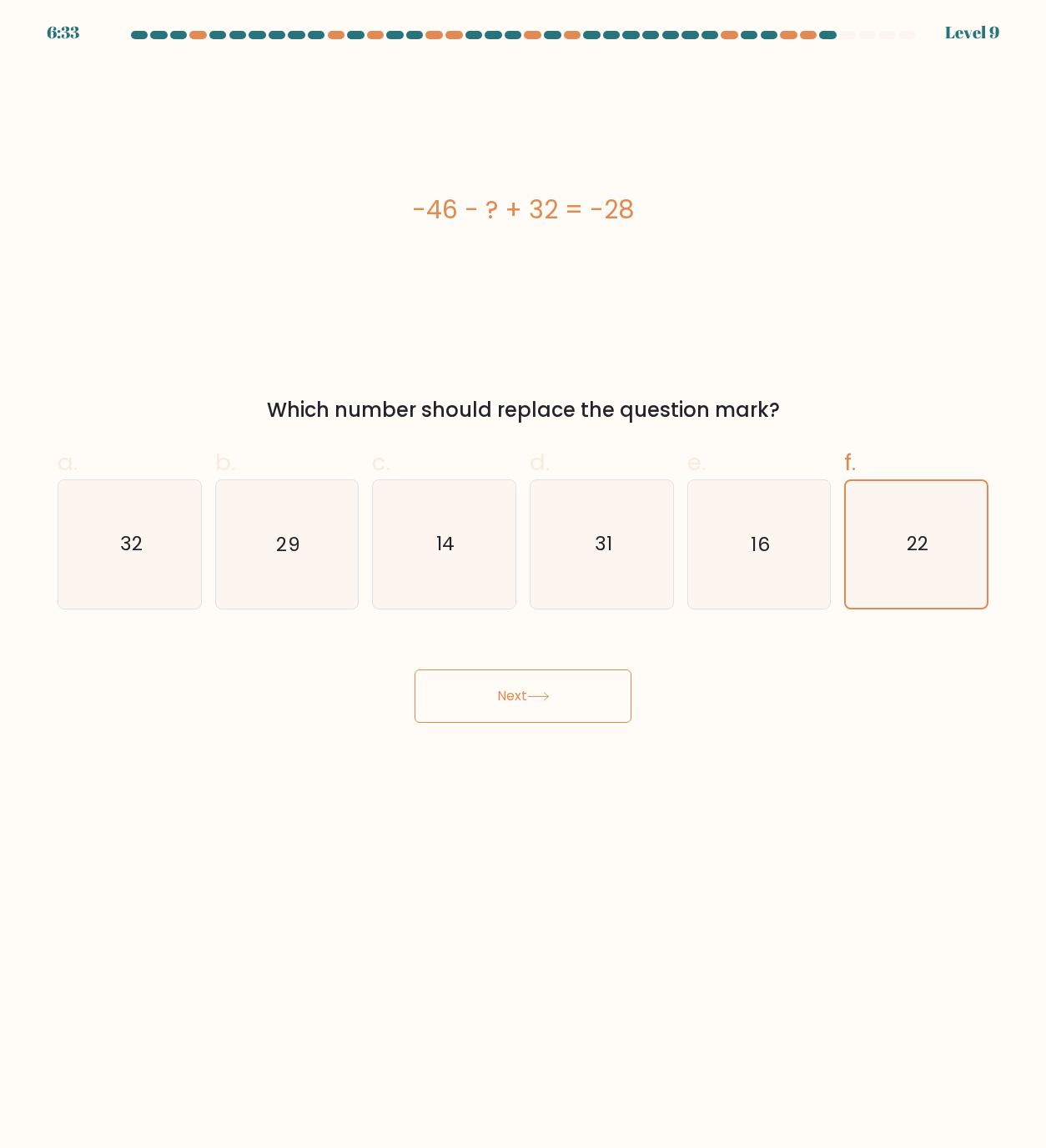
click at [528, 684] on button "Next" at bounding box center [523, 696] width 217 height 53
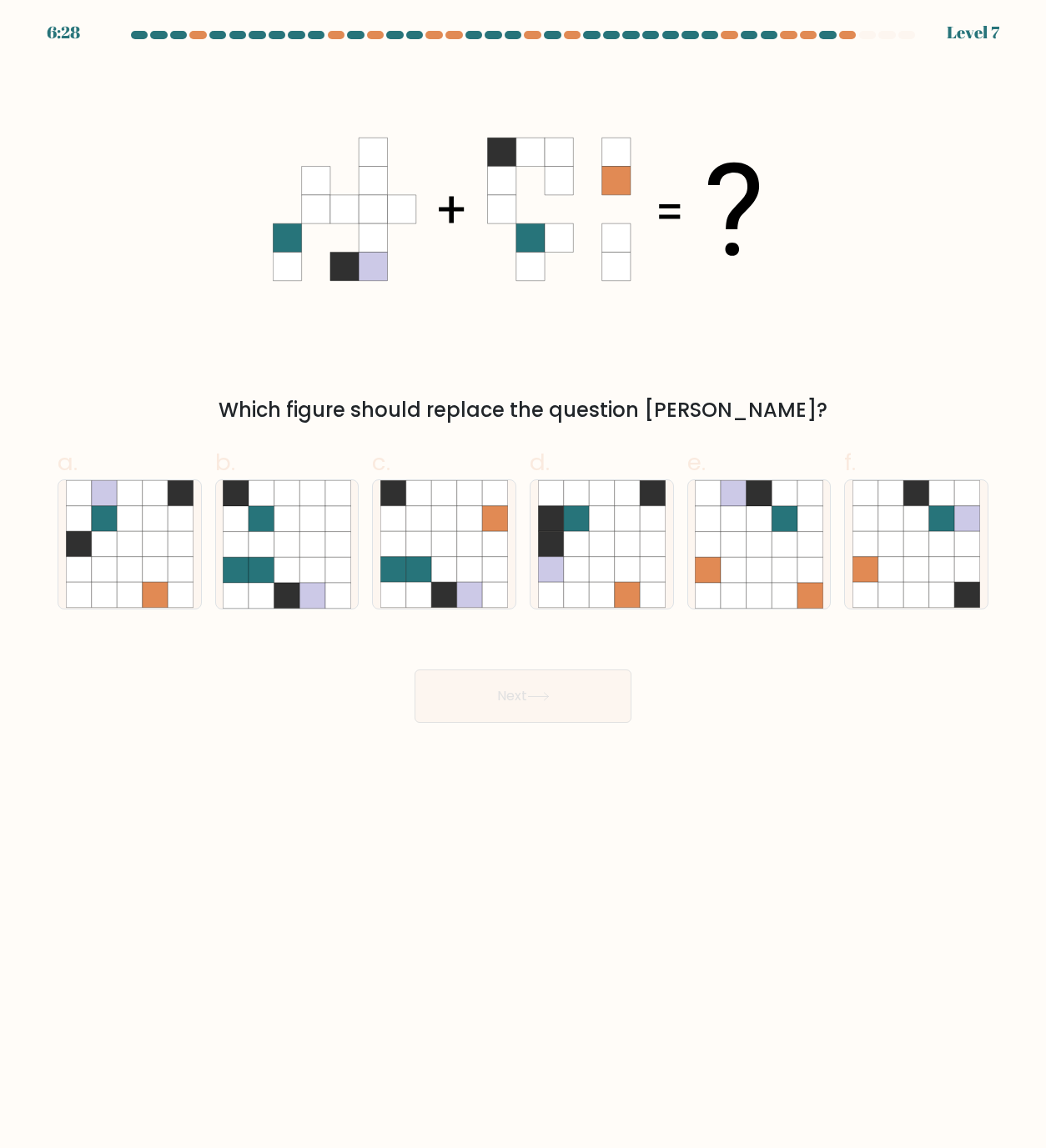
click at [525, 706] on button "Next" at bounding box center [523, 696] width 217 height 53
click at [472, 581] on icon at bounding box center [470, 570] width 26 height 26
click at [523, 581] on input "c." at bounding box center [523, 580] width 1 height 11
radio input "true"
click at [495, 693] on button "Next" at bounding box center [523, 696] width 217 height 53
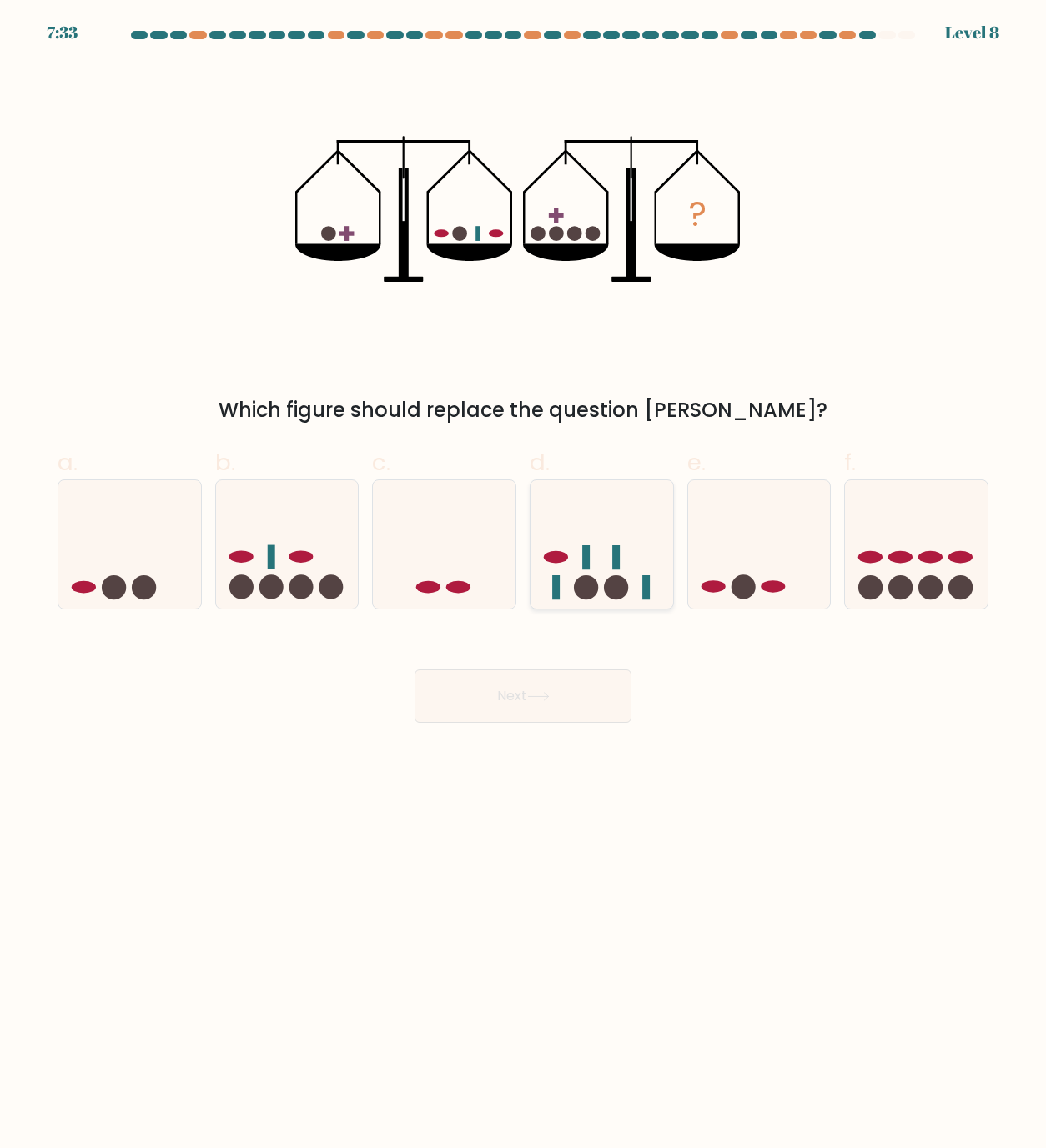
click at [614, 565] on rect at bounding box center [617, 557] width 8 height 25
click at [524, 575] on input "d." at bounding box center [523, 580] width 1 height 11
radio input "true"
click at [592, 697] on button "Next" at bounding box center [523, 696] width 217 height 53
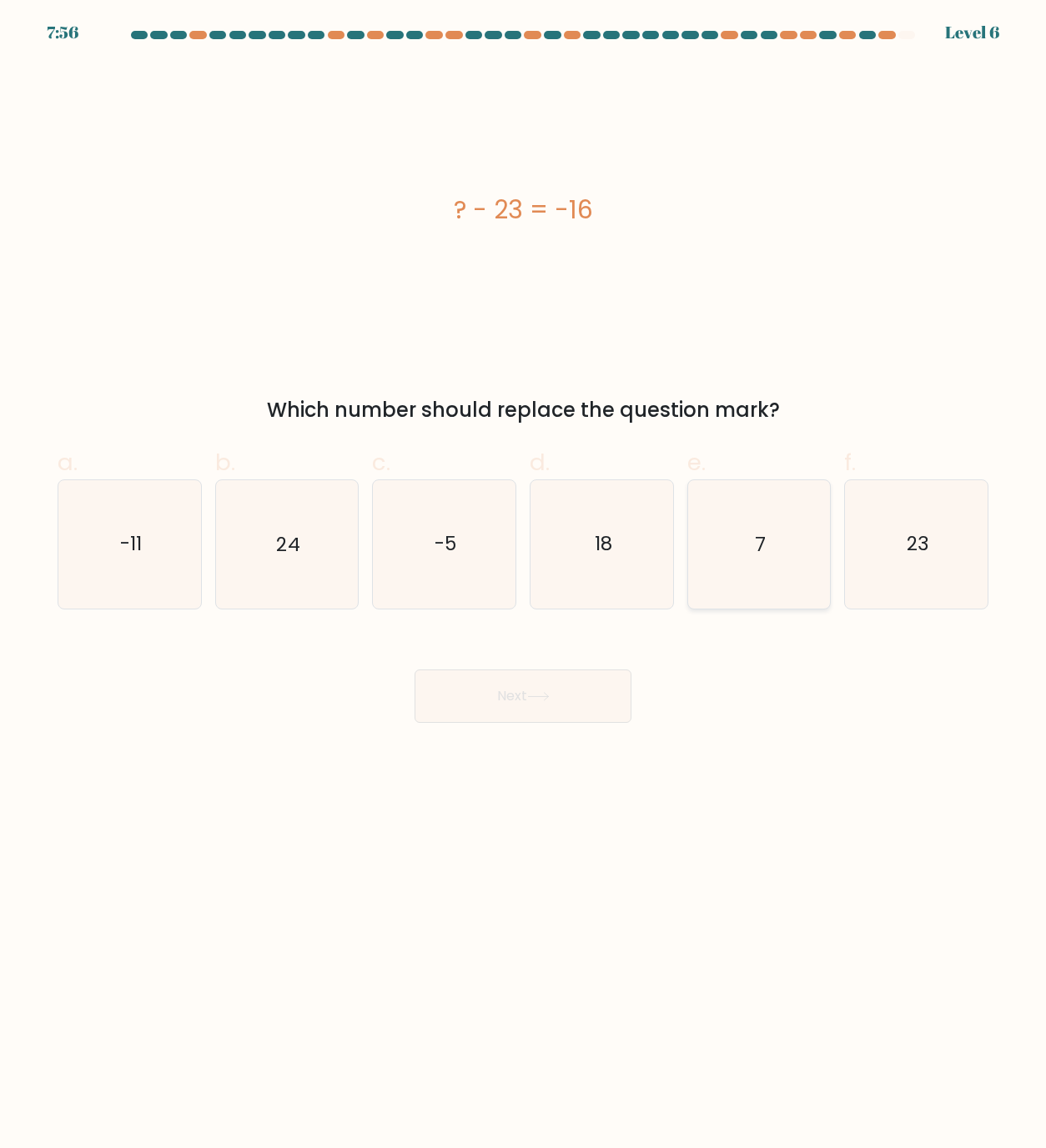
click at [761, 551] on text "7" at bounding box center [760, 544] width 11 height 27
click at [524, 575] on input "e. 7" at bounding box center [523, 580] width 1 height 11
radio input "true"
click at [461, 678] on button "Next" at bounding box center [523, 696] width 217 height 53
click at [461, 697] on button "Next" at bounding box center [523, 696] width 217 height 53
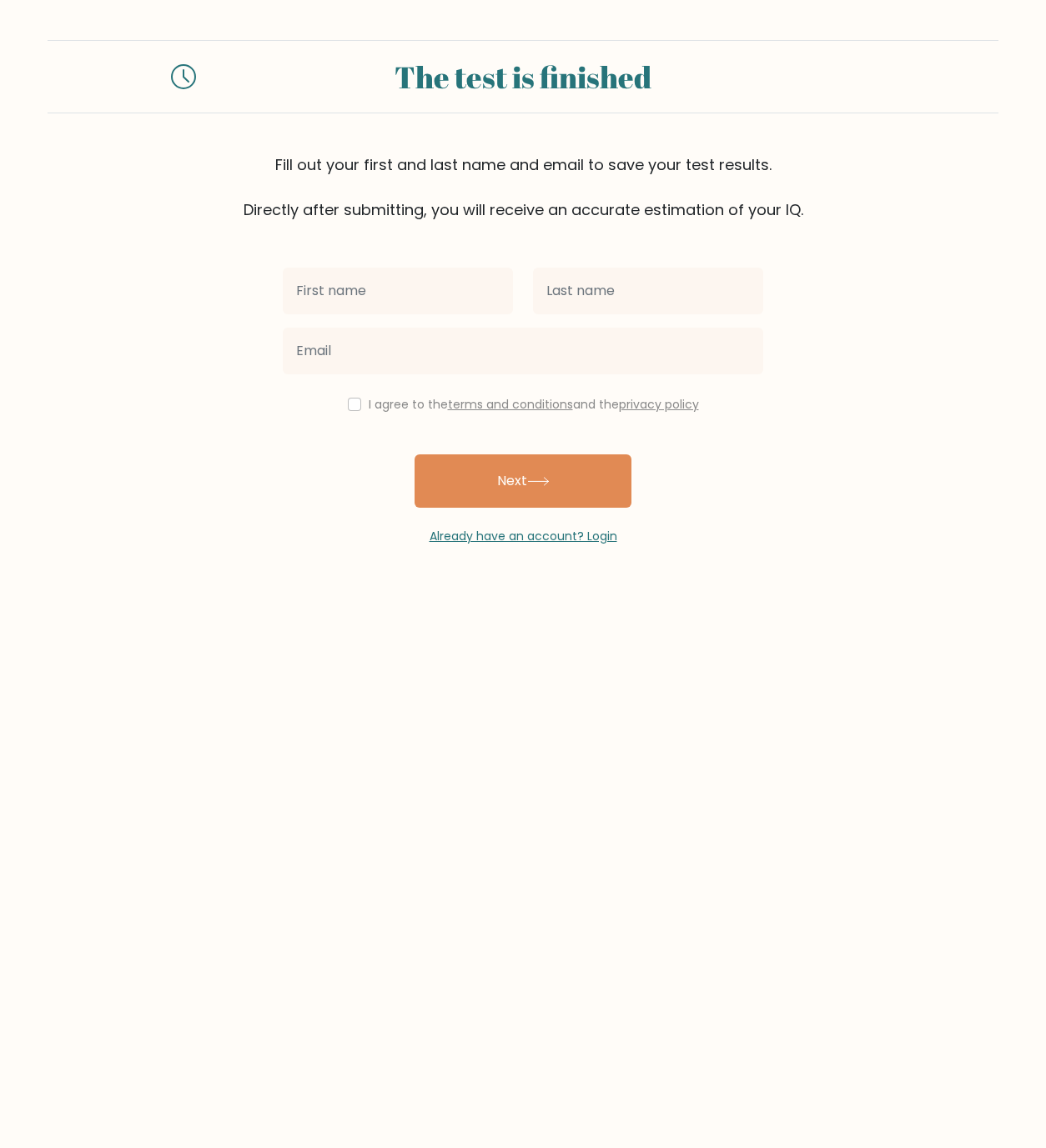
click at [428, 297] on input "text" at bounding box center [398, 290] width 230 height 46
type input "[PERSON_NAME]"
click at [619, 288] on input "text" at bounding box center [648, 290] width 230 height 46
type input "Sargado"
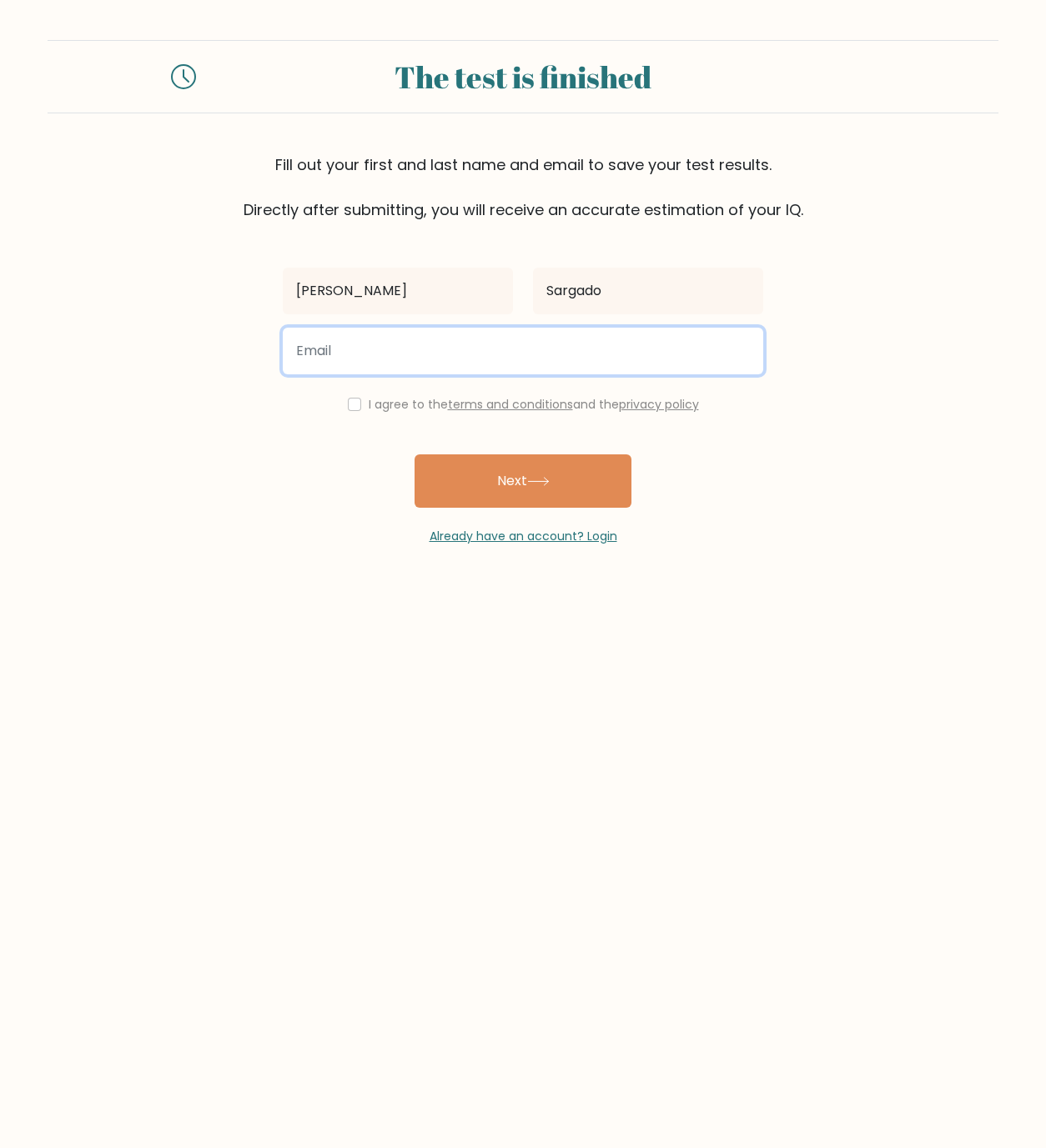
click at [526, 354] on input "email" at bounding box center [523, 351] width 481 height 46
type input "marilyn.sargado31@gmail.com"
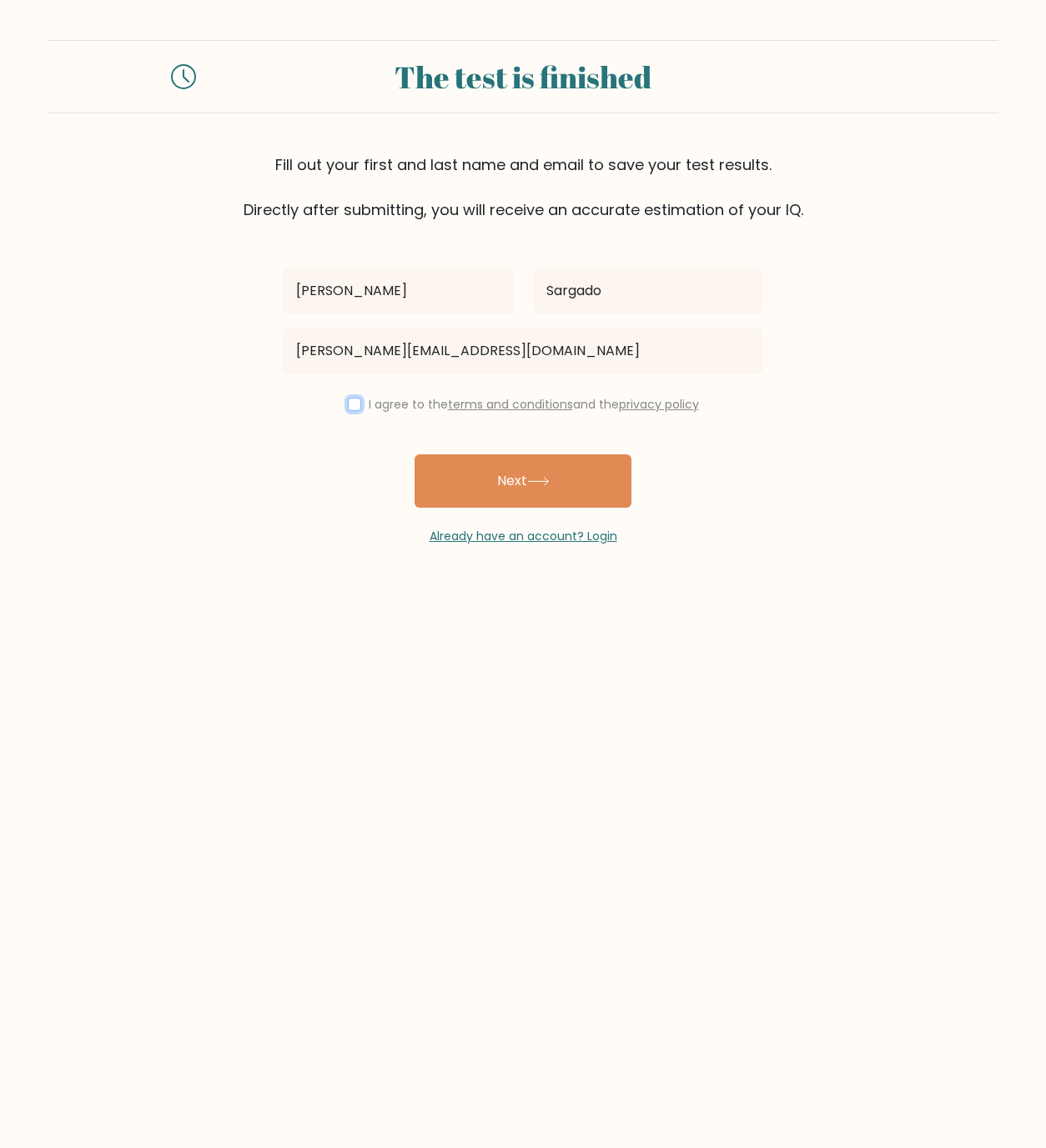
click at [351, 400] on input "checkbox" at bounding box center [355, 405] width 14 height 14
checkbox input "true"
click at [487, 478] on button "Next" at bounding box center [523, 481] width 217 height 53
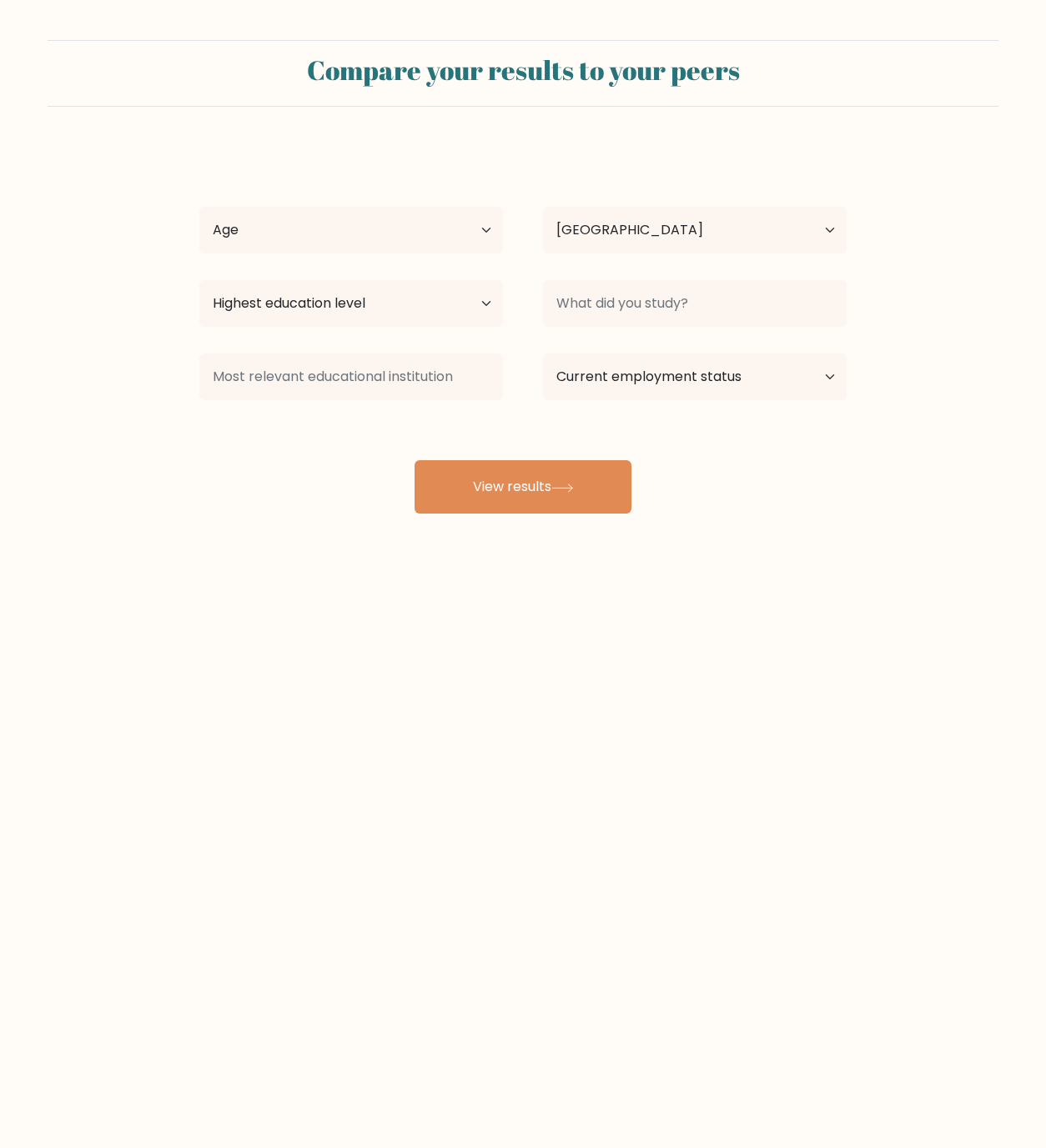
select select "PH"
click at [462, 223] on select "Age Under 18 years old 18-24 years old 25-34 years old 35-44 years old 45-54 ye…" at bounding box center [351, 229] width 303 height 46
select select "25_34"
click at [199, 207] on select "Age Under 18 years old 18-24 years old 25-34 years old 35-44 years old 45-54 ye…" at bounding box center [351, 229] width 303 height 46
click at [361, 309] on select "Highest education level No schooling Primary Lower Secondary Upper Secondary Oc…" at bounding box center [351, 303] width 303 height 46
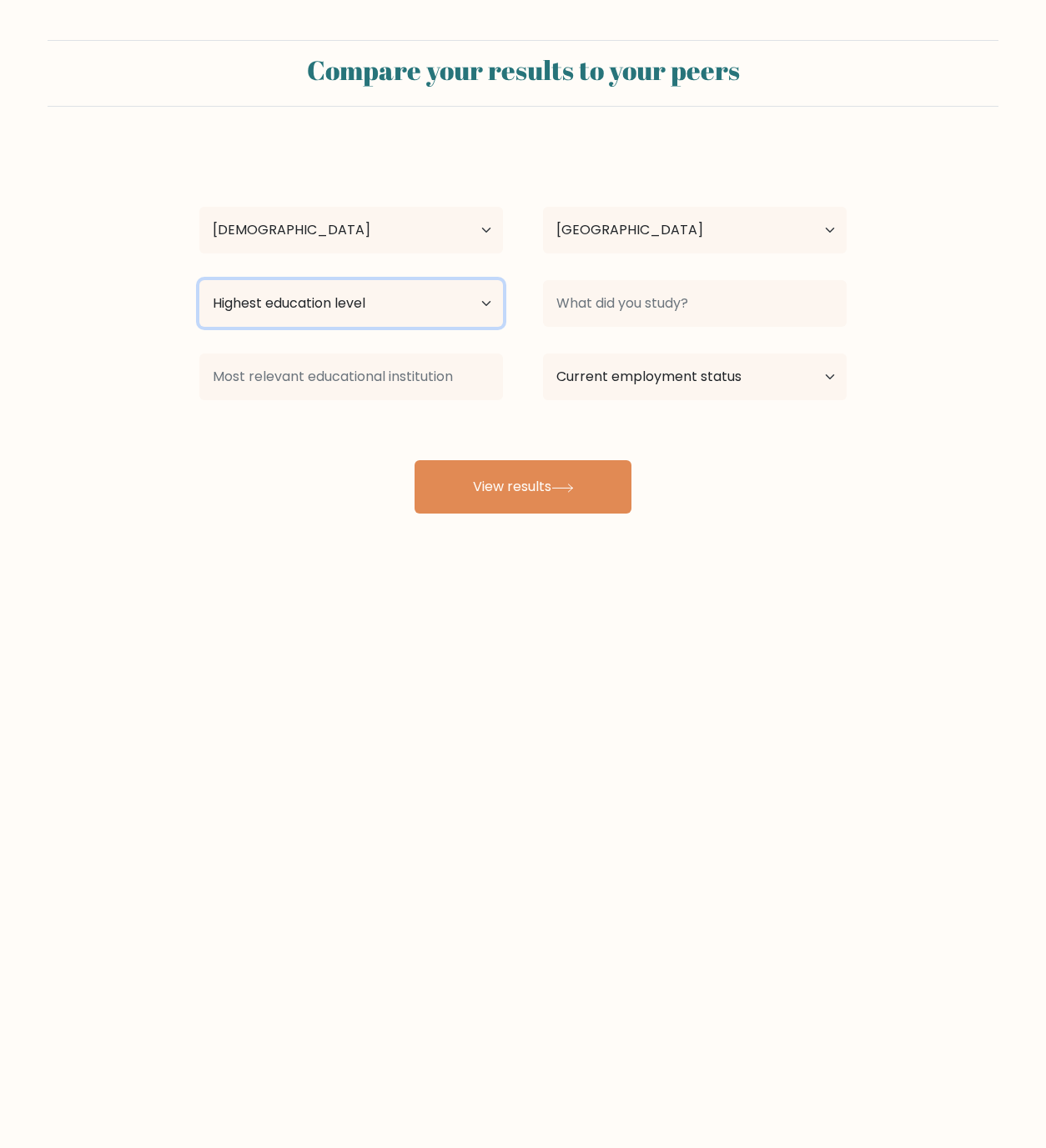
select select "upper_secondary"
click at [199, 281] on select "Highest education level No schooling Primary Lower Secondary Upper Secondary Oc…" at bounding box center [351, 303] width 303 height 46
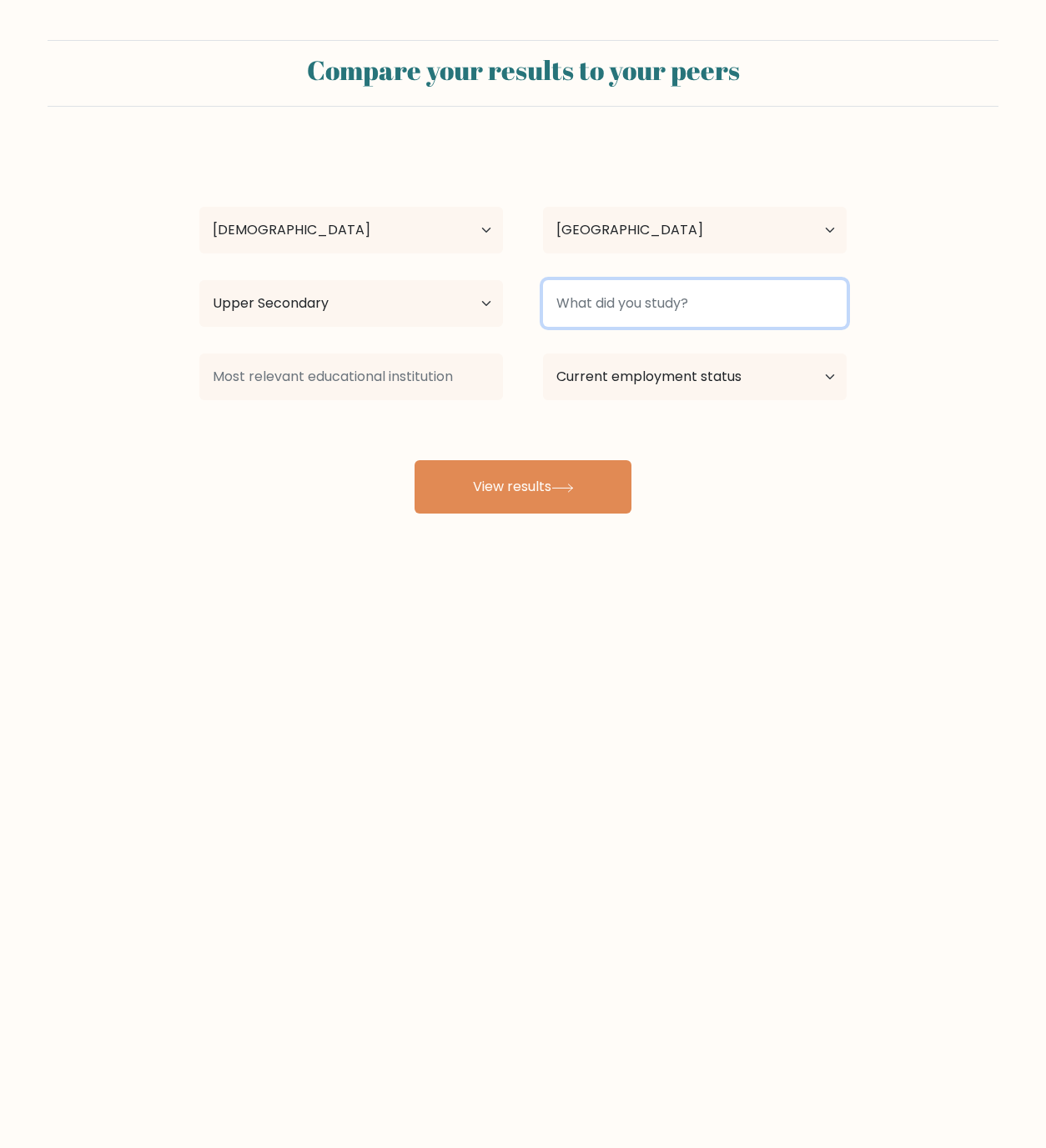
click at [617, 302] on input at bounding box center [694, 303] width 303 height 46
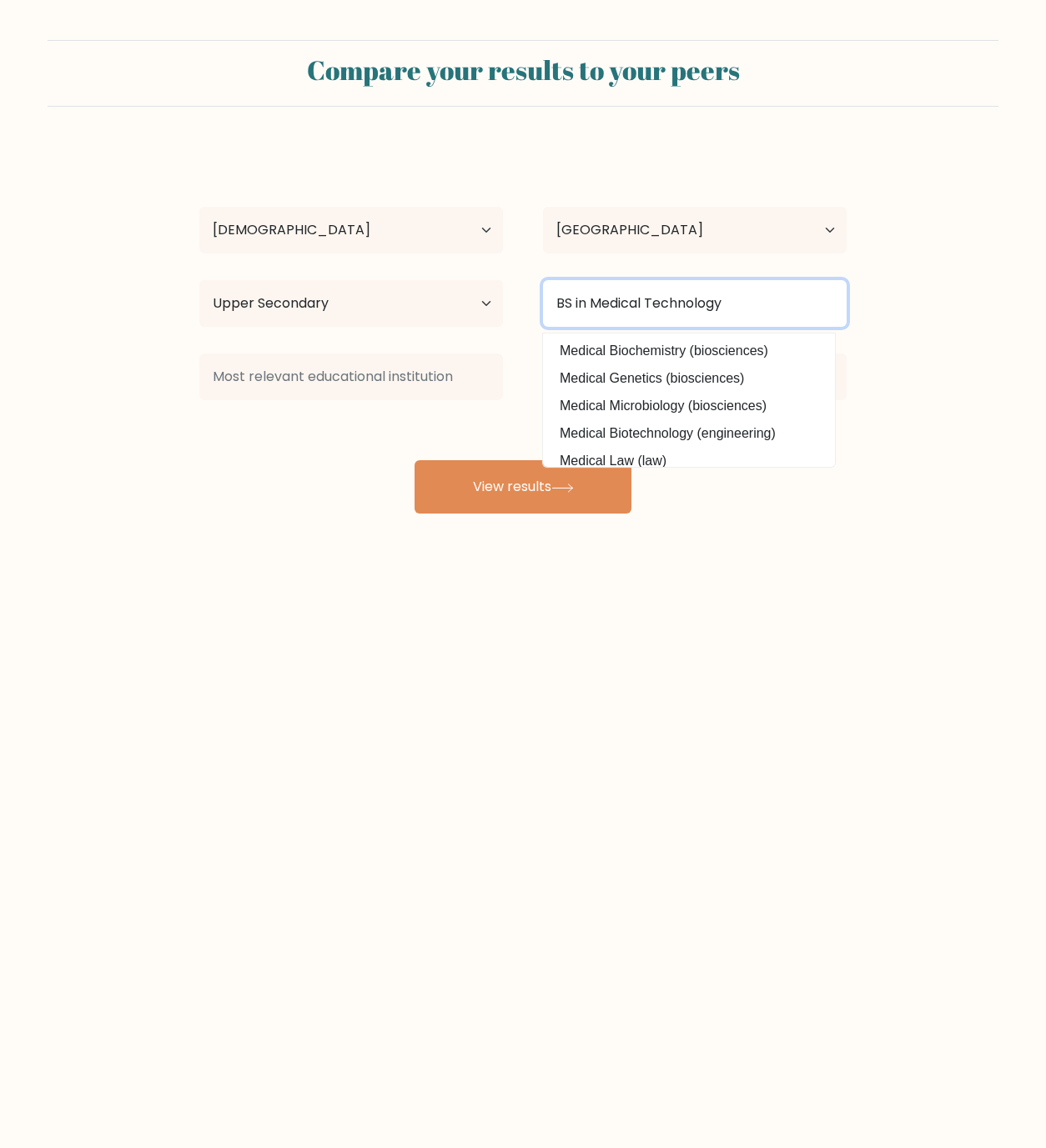
type input "BS in Medical Technology"
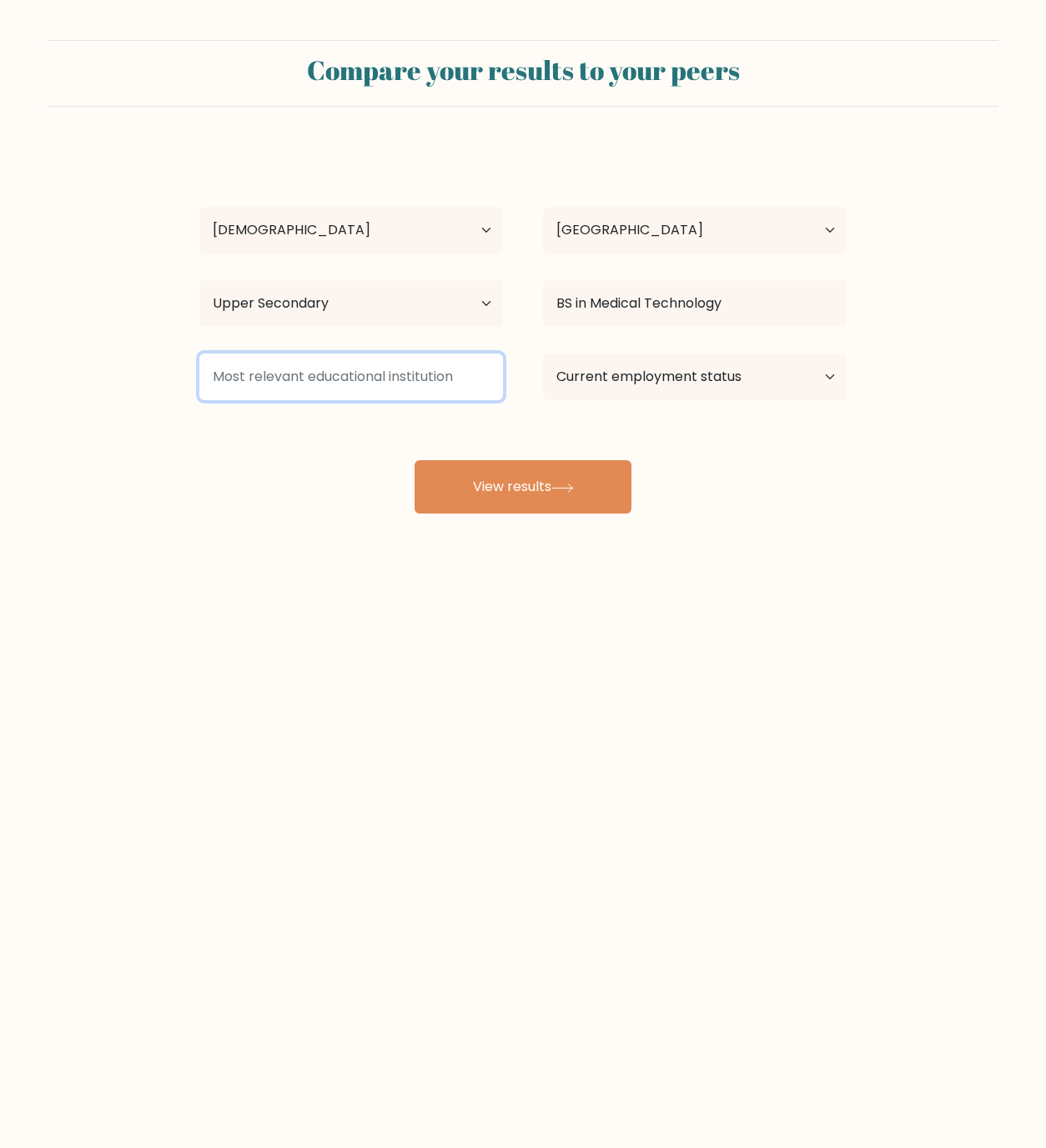
click at [315, 383] on input at bounding box center [351, 376] width 303 height 46
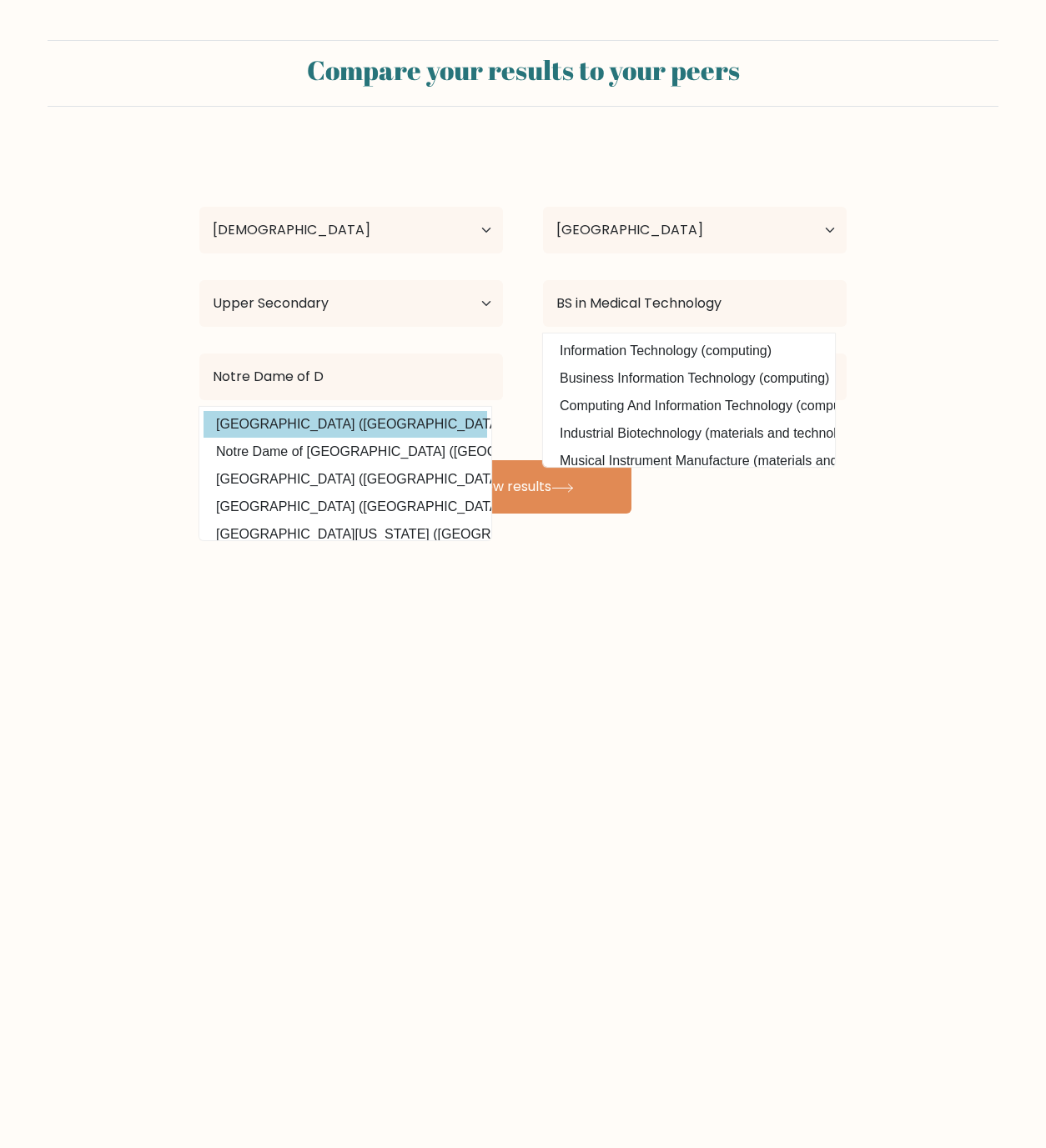
click at [305, 425] on div "Marilyn Sargado Age Under 18 years old 18-24 years old 25-34 years old 35-44 ye…" at bounding box center [523, 330] width 668 height 367
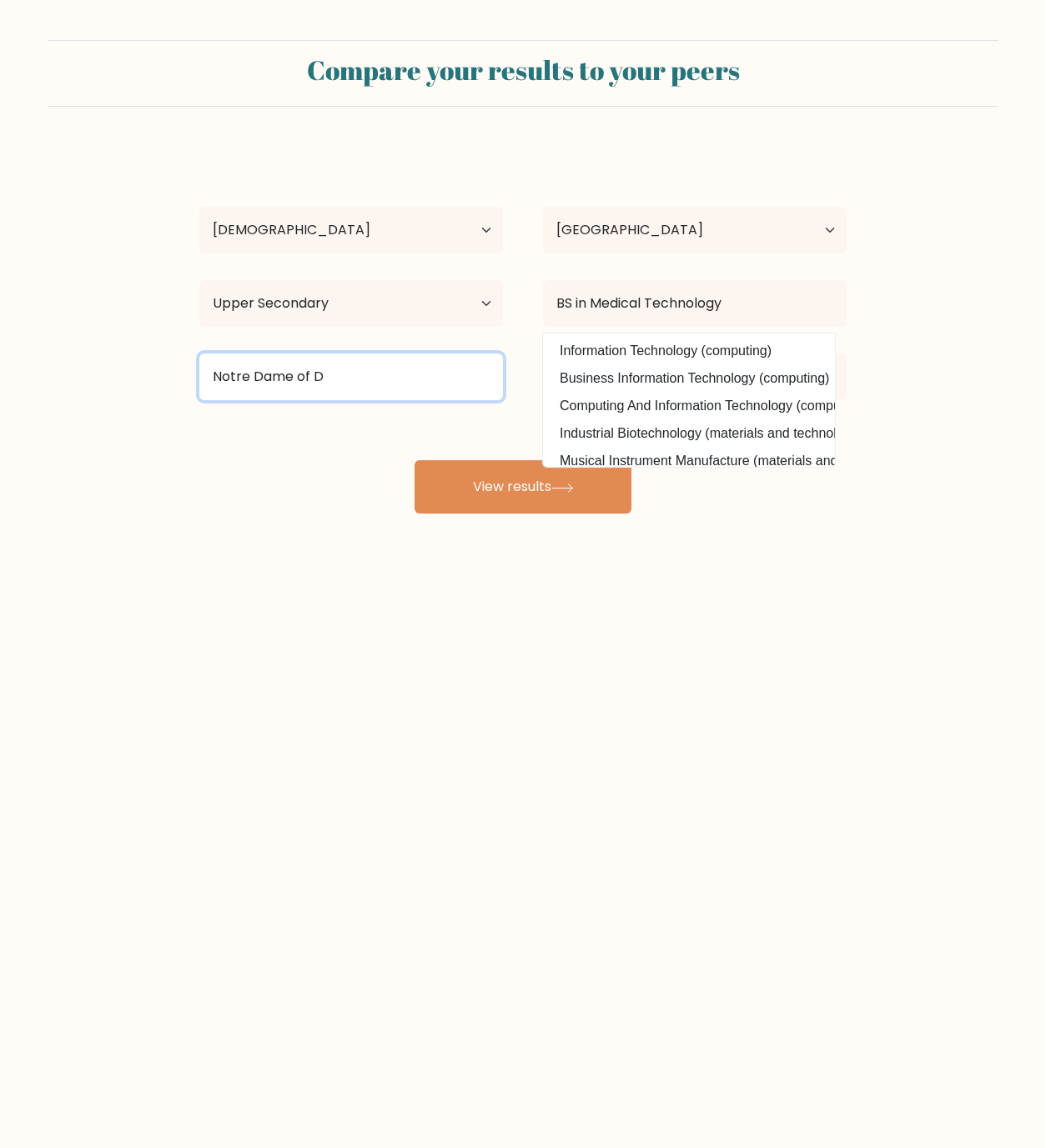
click at [339, 379] on input "Notre Dame of D" at bounding box center [351, 376] width 303 height 46
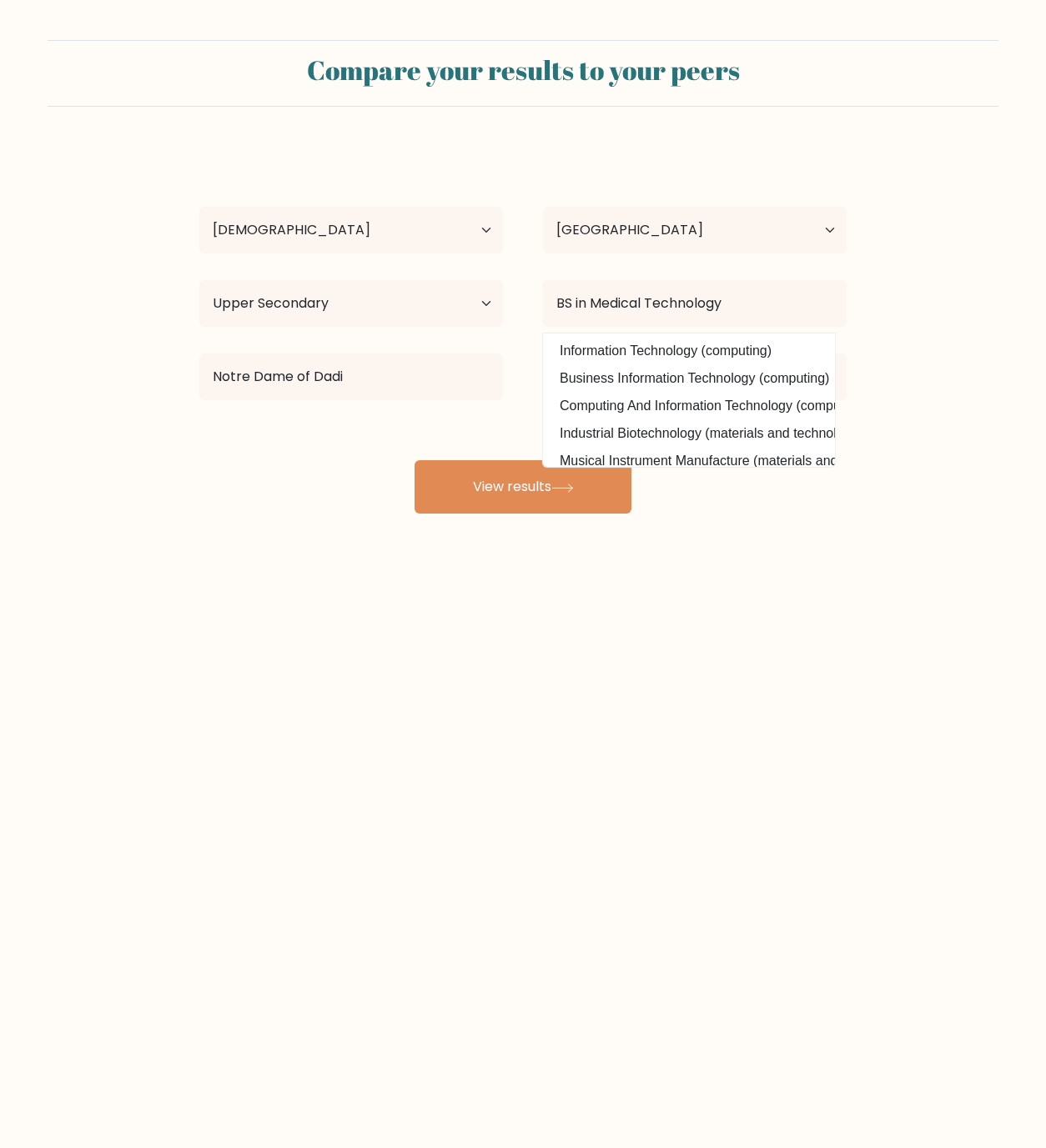
click at [349, 422] on div "Marilyn Sargado Age Under 18 years old 18-24 years old 25-34 years old 35-44 ye…" at bounding box center [523, 330] width 668 height 367
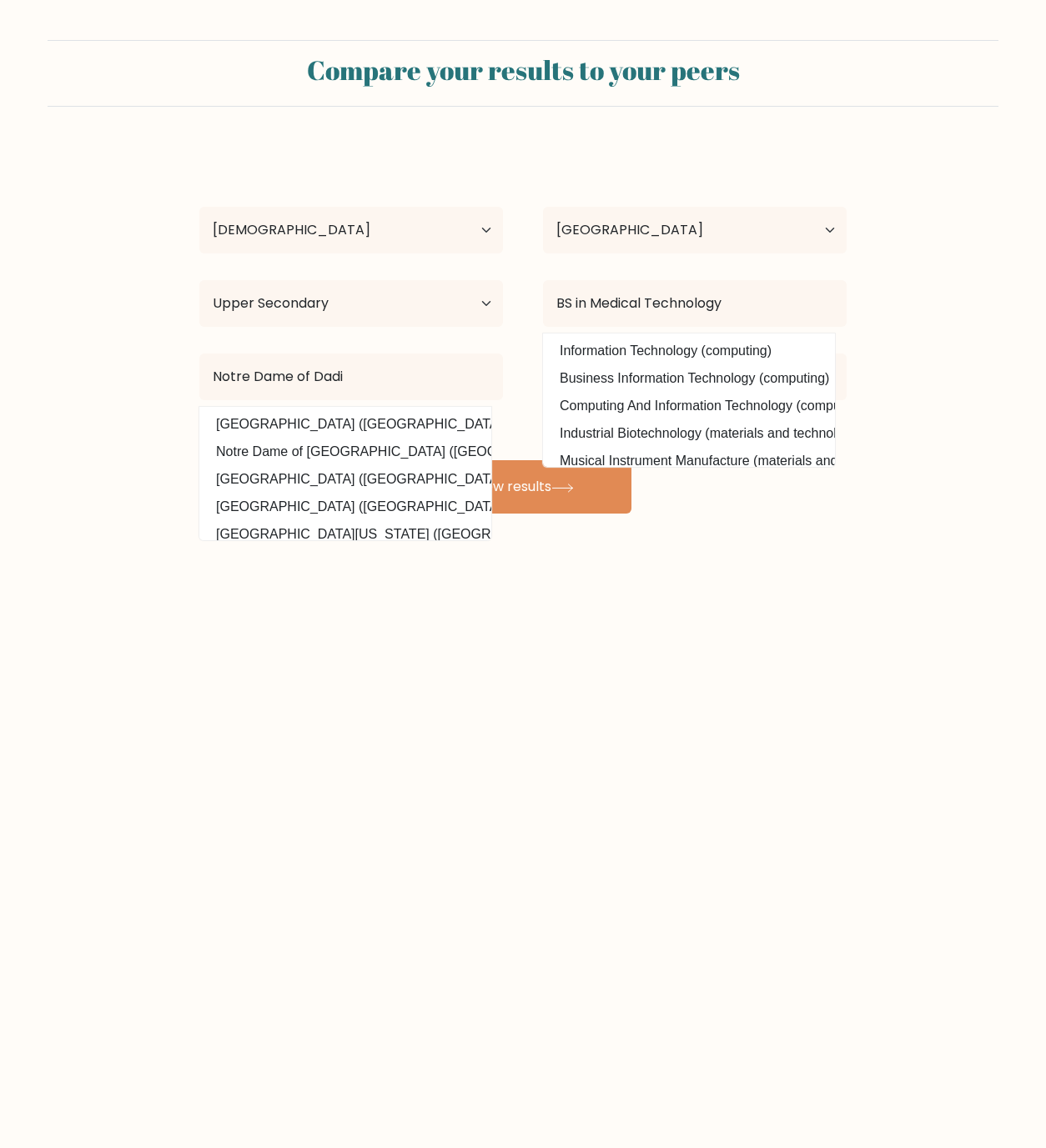
click at [349, 422] on option "Notre Dame of Dadiangas University (Philippines)" at bounding box center [346, 424] width 284 height 27
type input "Notre Dame of Dadiangas University"
click at [682, 647] on body "Compare your results to your peers Marilyn Sargado Age Under 18 years old 18-24…" at bounding box center [523, 574] width 1046 height 1148
click at [888, 570] on div "Compare your results to your peers Marilyn Sargado Age Under 18 years old 18-24…" at bounding box center [523, 316] width 1046 height 632
click at [936, 347] on form "Compare your results to your peers Marilyn Sargado Age Under 18 years old 18-24…" at bounding box center [523, 277] width 1046 height 474
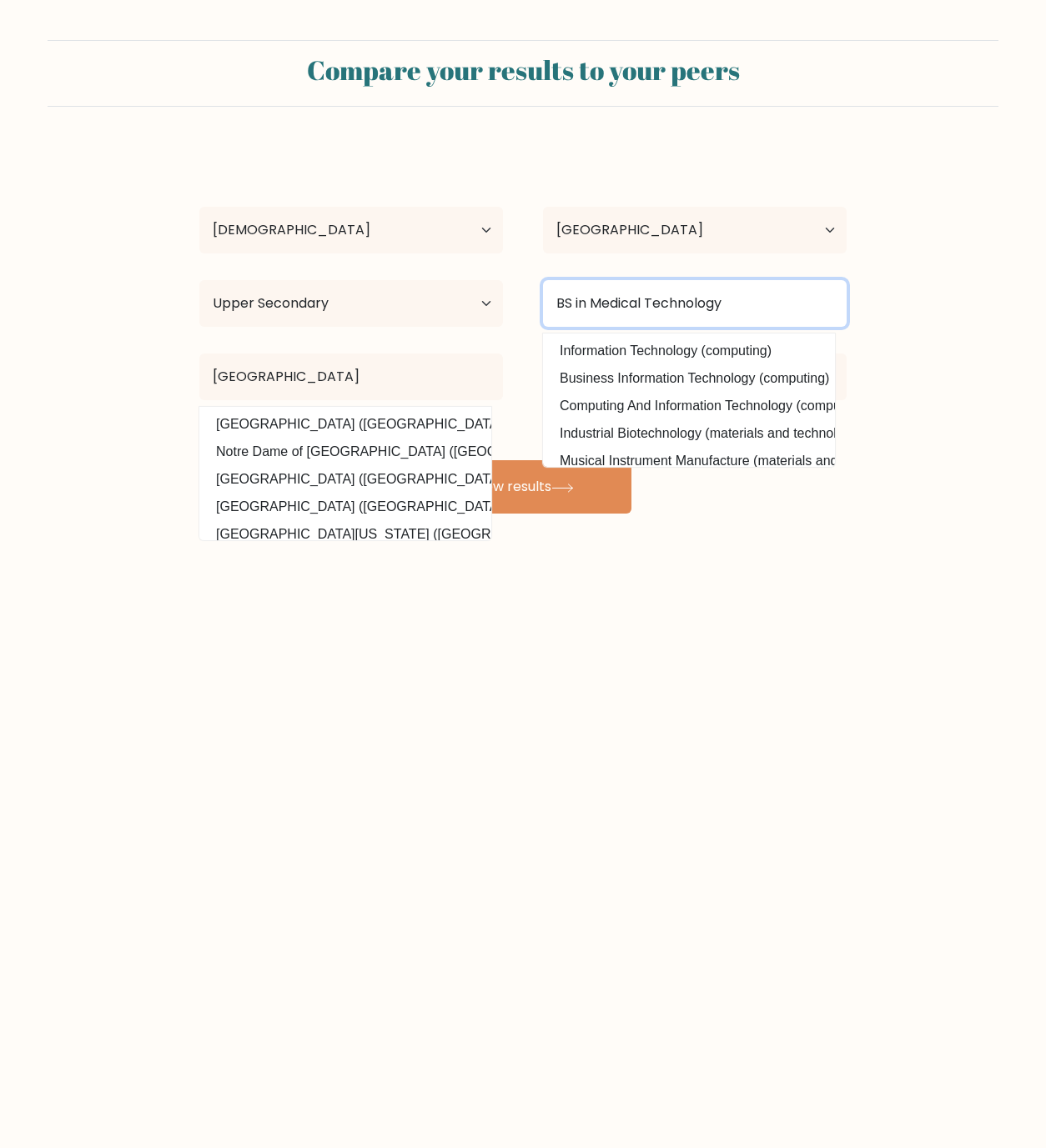
click at [806, 304] on input "BS in Medical Technology" at bounding box center [694, 303] width 303 height 46
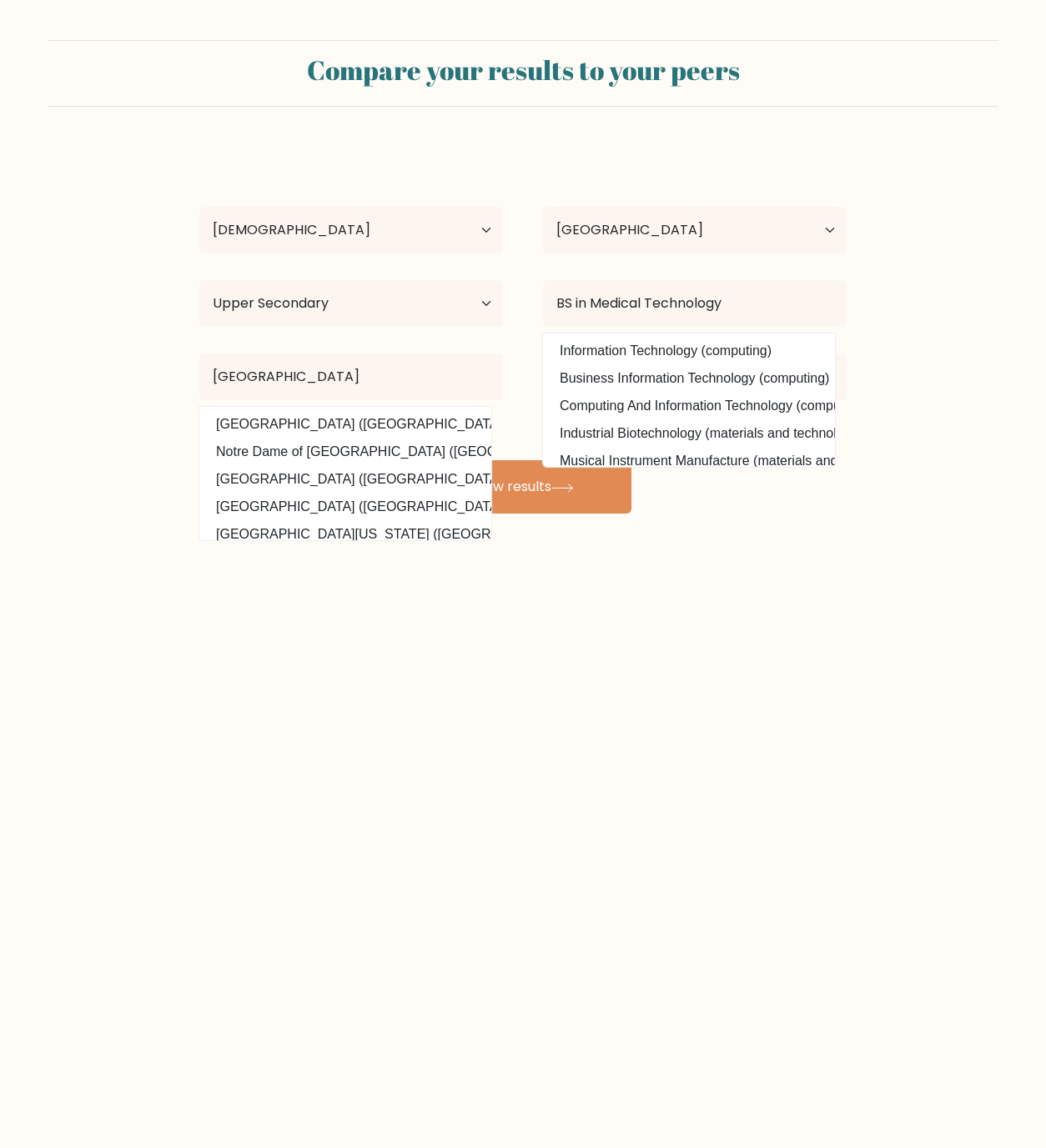
click at [924, 363] on form "Compare your results to your peers Marilyn Sargado Age Under 18 years old 18-24…" at bounding box center [523, 277] width 1046 height 474
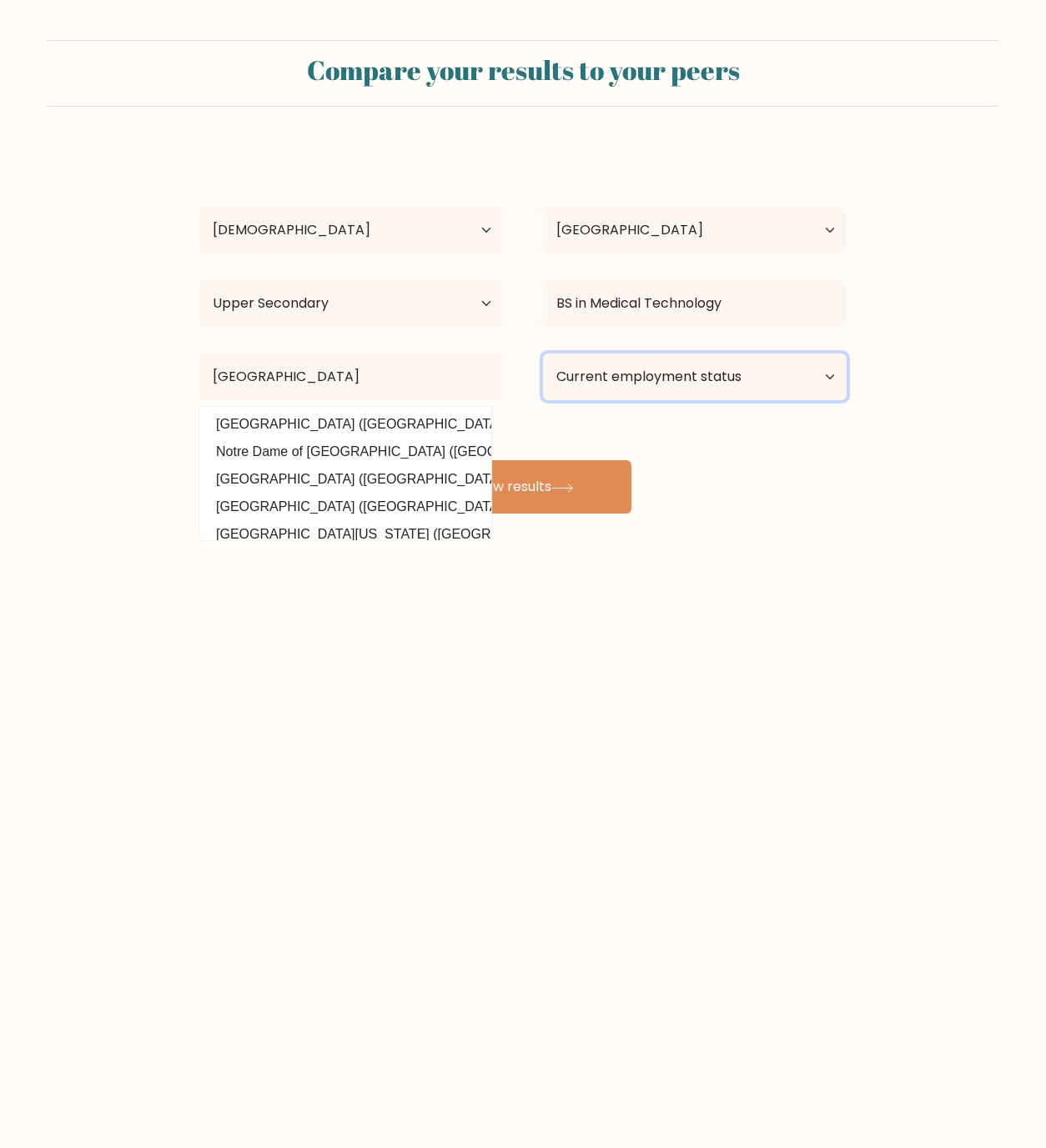
click at [613, 375] on select "Current employment status Employed Student Retired Other / prefer not to answer" at bounding box center [694, 376] width 303 height 46
select select "student"
click at [543, 353] on select "Current employment status Employed Student Retired Other / prefer not to answer" at bounding box center [694, 376] width 303 height 46
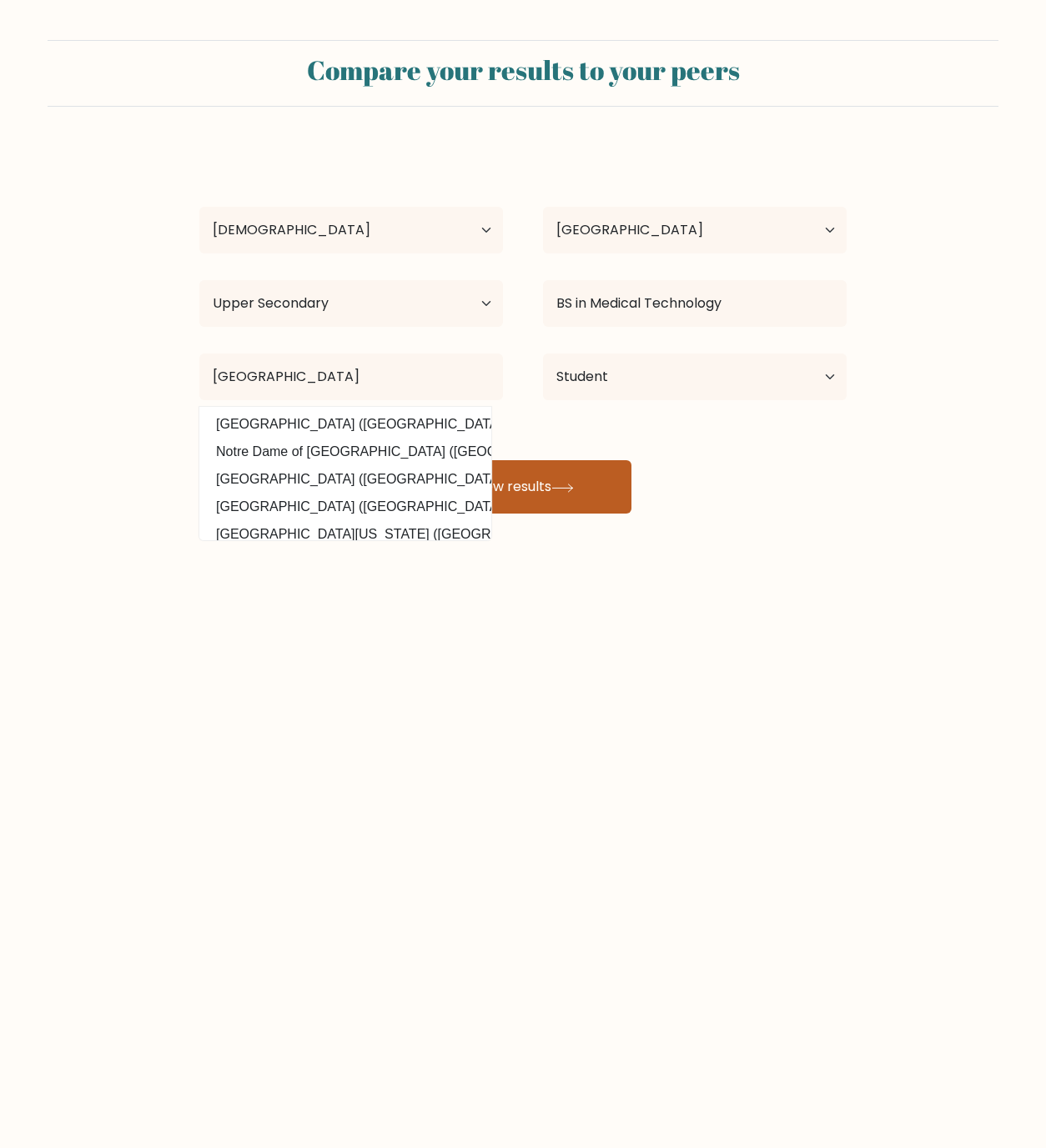
click at [565, 477] on button "View results" at bounding box center [523, 487] width 217 height 53
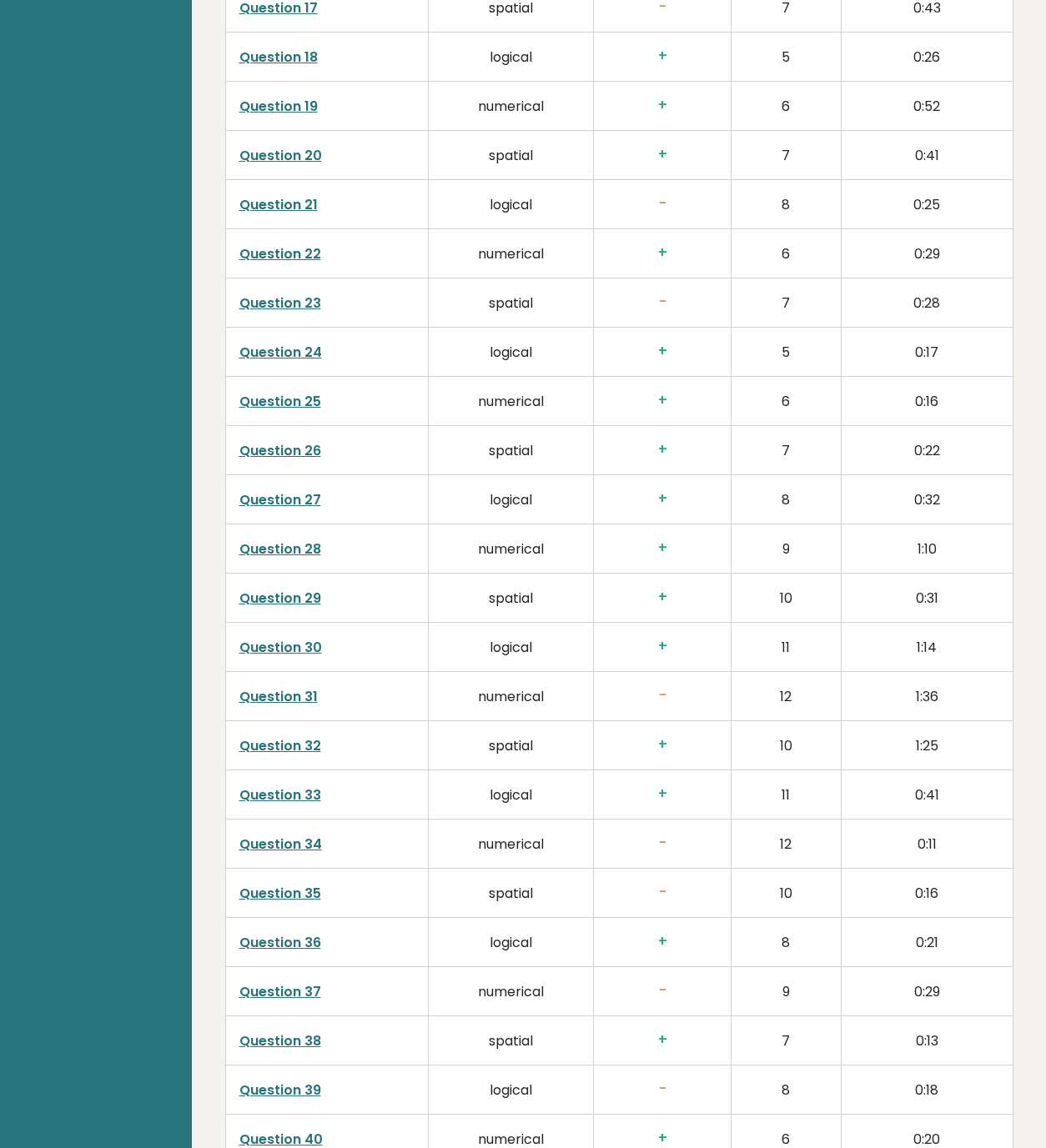
scroll to position [3686, 0]
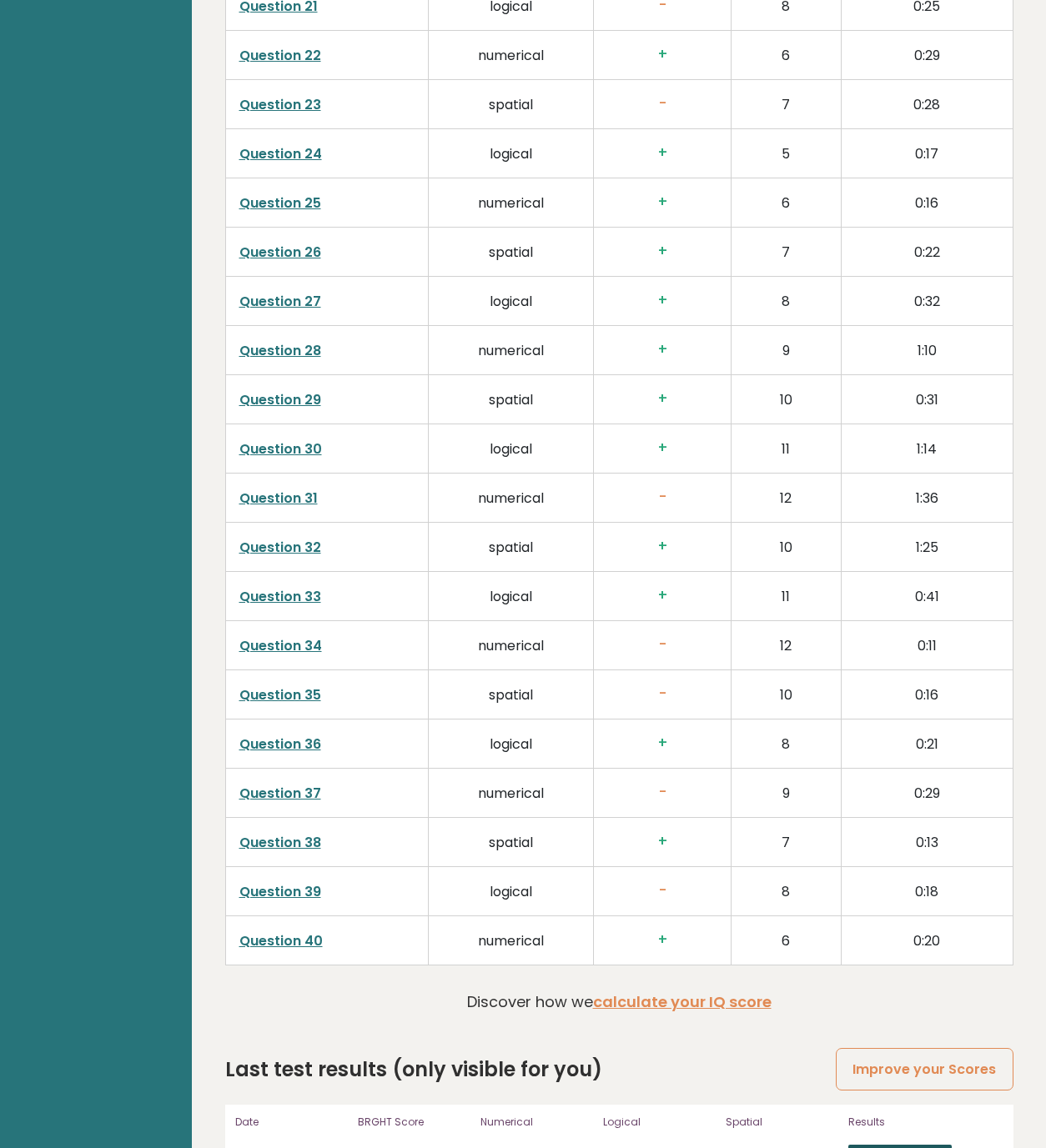
click at [881, 1145] on link "View results" at bounding box center [899, 1156] width 103 height 22
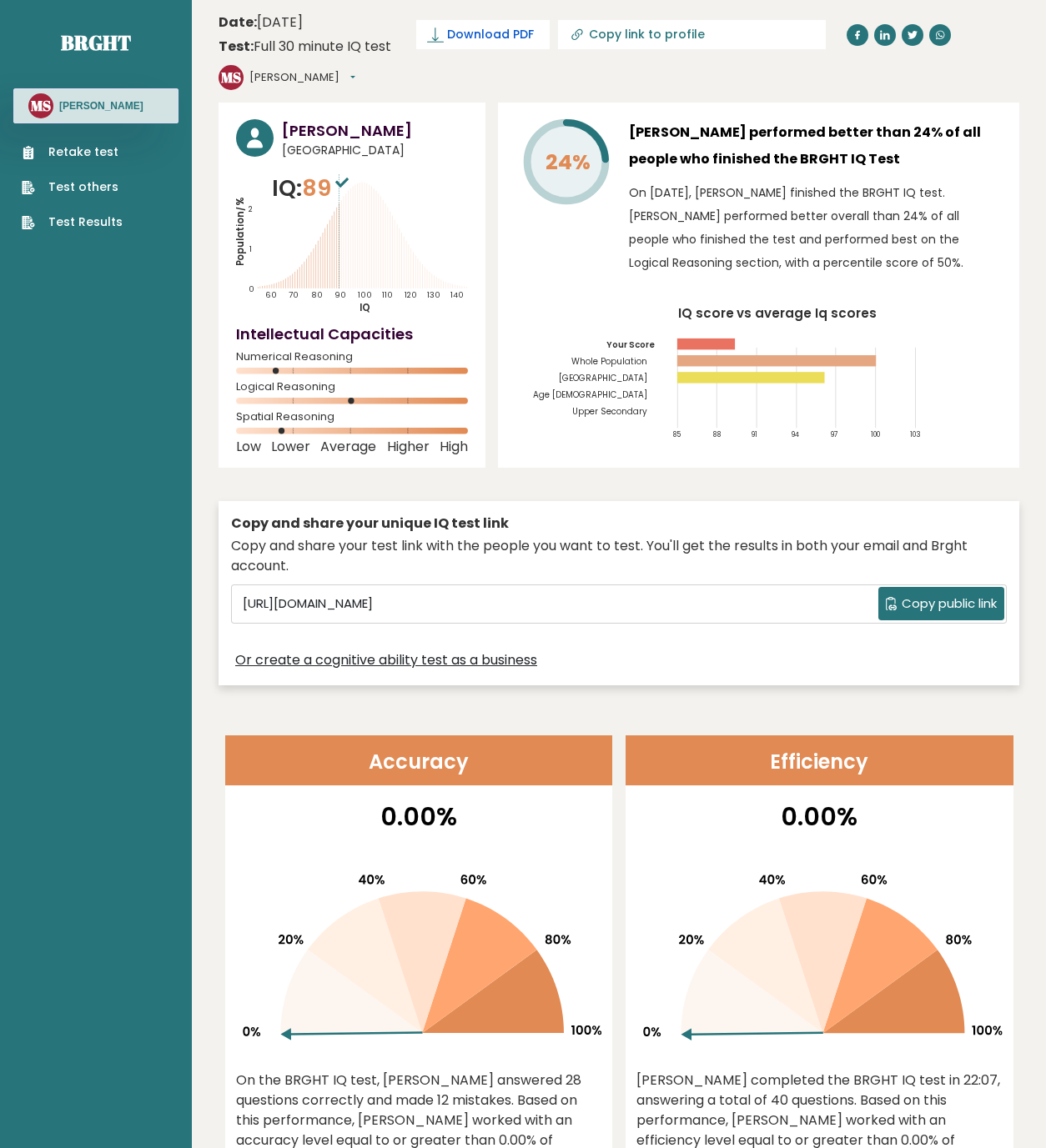
click at [490, 35] on span "Download PDF" at bounding box center [490, 34] width 87 height 18
click at [297, 75] on button "[PERSON_NAME]" at bounding box center [302, 77] width 106 height 17
